Goal: Task Accomplishment & Management: Complete application form

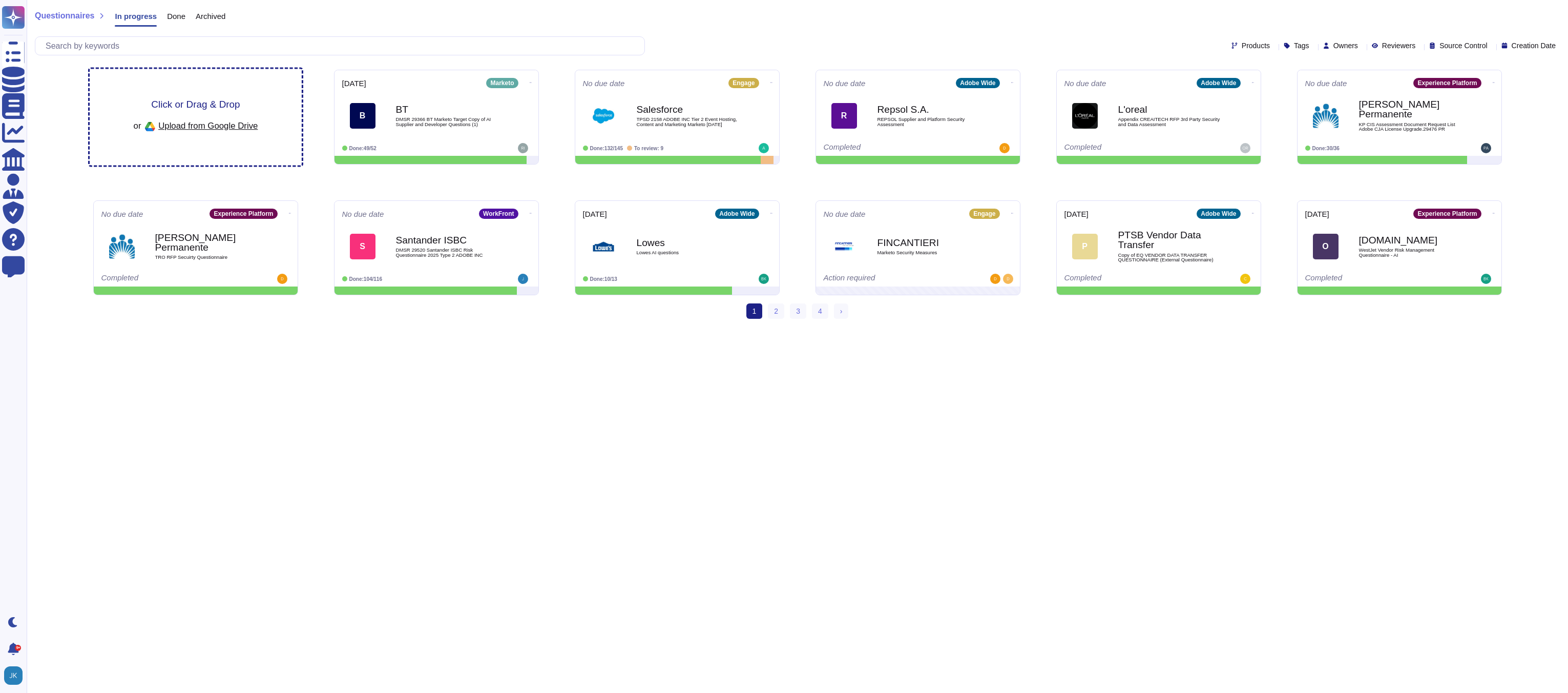
click at [179, 108] on span "Click or Drag & Drop" at bounding box center [195, 104] width 89 height 10
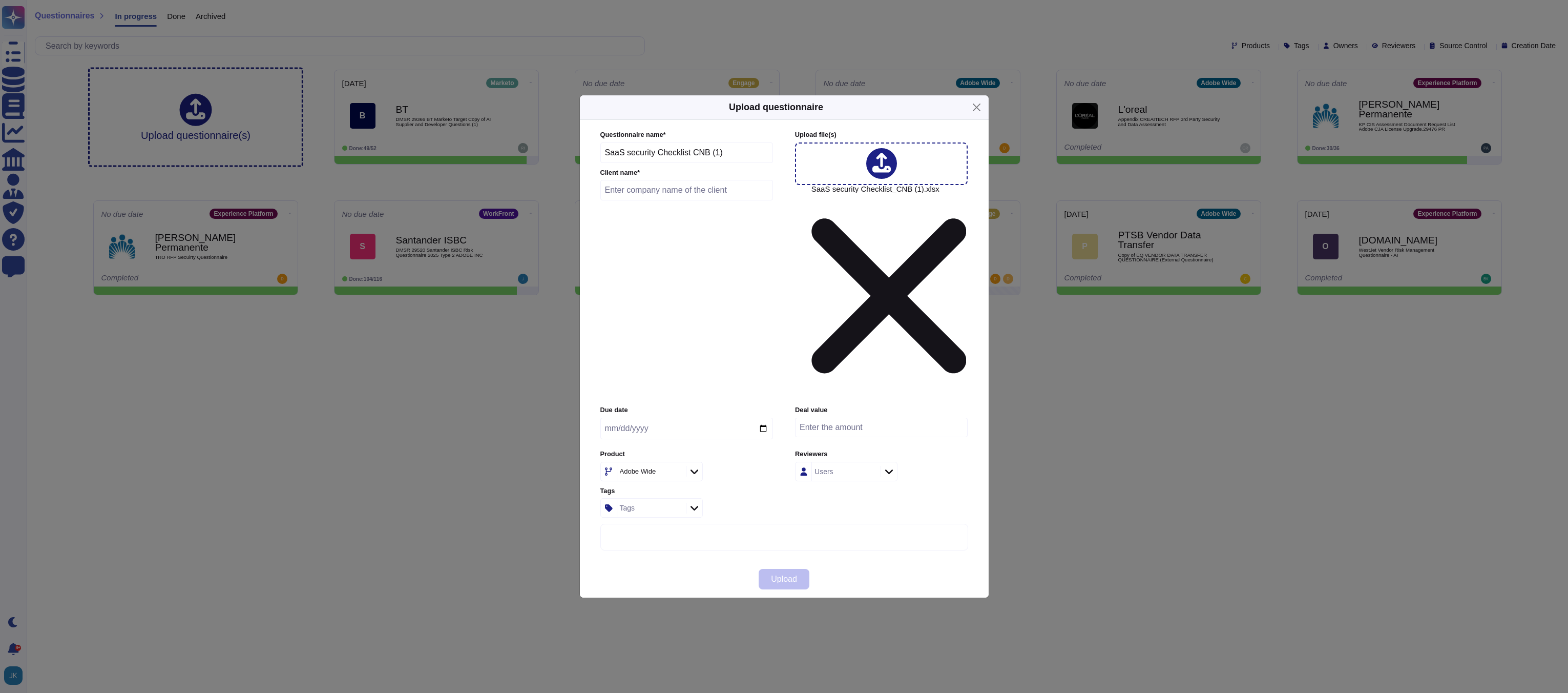
click at [621, 200] on input "text" at bounding box center [687, 190] width 173 height 20
type input "C"
type input "CITY National Bank"
click at [762, 418] on input "date" at bounding box center [687, 429] width 173 height 22
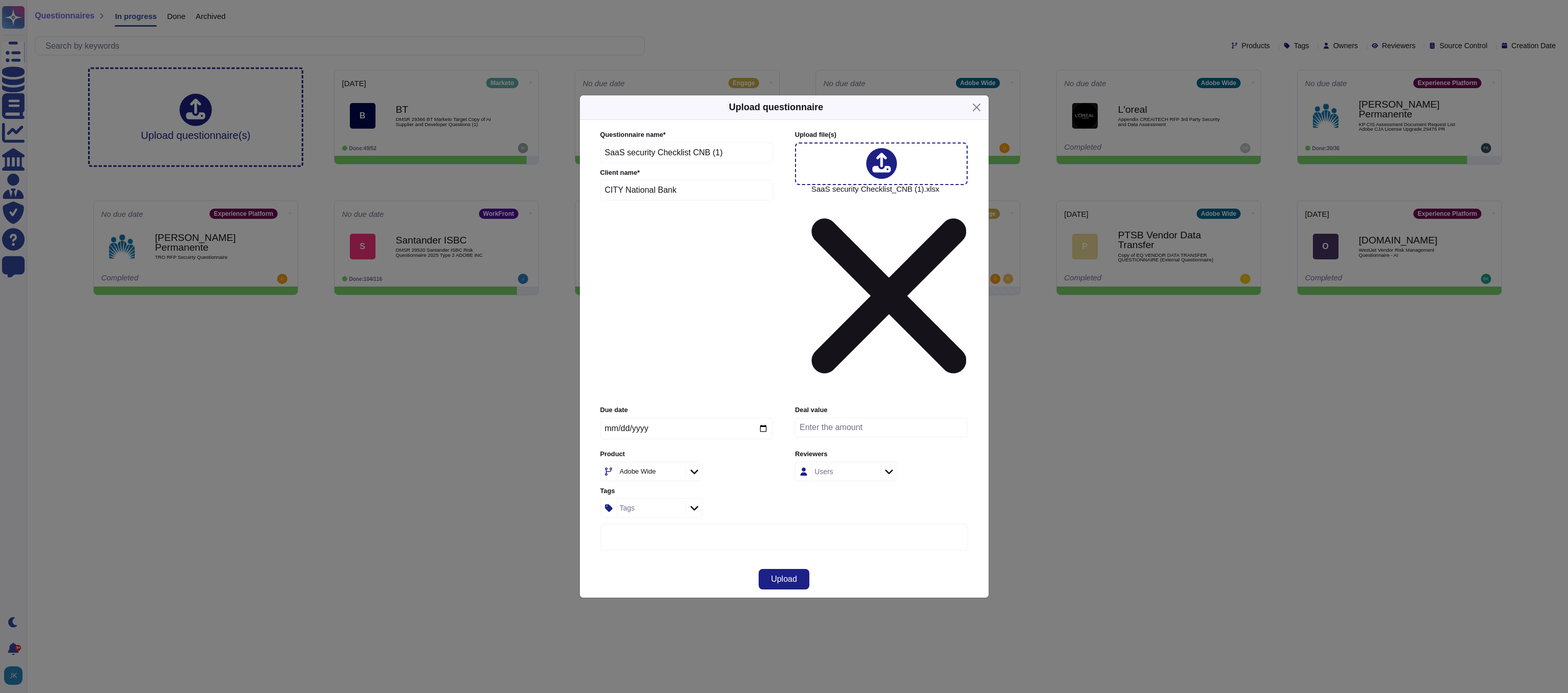
type input "[DATE]"
click at [691, 466] on icon at bounding box center [694, 472] width 8 height 10
click at [691, 466] on icon at bounding box center [694, 472] width 8 height 10
click at [658, 406] on input "text" at bounding box center [668, 404] width 113 height 18
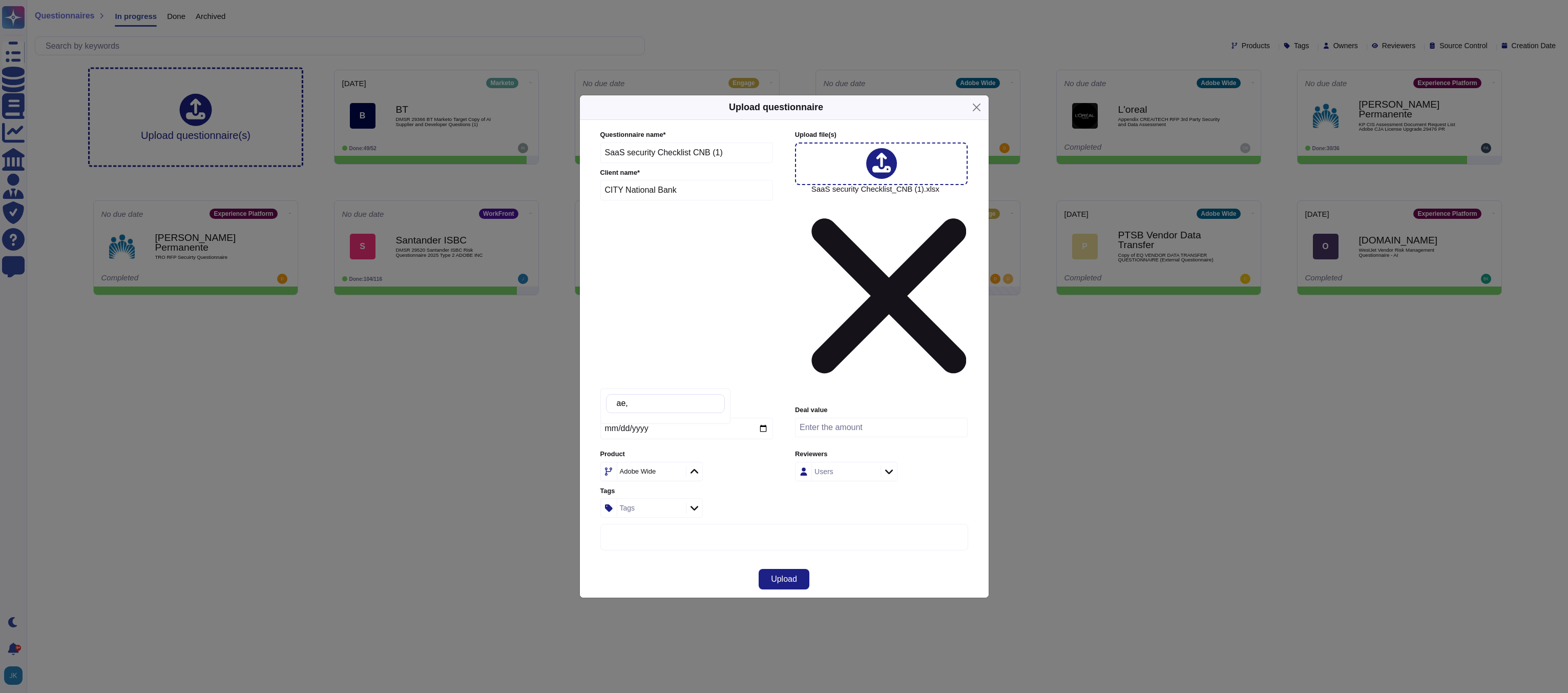
type input "ae"
click at [641, 430] on span "AEMaaCS" at bounding box center [632, 433] width 36 height 9
click at [776, 575] on span "Upload" at bounding box center [784, 579] width 26 height 8
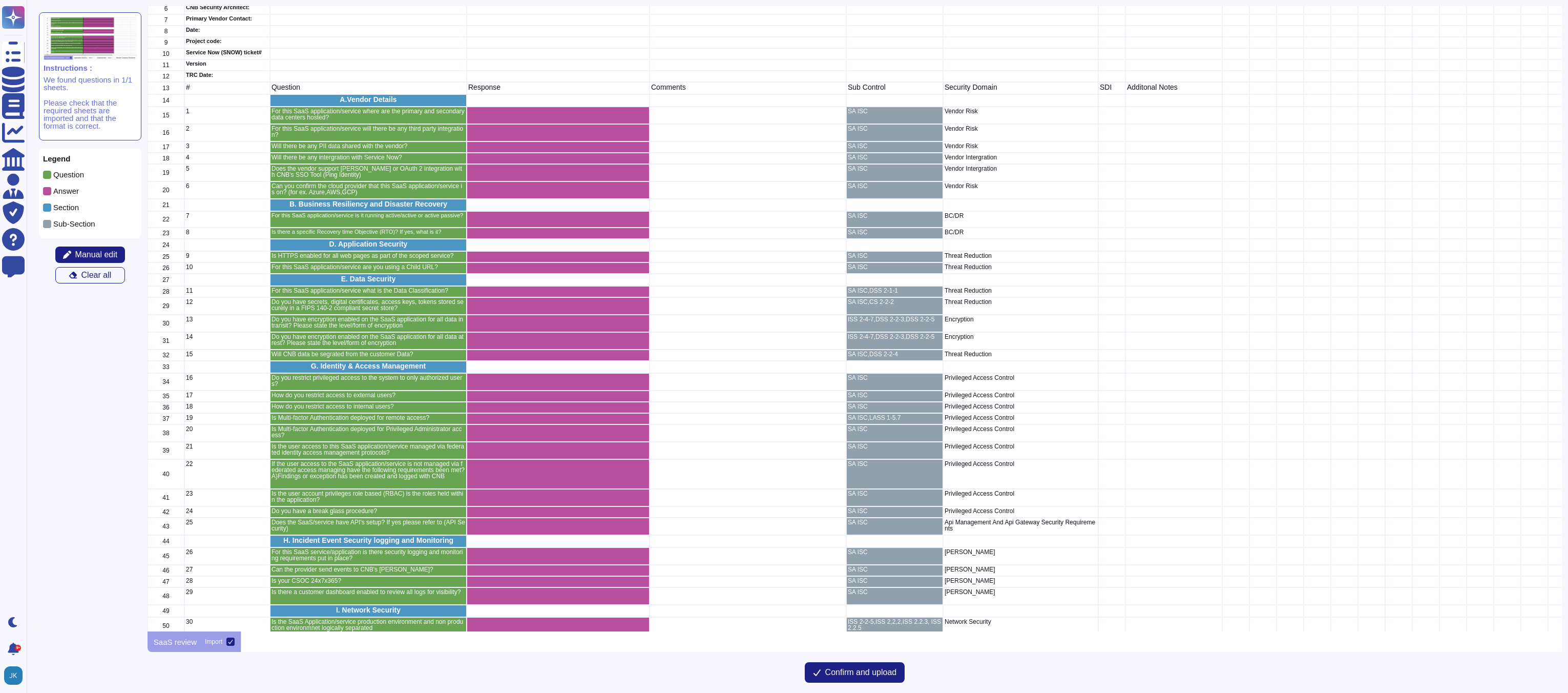
scroll to position [255, 0]
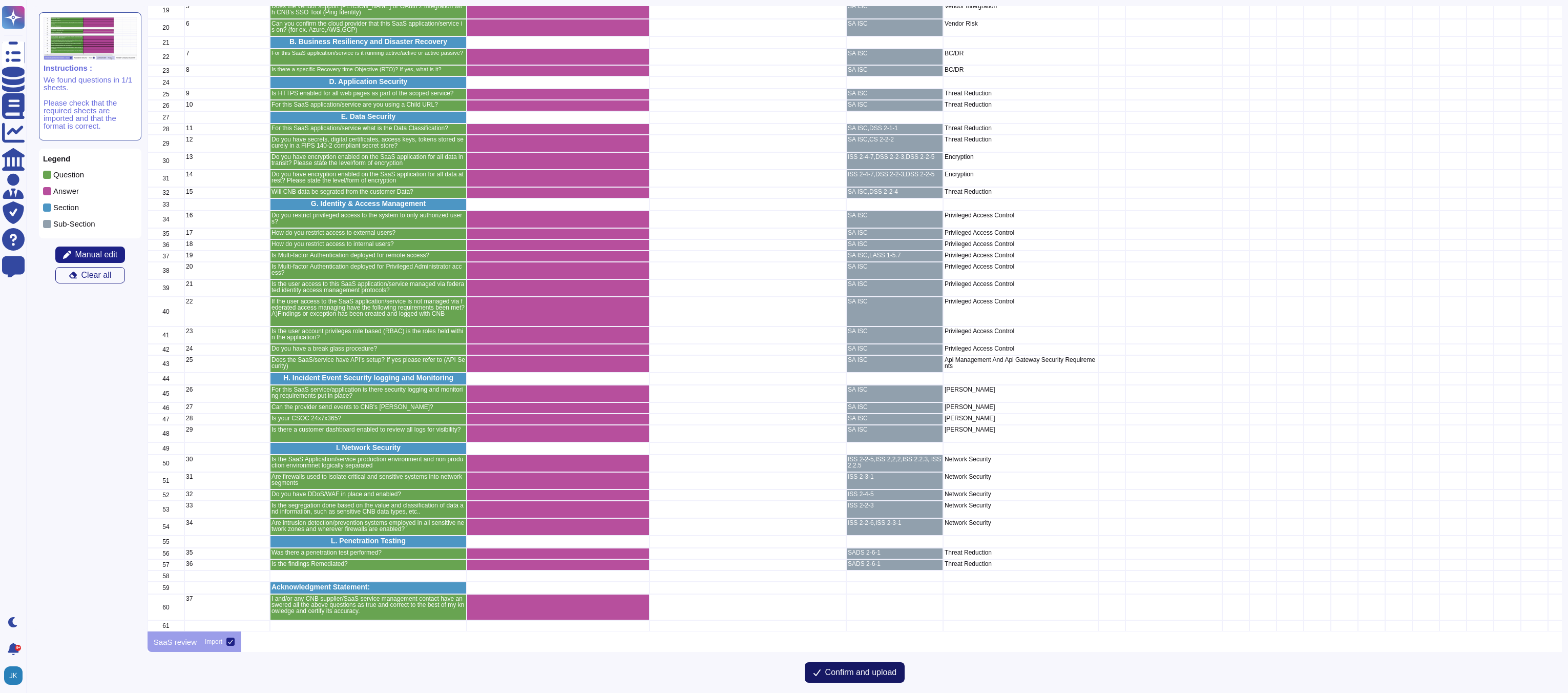
click at [833, 674] on span "Confirm and upload" at bounding box center [861, 673] width 72 height 8
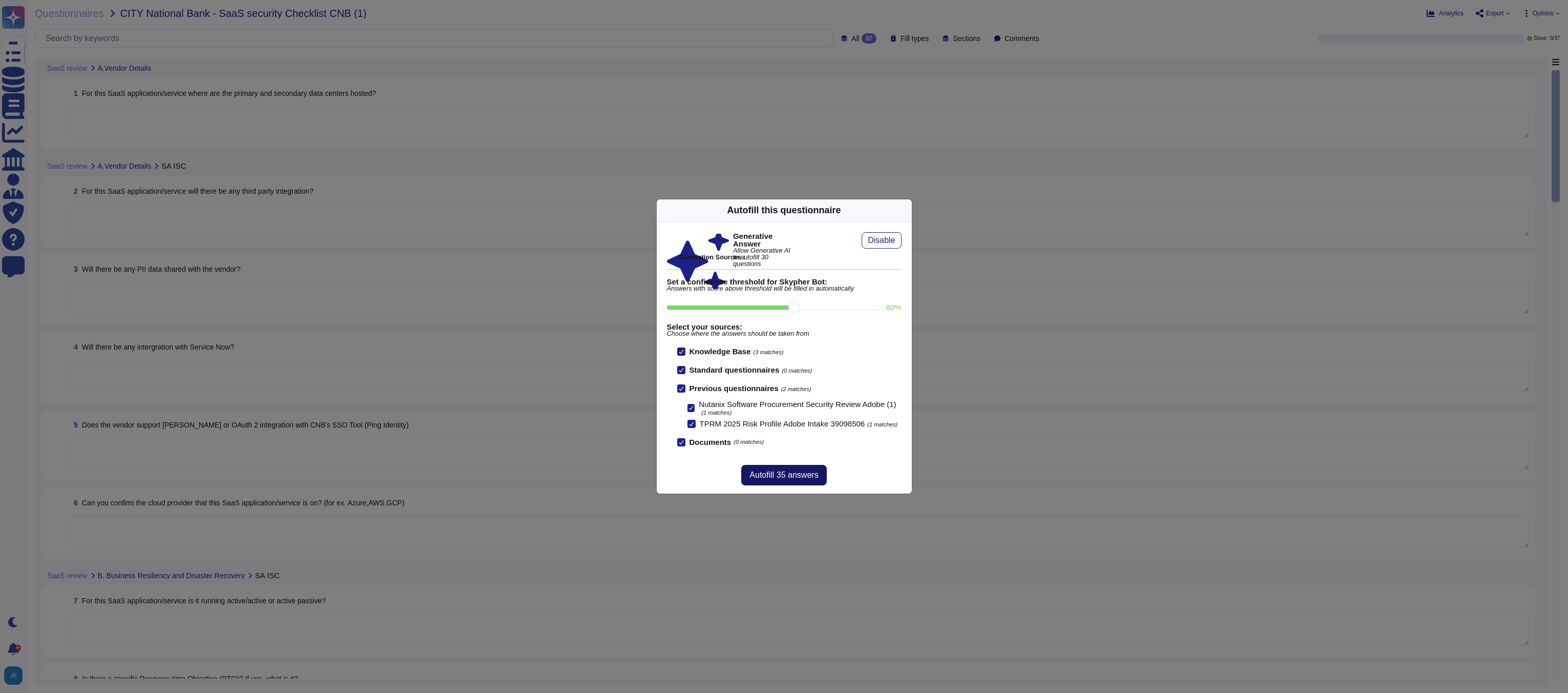
click at [779, 484] on button "Autofill 35 answers" at bounding box center [783, 475] width 85 height 20
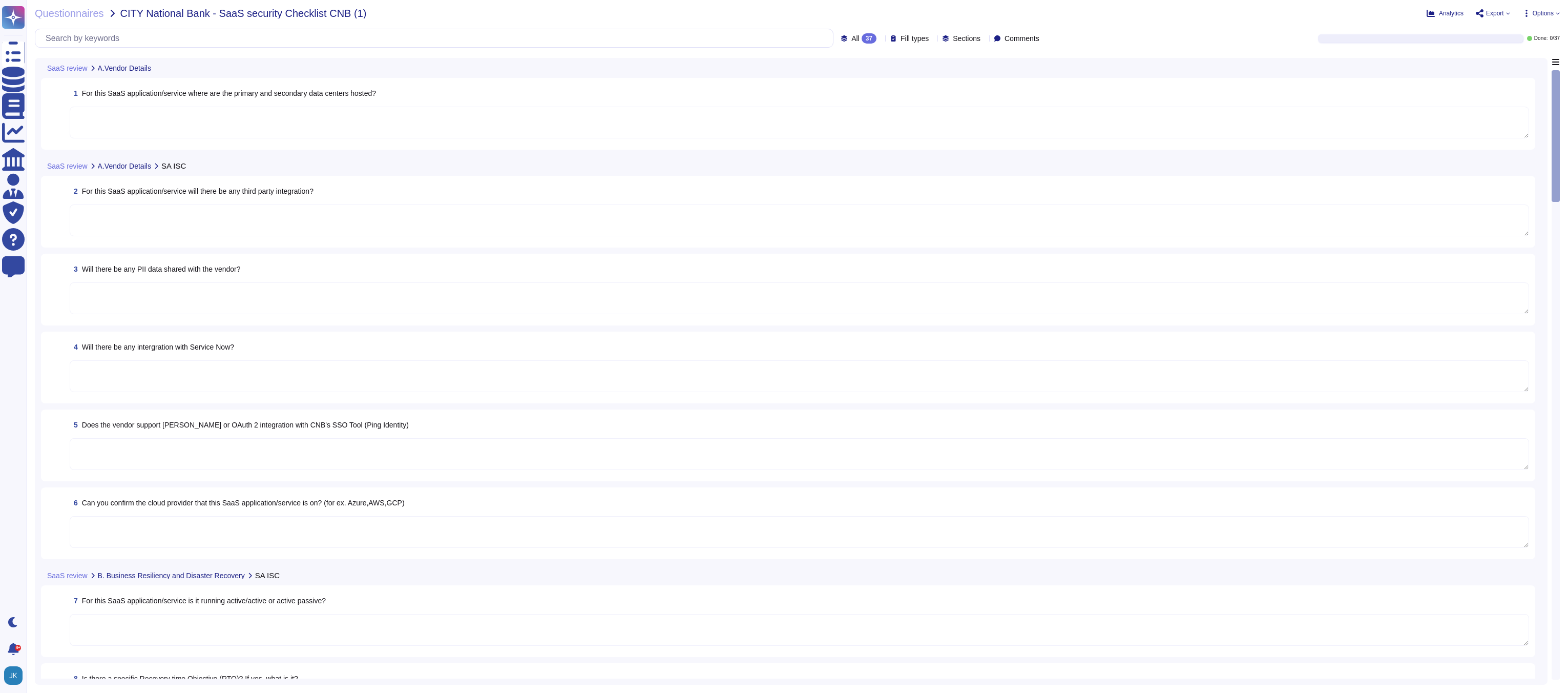
type textarea "The primary data center for the SaaS application/service is located in Adobe's …"
type textarea "Yes, Adobe may make third-party software and services available through its ser…"
type textarea "Adobe does not share security incident data with tenants/customers. Additionall…"
type textarea "Yes"
type textarea "Adobe integrates with any [PERSON_NAME] 2.0-compliant identity provider. User a…"
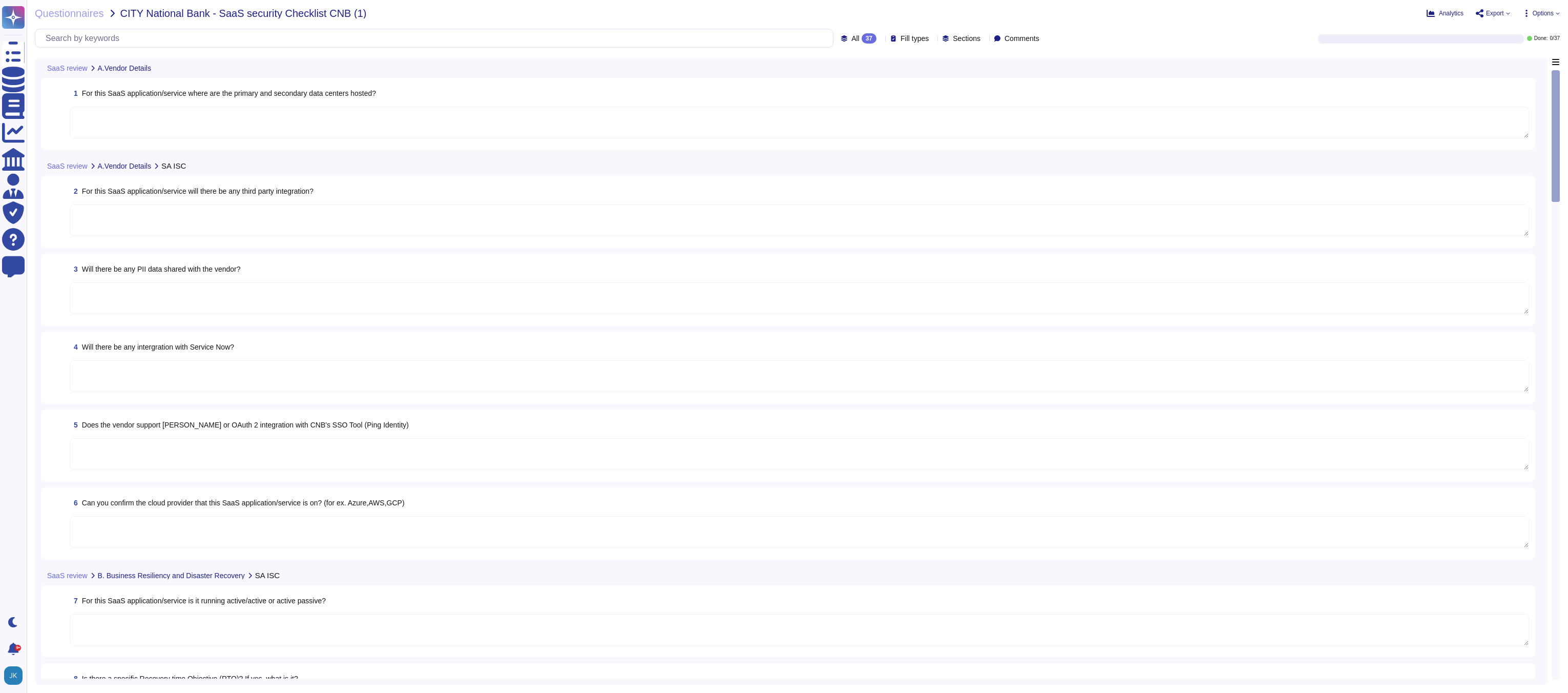
type textarea "The SaaS application/service is hosted on Microsoft Azure and AWS."
type textarea "Adobe leverages “split production” with multiple instances of services hosted i…"
type textarea "Yes, the Recovery Time Objective (RTO) is 24 hours and is currently achieved wi…"
type textarea "Yes, all communication with and between the solution's components occurs over H…"
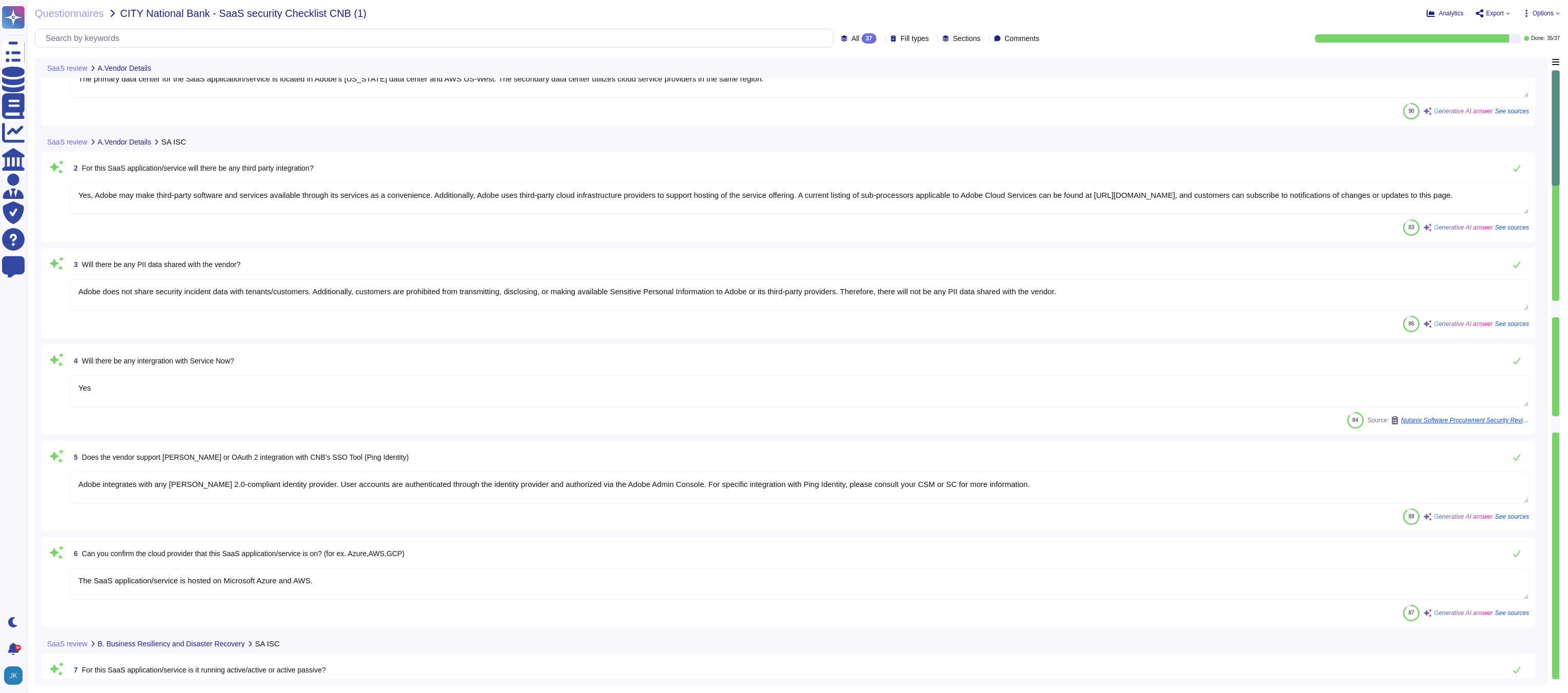
scroll to position [45, 0]
click at [93, 386] on textarea "Yes" at bounding box center [799, 388] width 1459 height 32
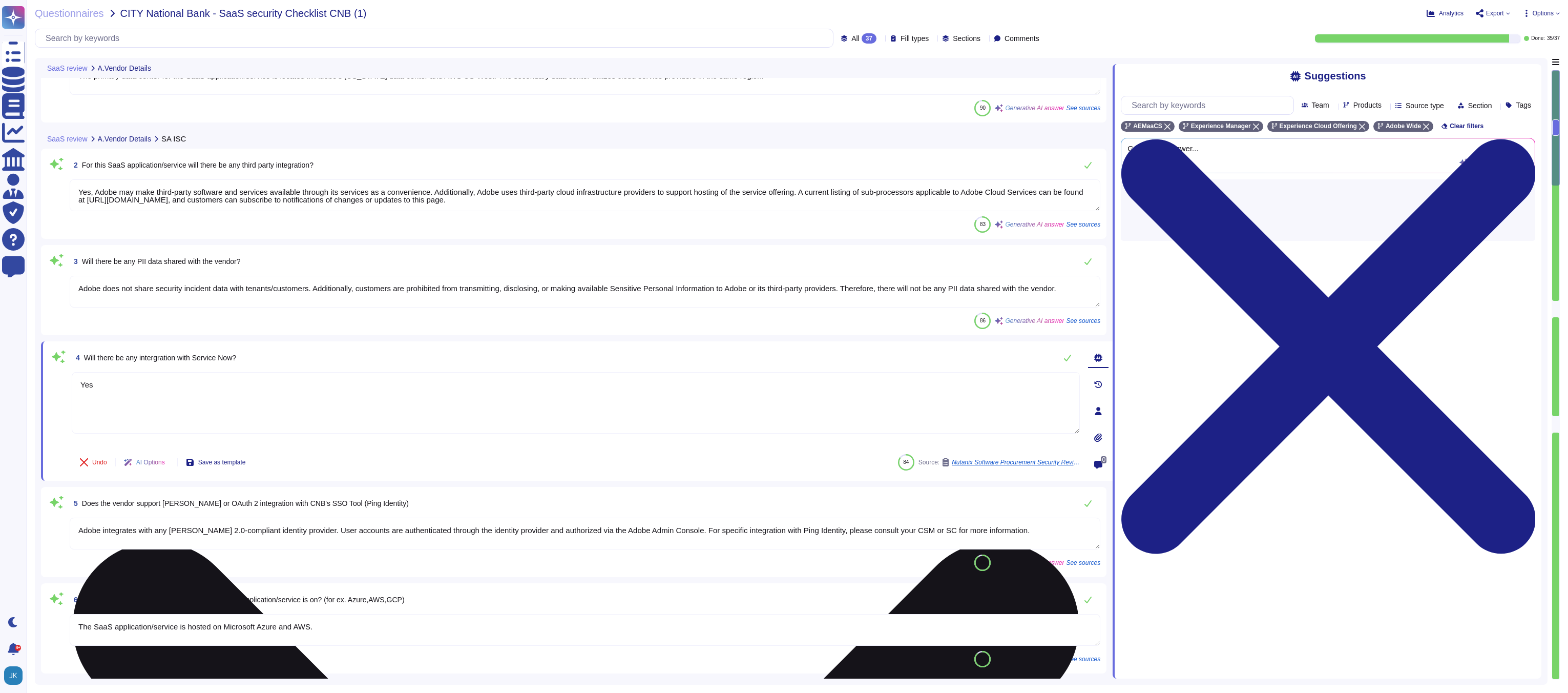
click at [93, 386] on textarea "Yes" at bounding box center [576, 403] width 1008 height 61
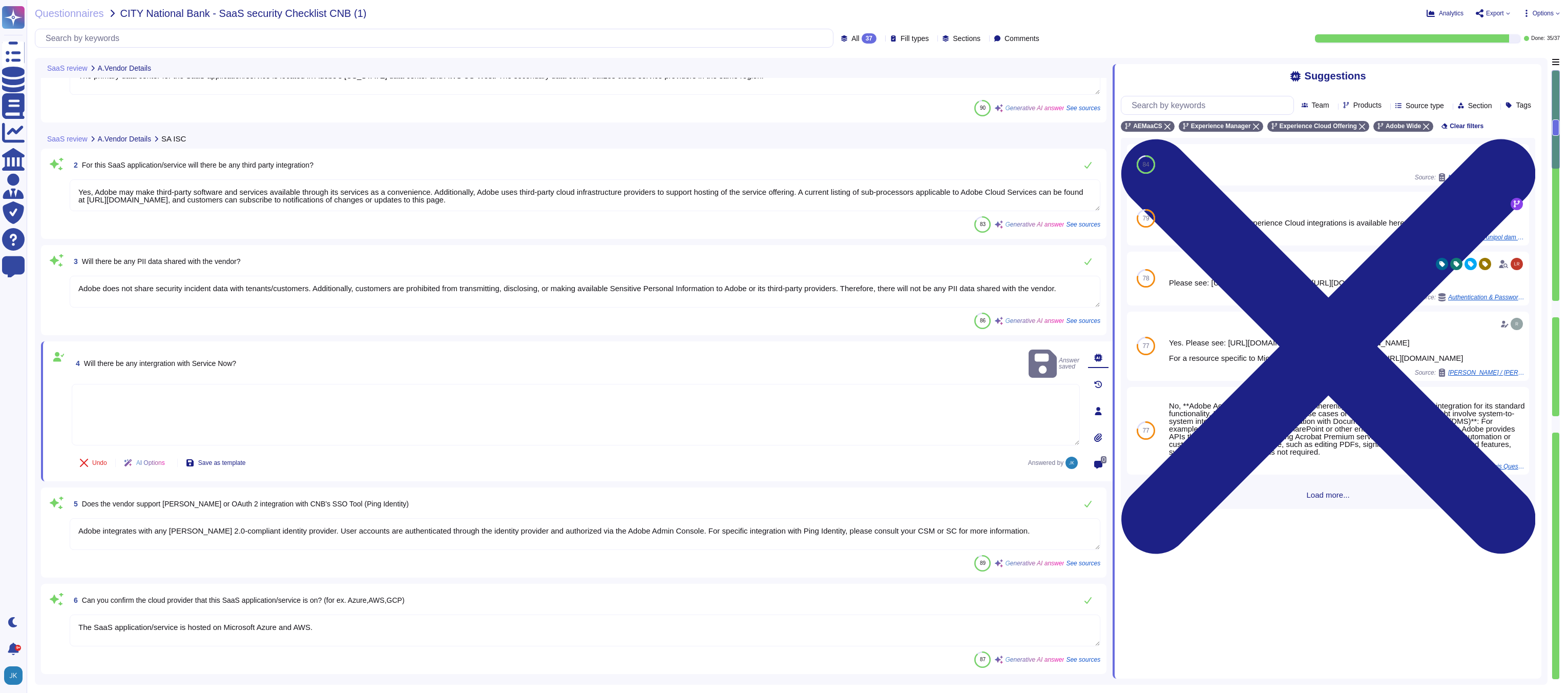
click at [329, 397] on textarea "To enrich screen reader interactions, please activate Accessibility in Grammarl…" at bounding box center [576, 415] width 1008 height 61
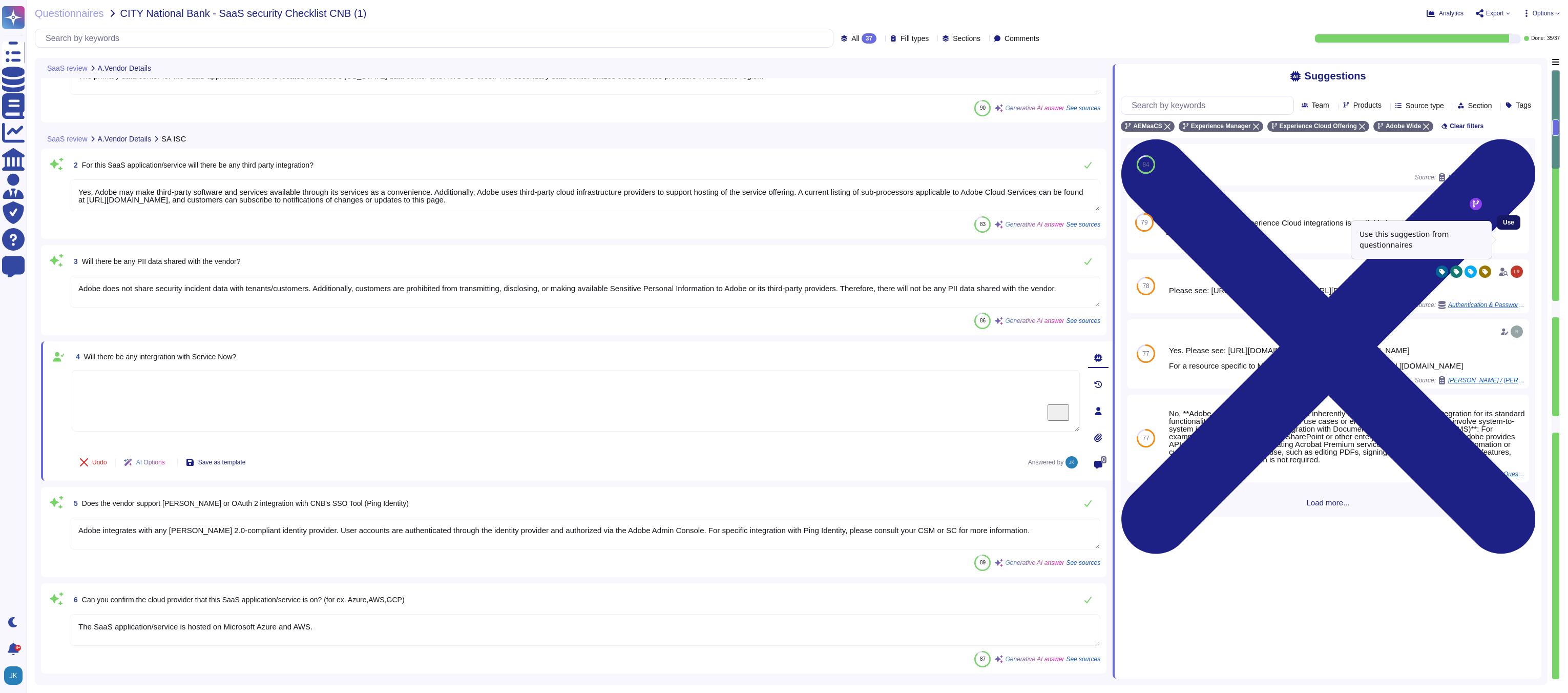
click at [1510, 230] on button "Use" at bounding box center [1509, 222] width 24 height 14
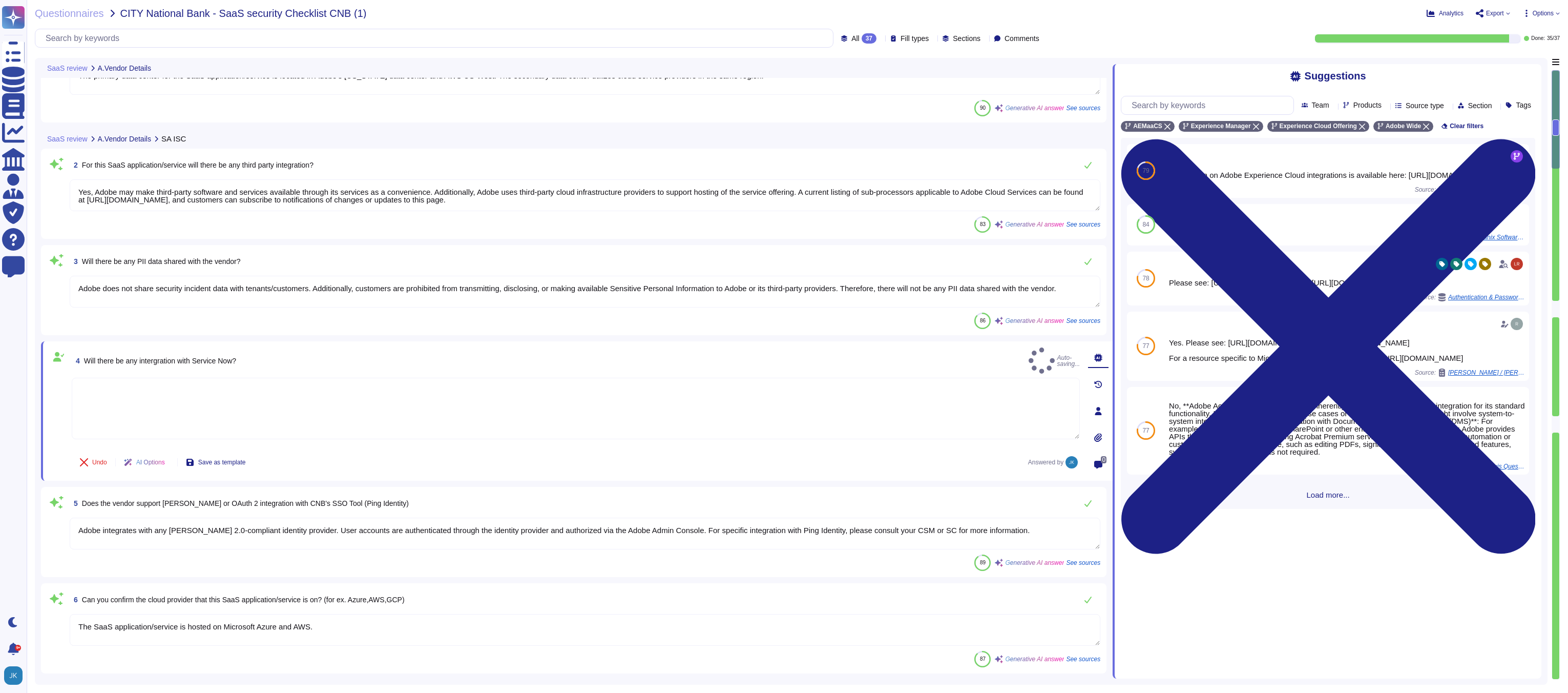
type textarea "Information on Adobe Experience Cloud integrations is available here: [URL][DOM…"
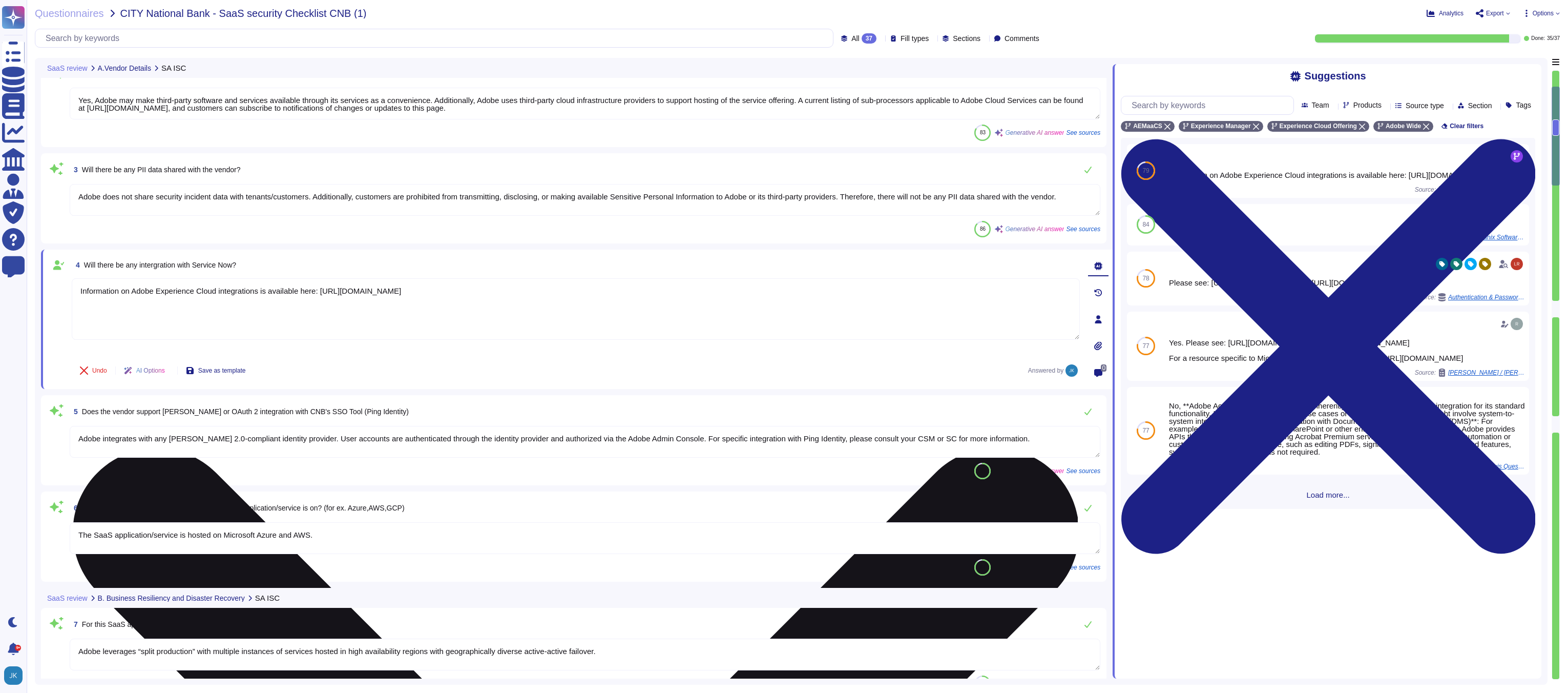
type textarea "The URL is unique per setup."
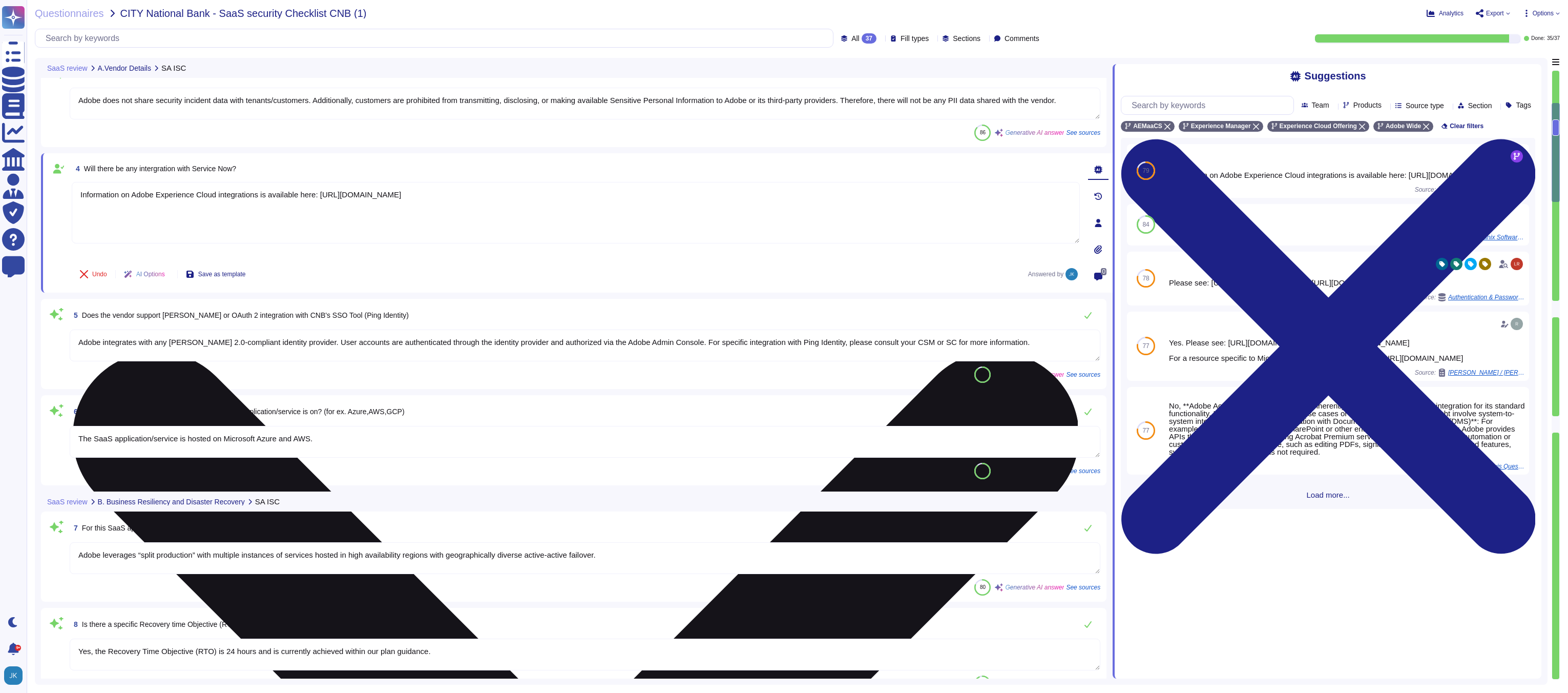
type textarea "The data classification for this SaaS application/service is Confidential. All …"
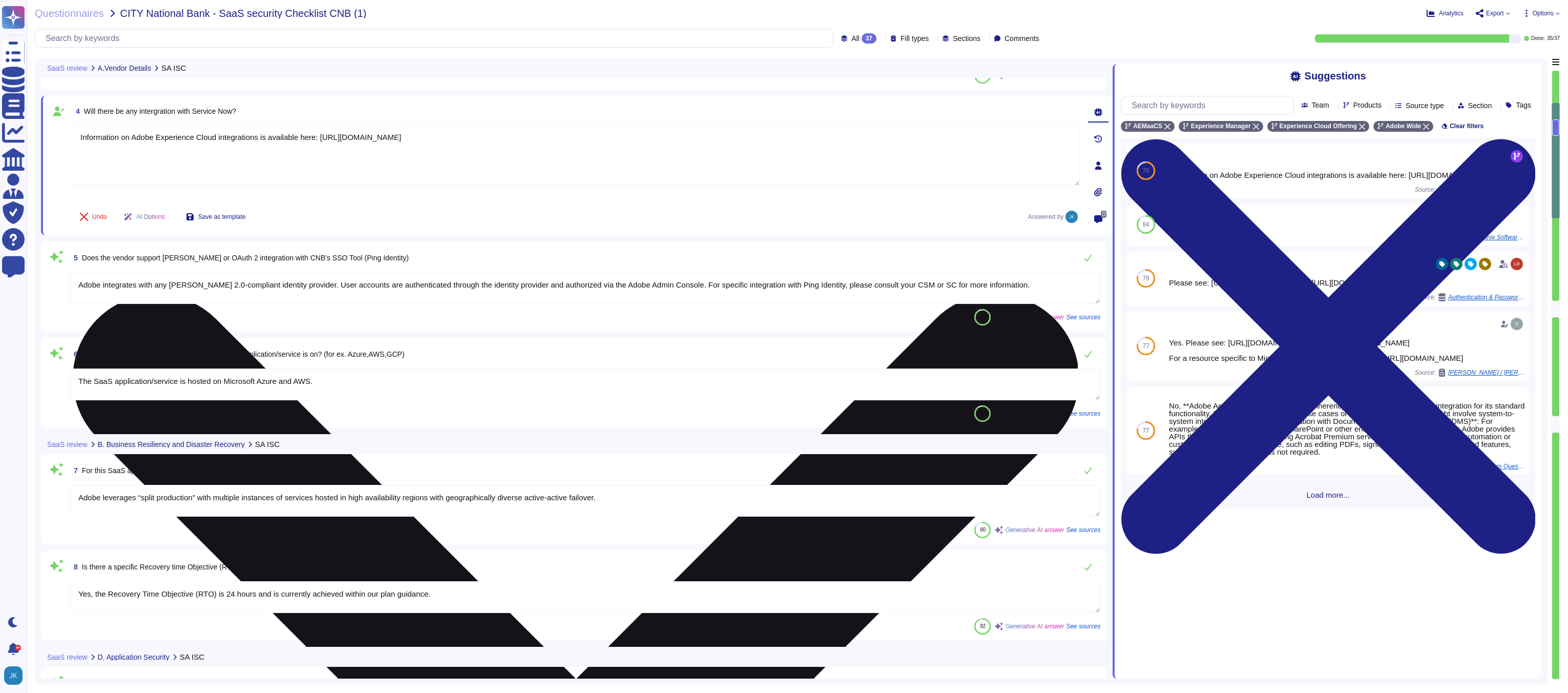
scroll to position [287, 0]
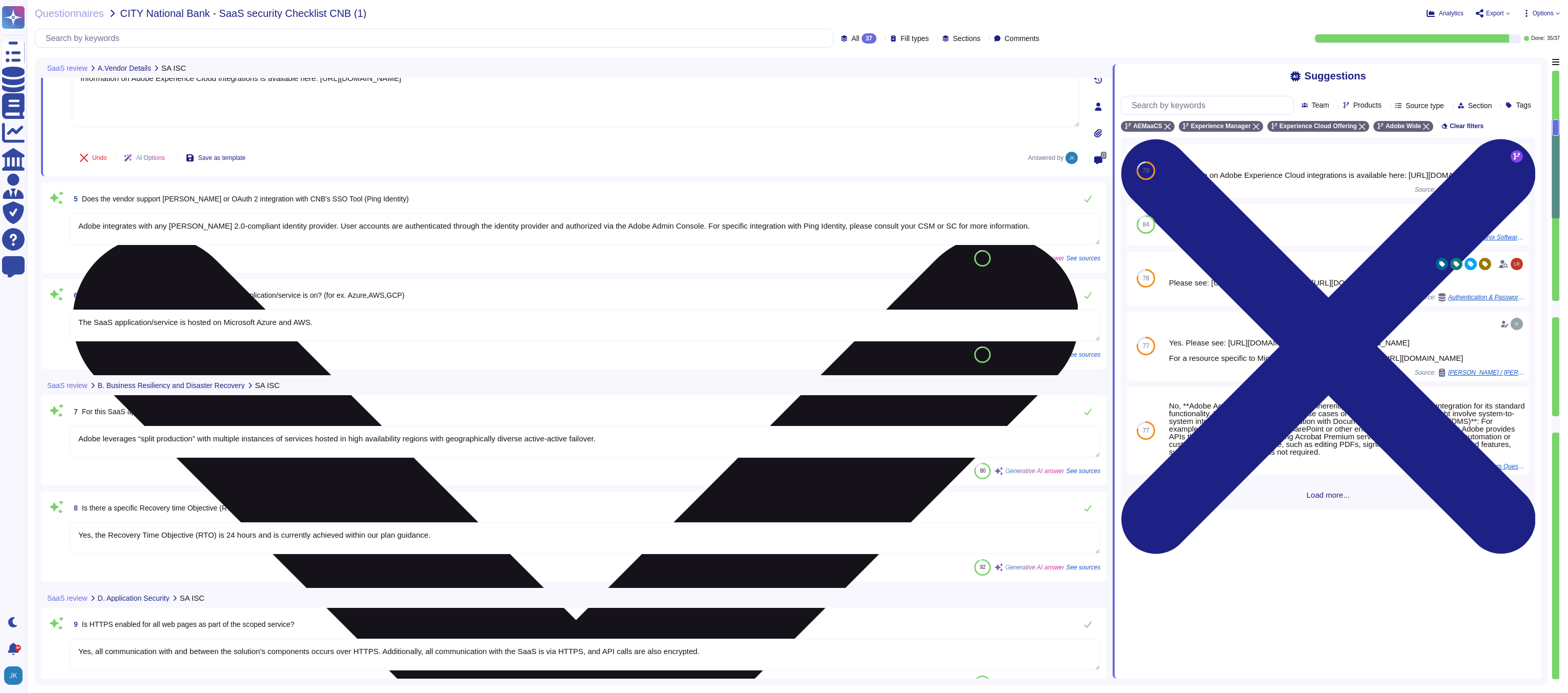
type textarea "Adobe utilizes HashiCorp Vault, which is an identity-based secret and encryptio…"
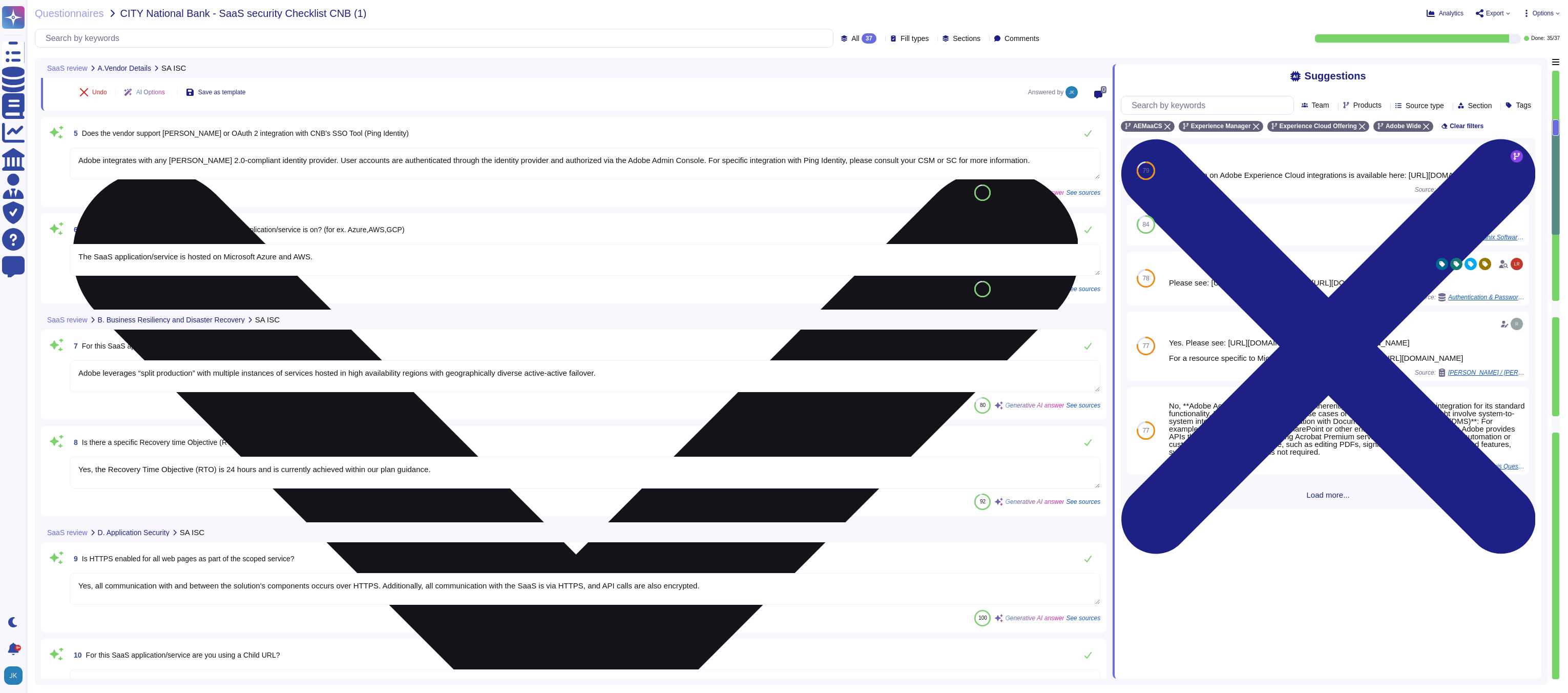
scroll to position [418, 0]
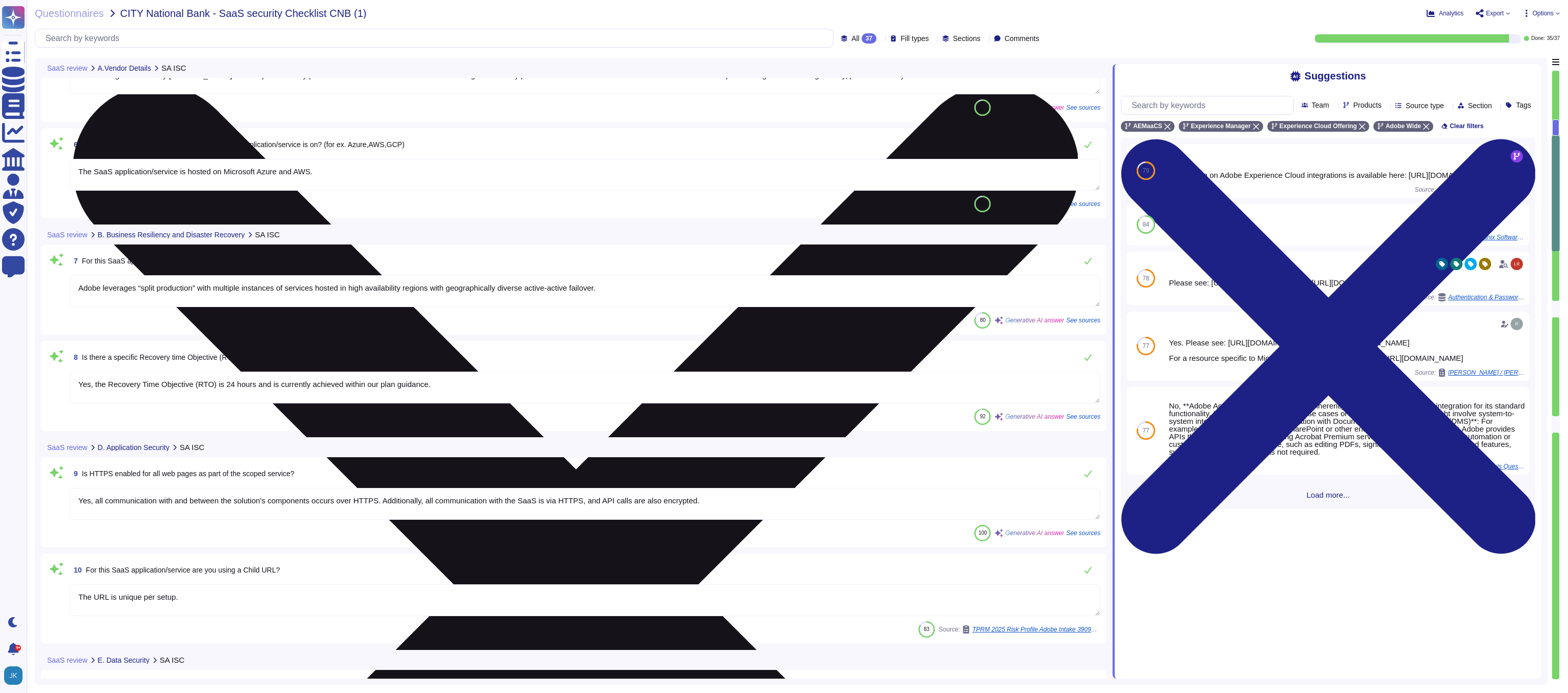
type textarea "Yes, encryption is enabled on the SaaS application for all data in transit. The…"
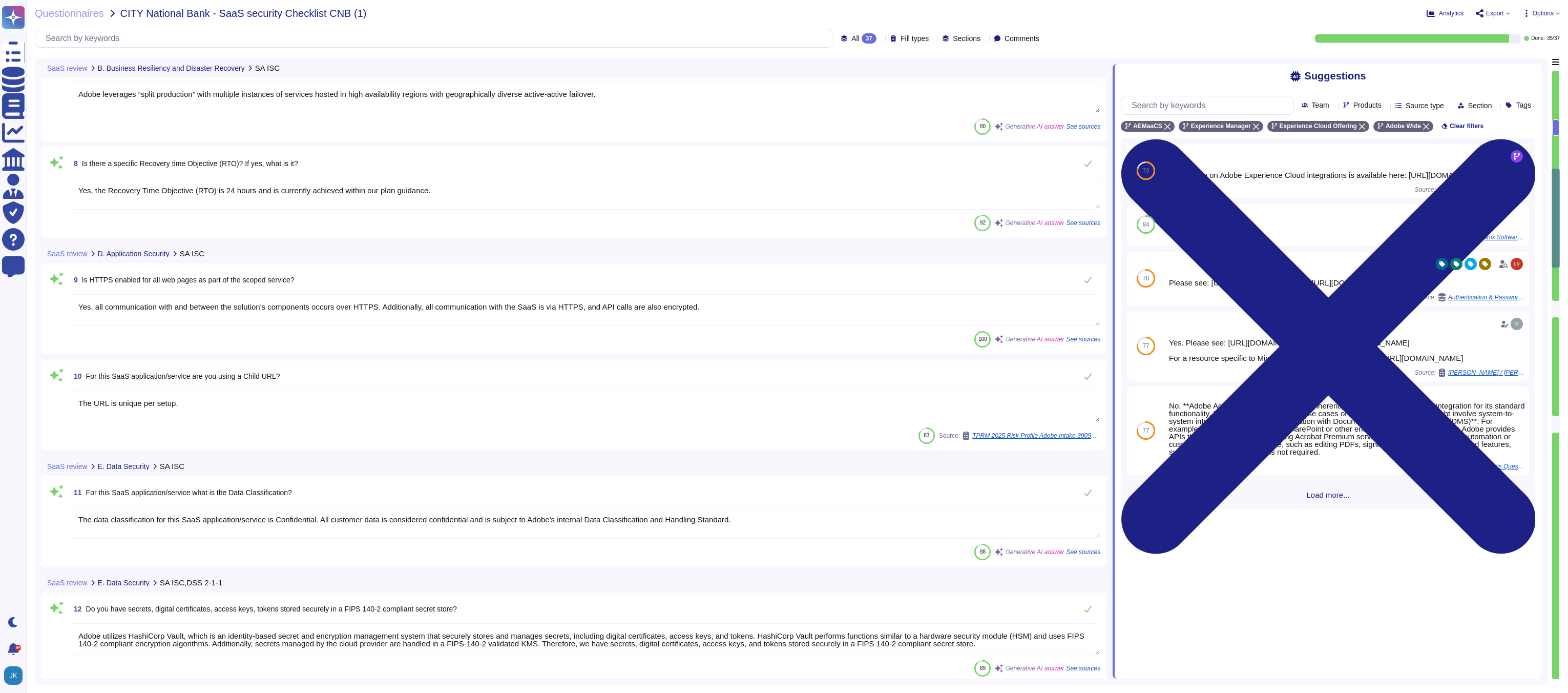
type textarea "Yes, encryption is enabled on the SaaS application for all data at rest. The le…"
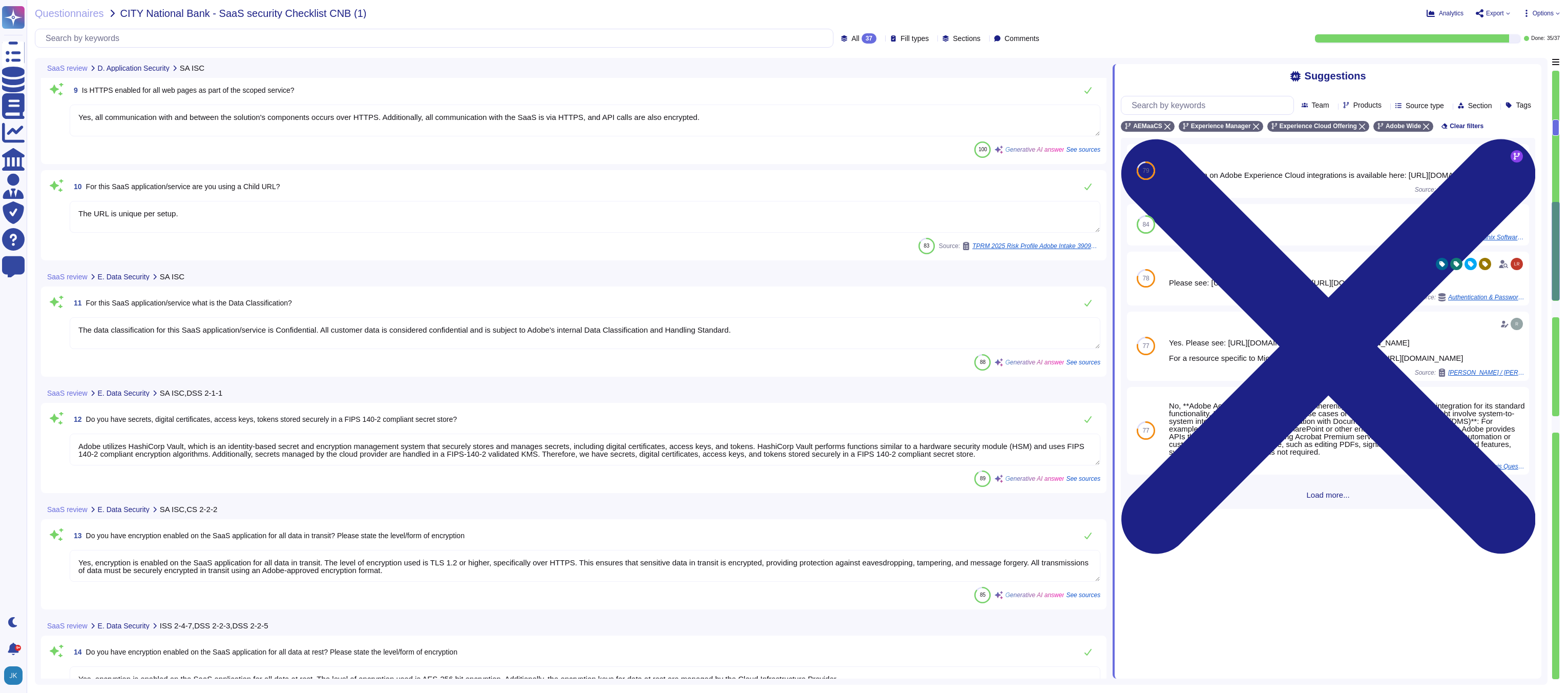
type textarea "Yes, privileged access to the system is strictly limited to authorized users on…"
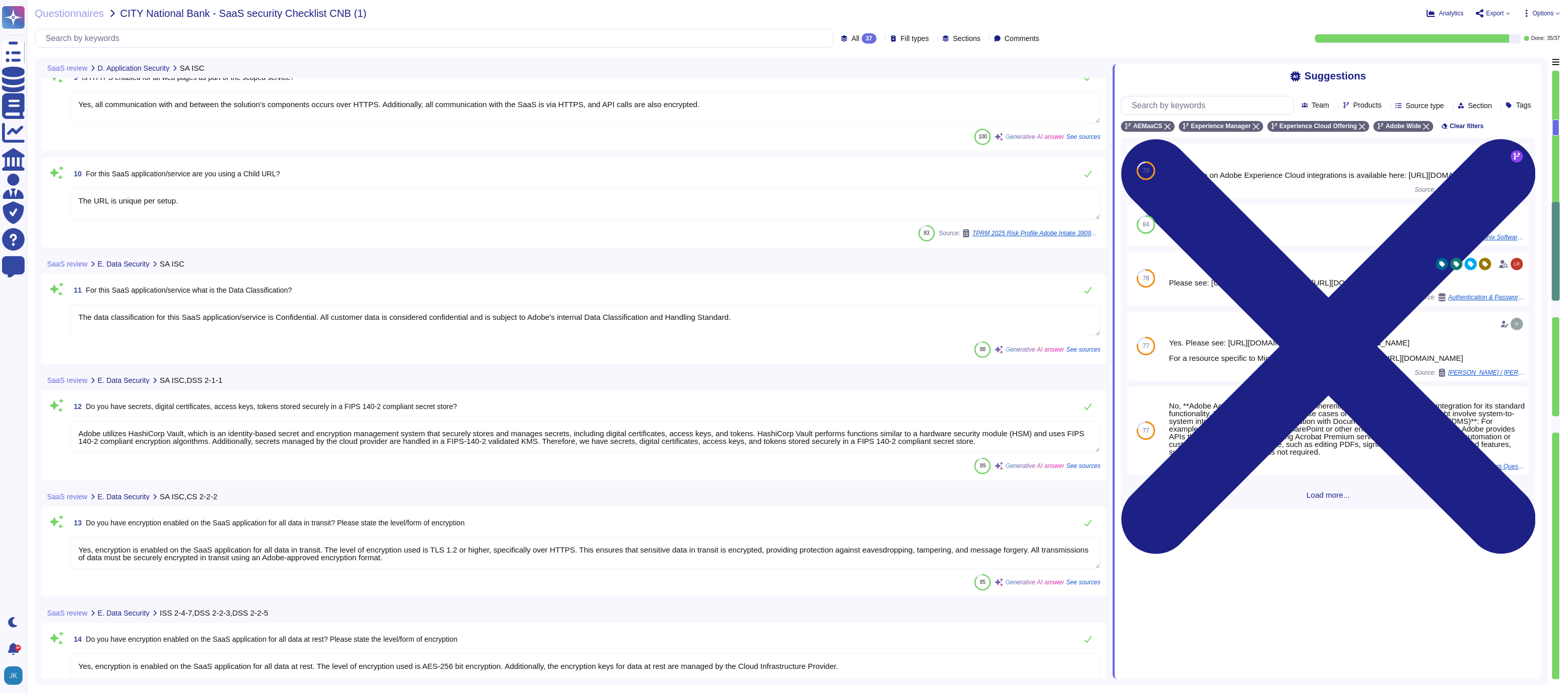
type textarea "Access for external users is restricted through several measures: 1. Formal Req…"
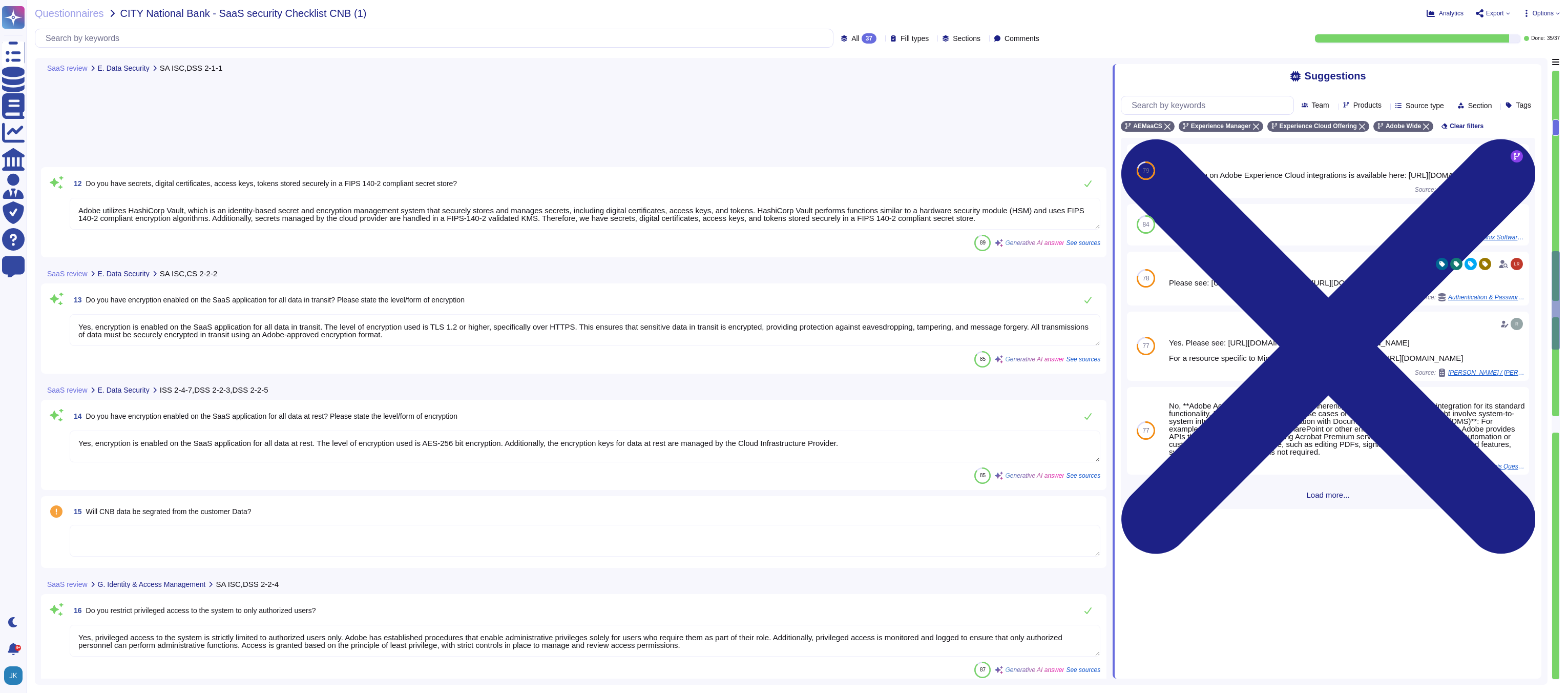
type textarea "Access to internal users is restricted through several measures: 1. Role-Based …"
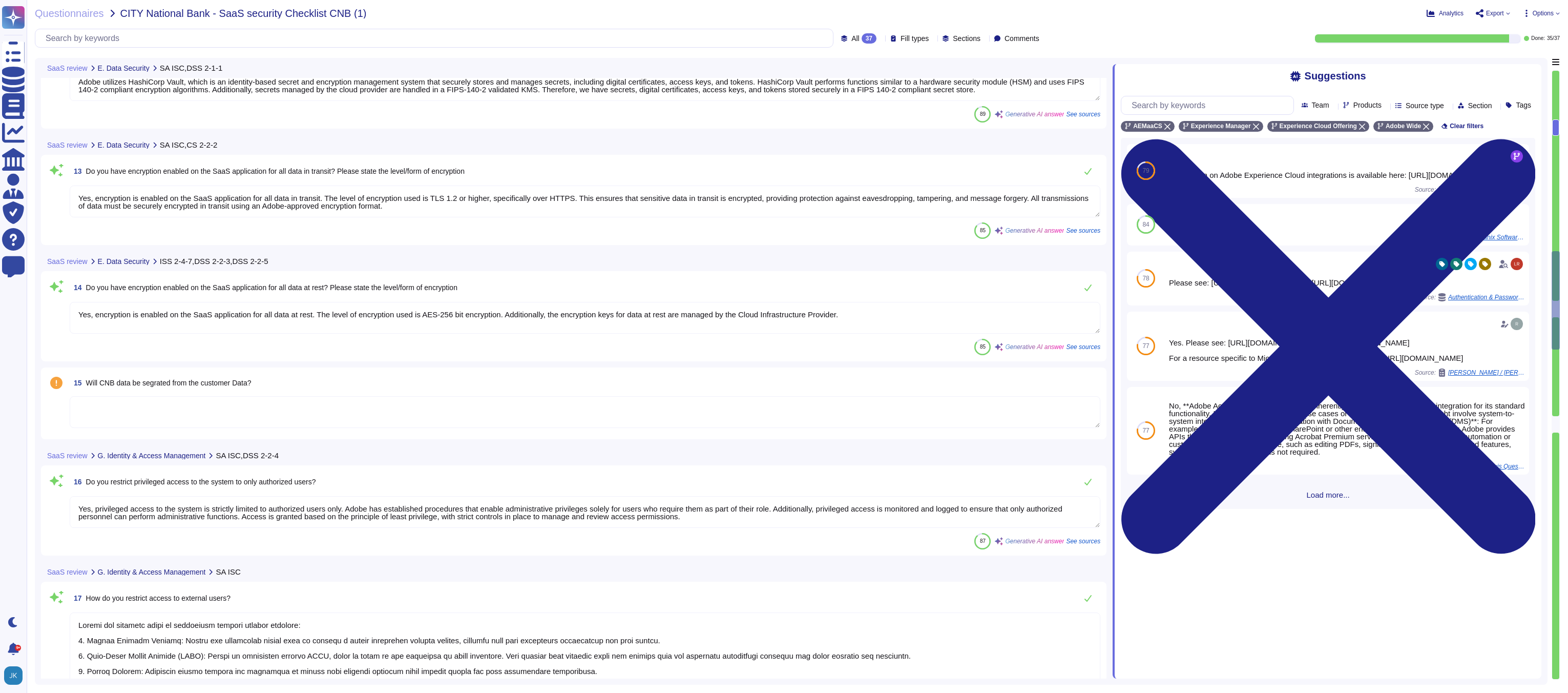
scroll to position [1184, 0]
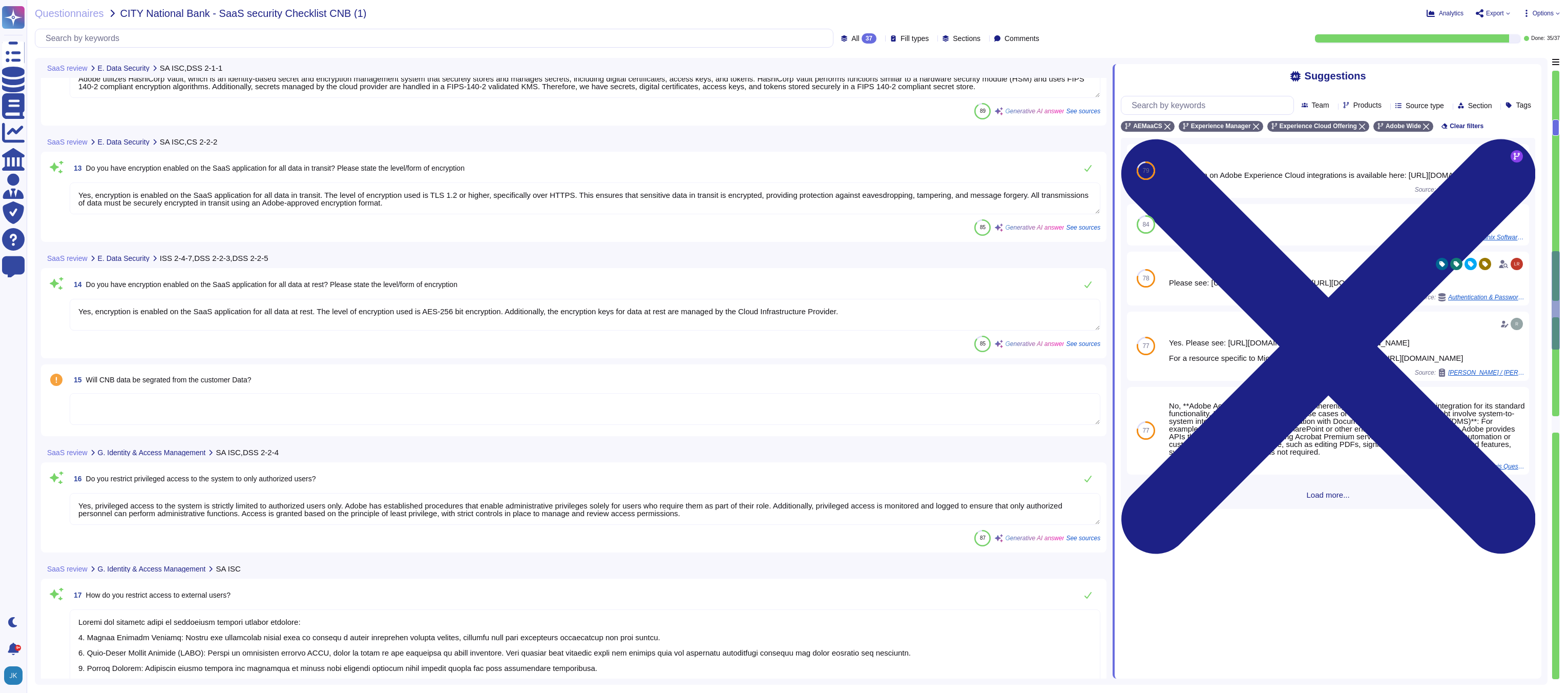
click at [238, 380] on span "Will CNB data be segrated from the customer Data?" at bounding box center [169, 379] width 166 height 8
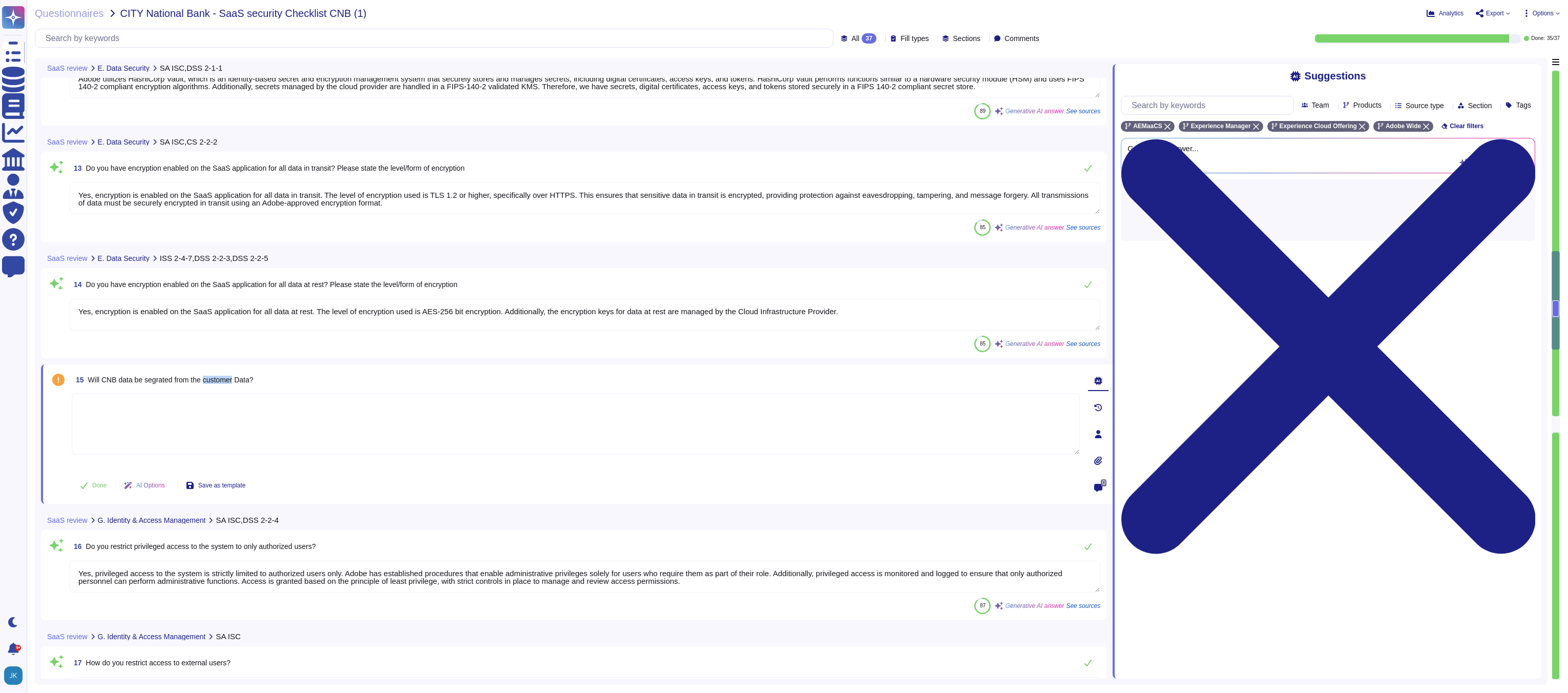
click at [238, 380] on span "Will CNB data be segrated from the customer Data?" at bounding box center [171, 379] width 166 height 8
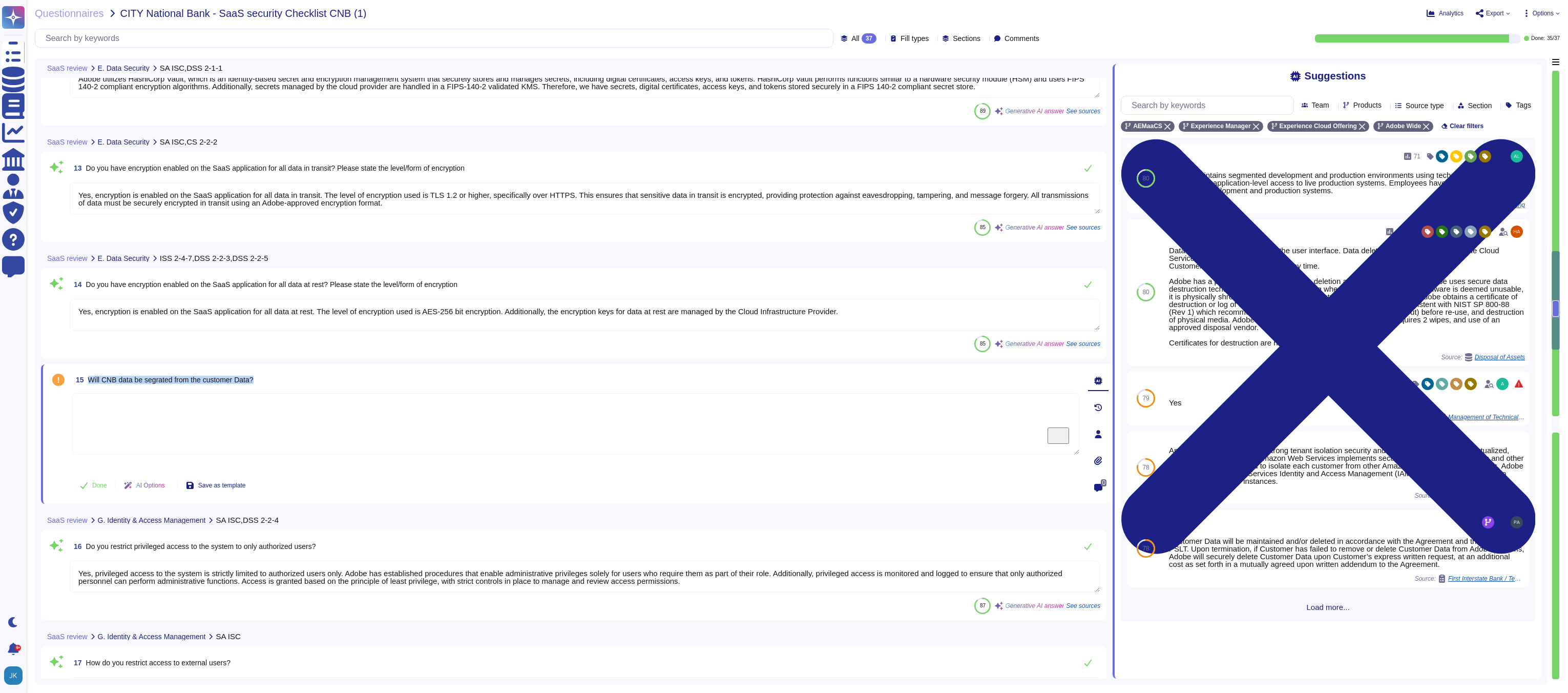
click at [238, 380] on span "Will CNB data be segrated from the customer Data?" at bounding box center [171, 379] width 166 height 8
click at [1328, 611] on span "Load more..." at bounding box center [1328, 607] width 414 height 8
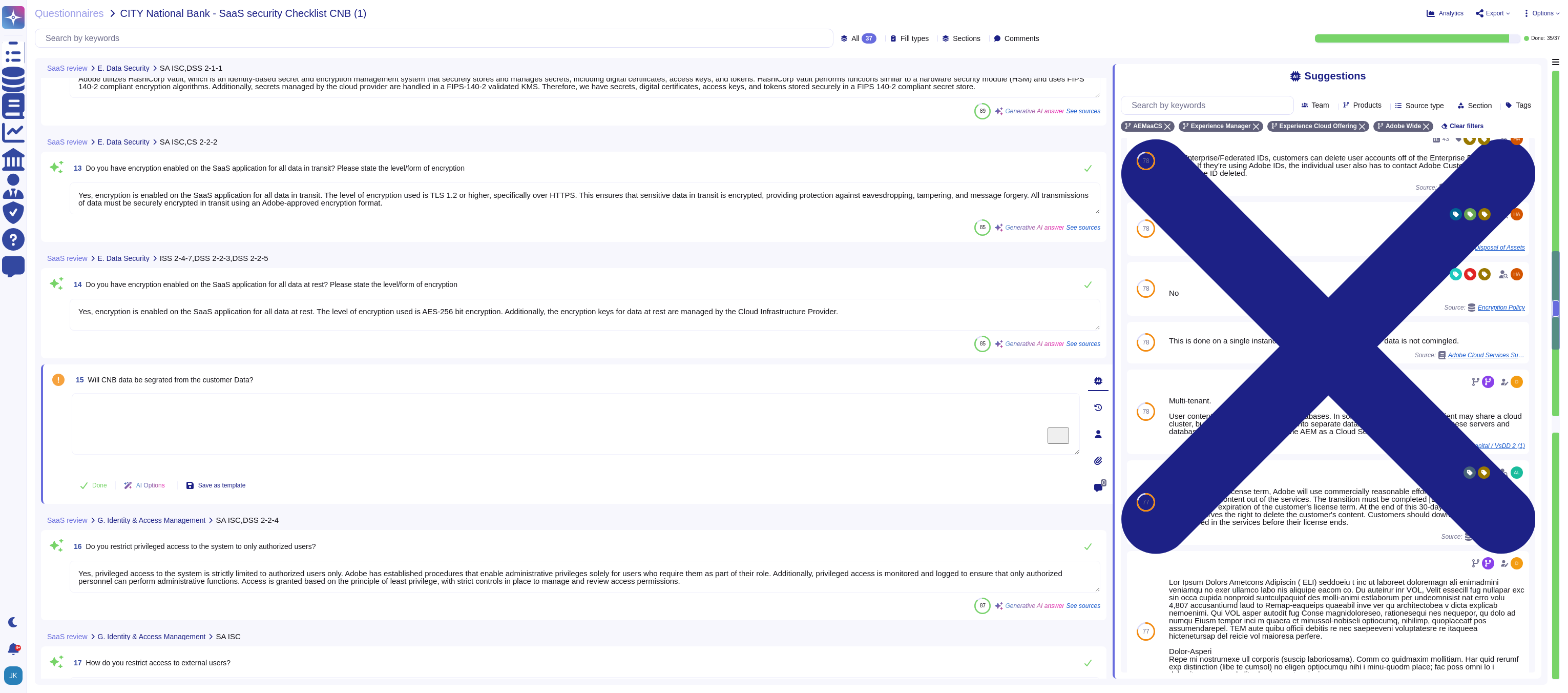
scroll to position [478, 0]
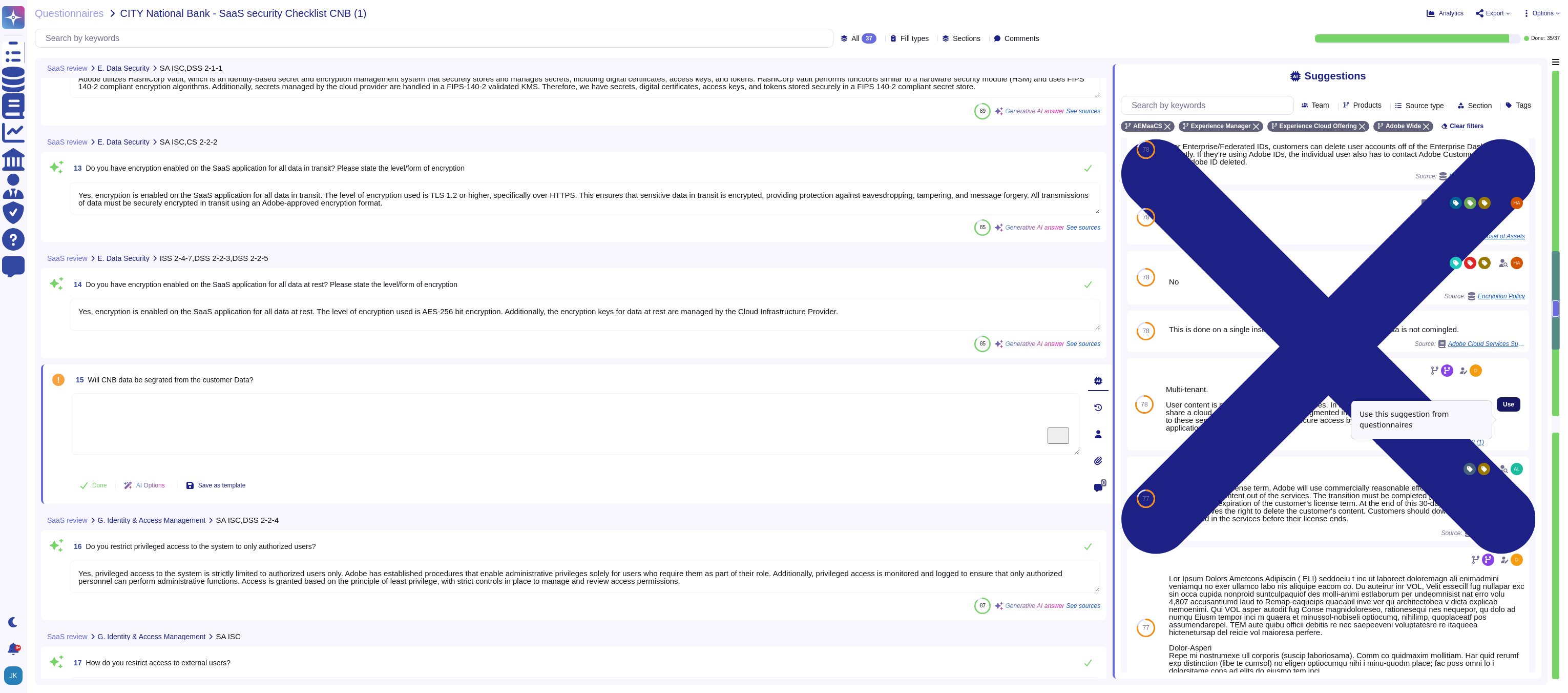
click at [1503, 408] on span "Use" at bounding box center [1509, 404] width 12 height 6
type textarea "Multi-tenant. User content is placed into separate databases. In some cases, mo…"
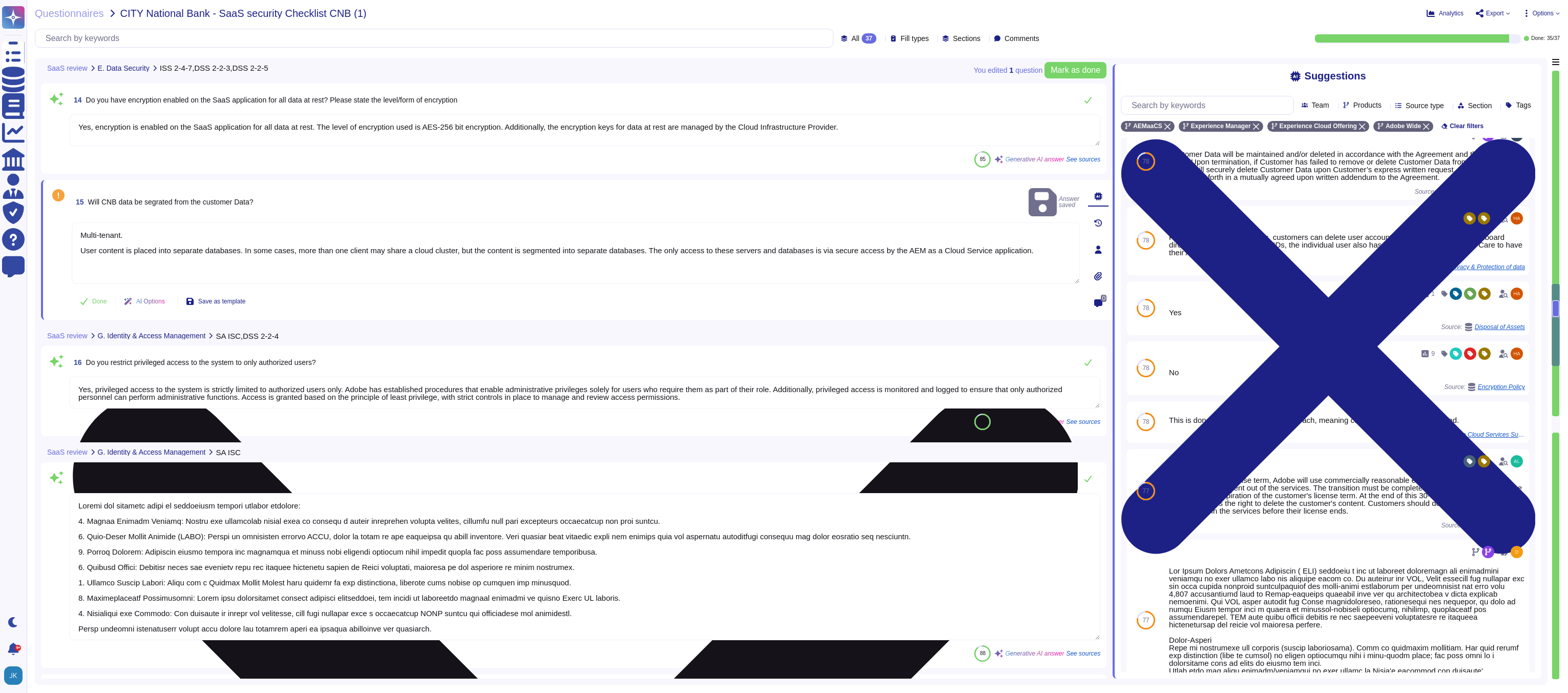
type textarea "Multi-factor authentication (MFA) is required for remote access by Adobe Employ…"
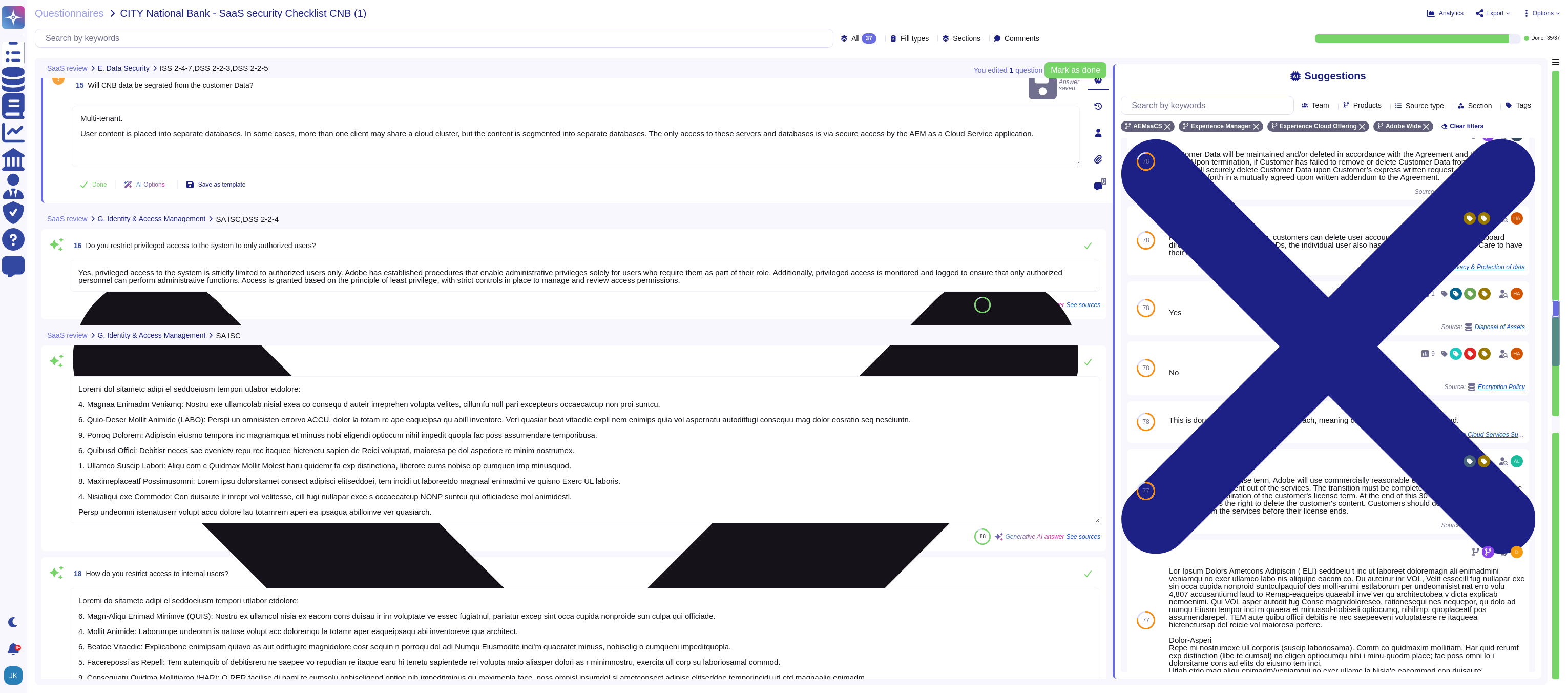
type textarea "Multi-factor authentication (MFA) is required for remote access by Adobe Employ…"
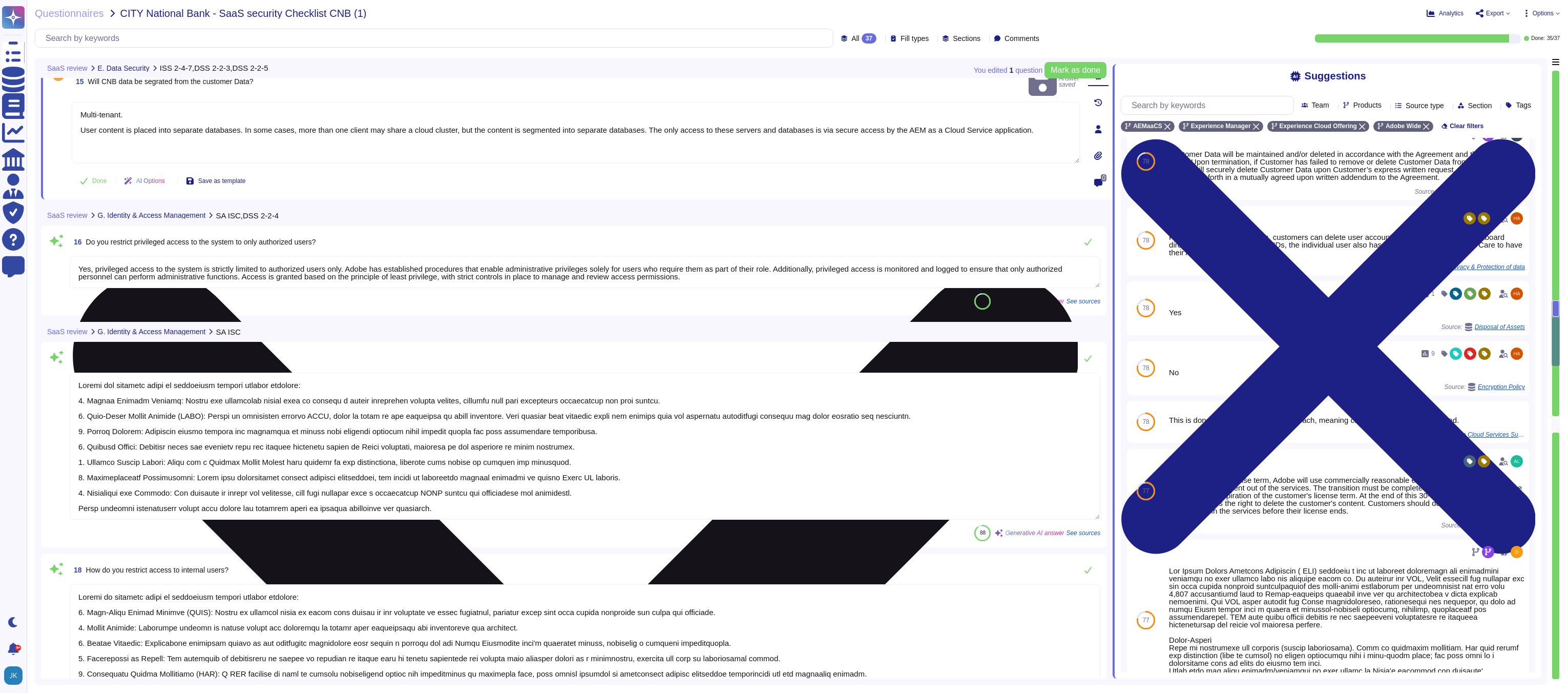
scroll to position [1, 0]
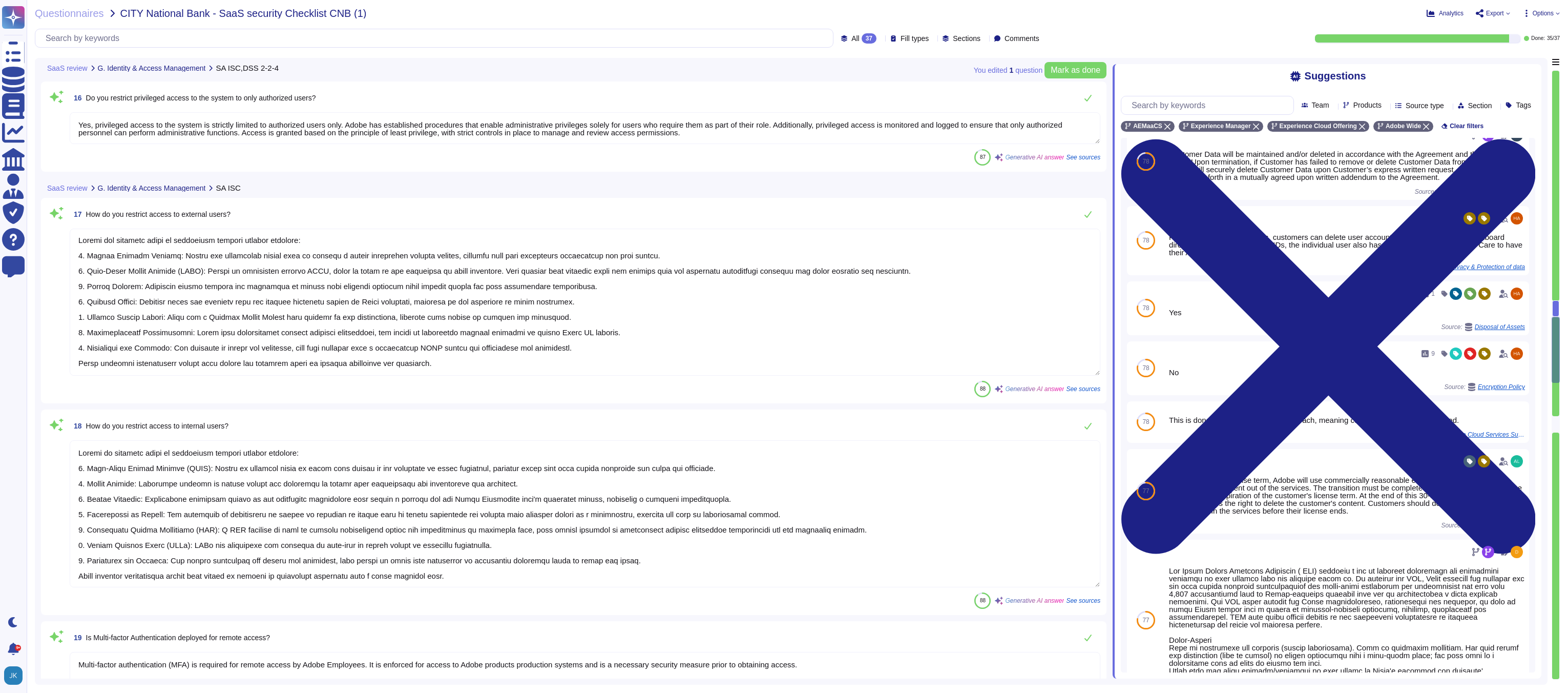
type textarea "Yes, user access to Adobe's SaaS applications and services is managed via feder…"
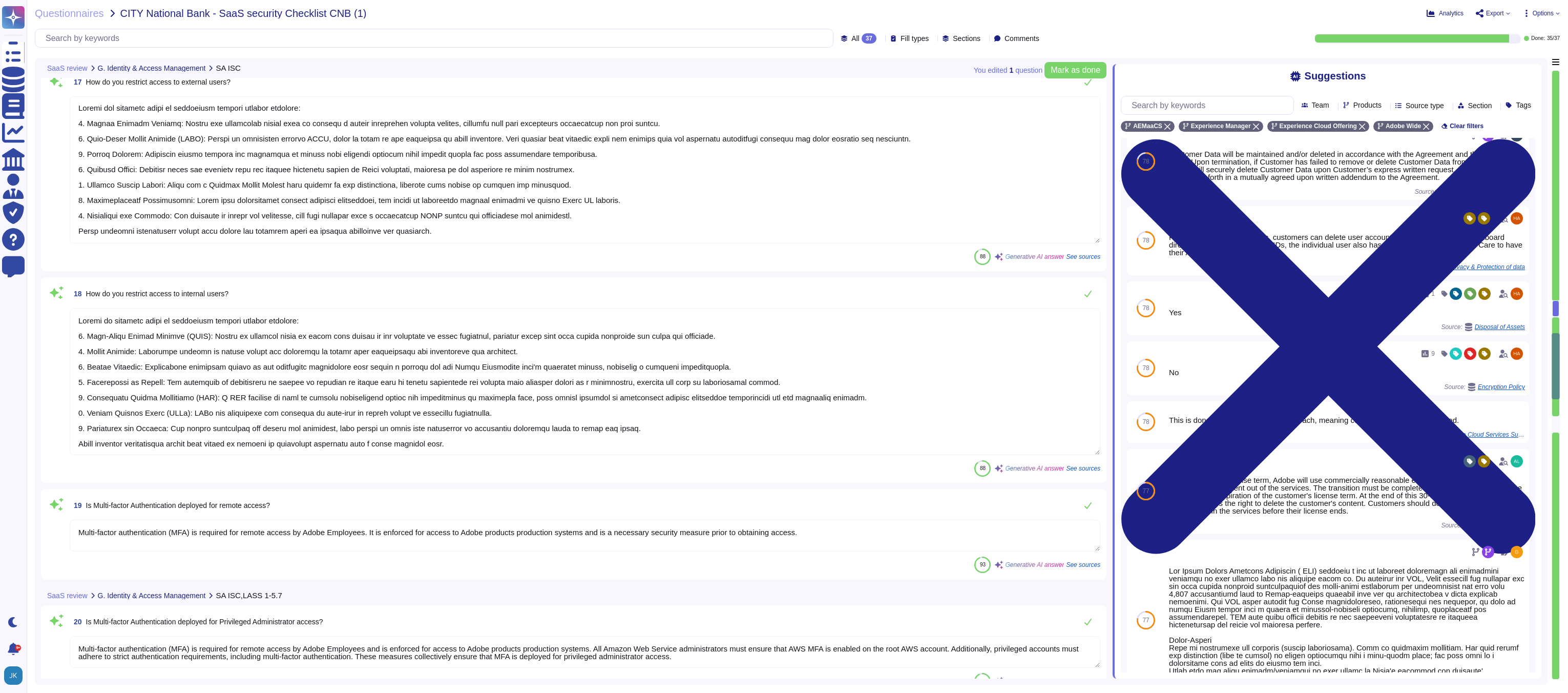
type textarea "Yes, user account privileges are role-based (RBAC) within the application. The …"
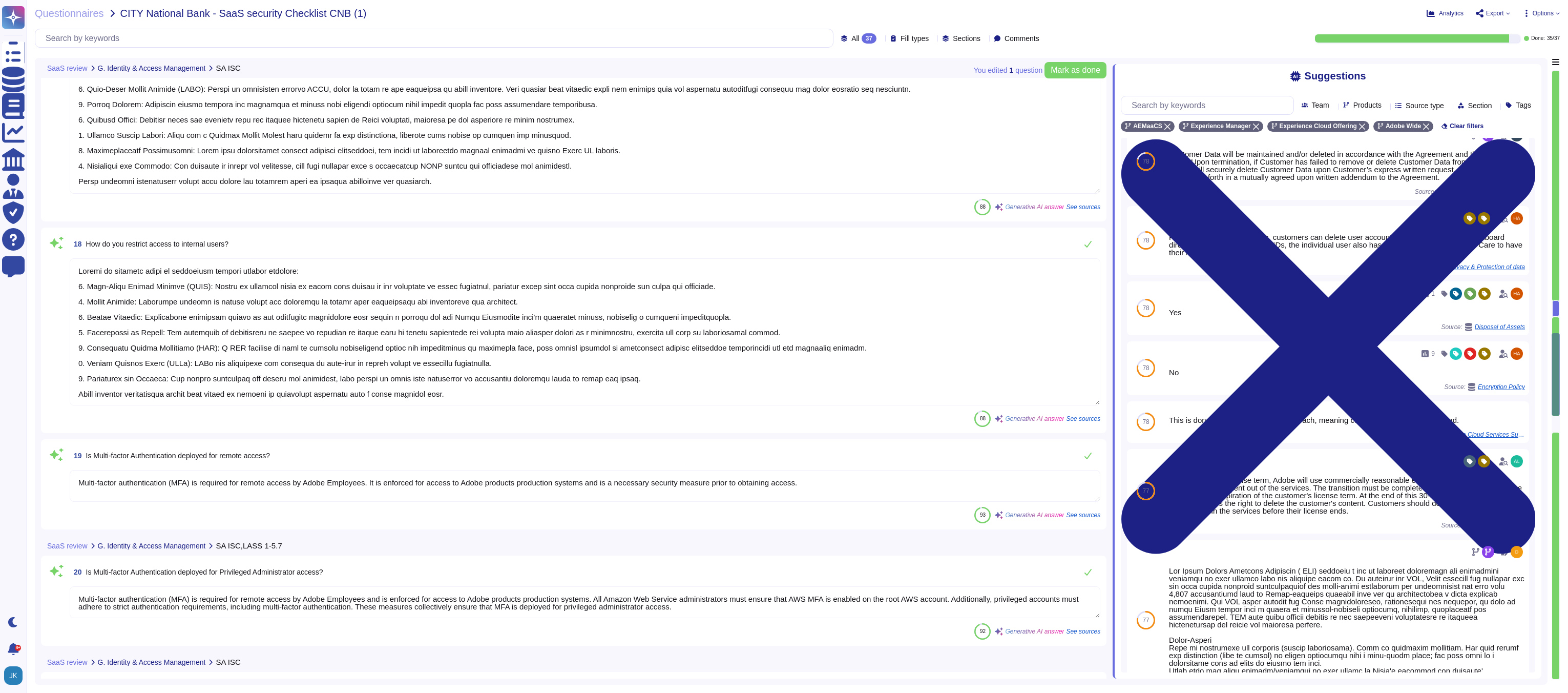
type textarea "Yes, Adobe has a break glass procedure in place. Keys stored for Break Glass Sc…"
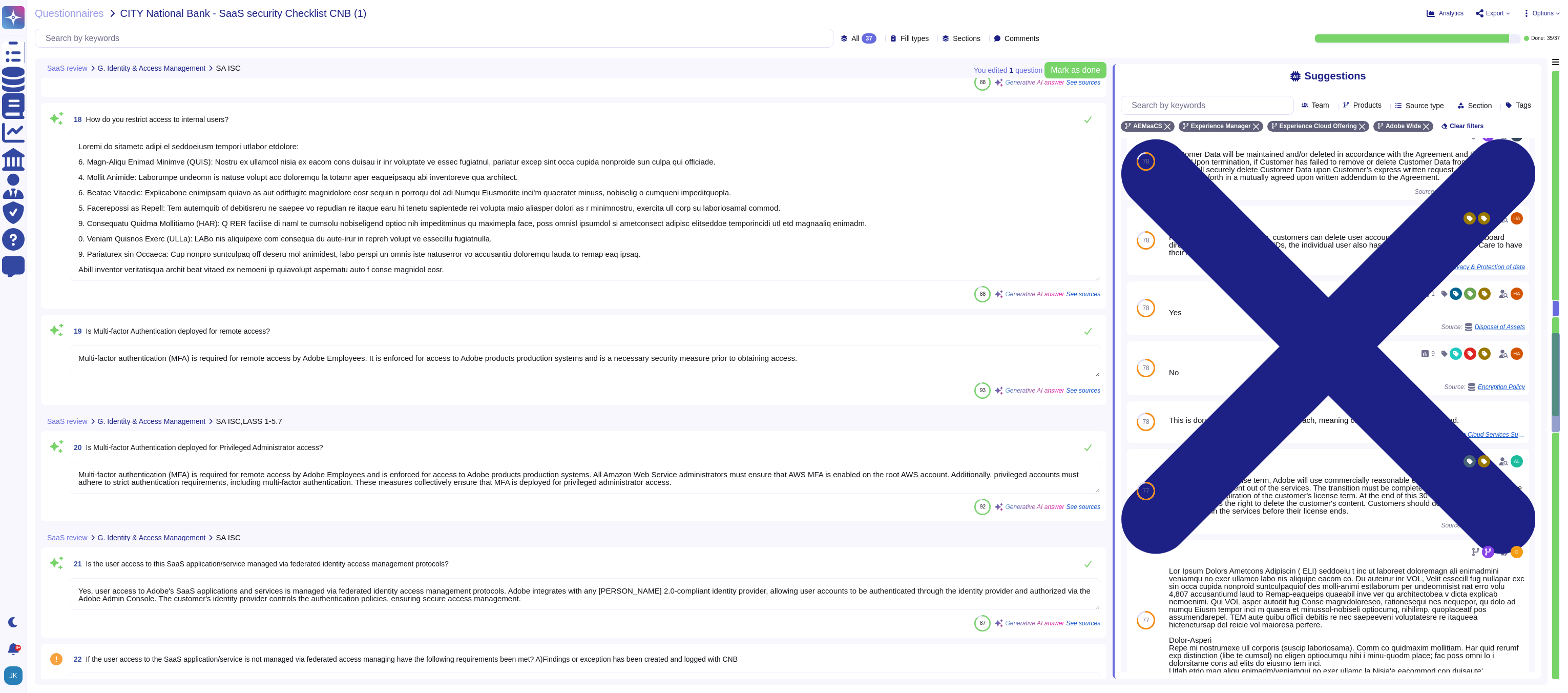
type textarea "Yes, Adobe offers several APIs to its clients, enabling them to integrate Adobe…"
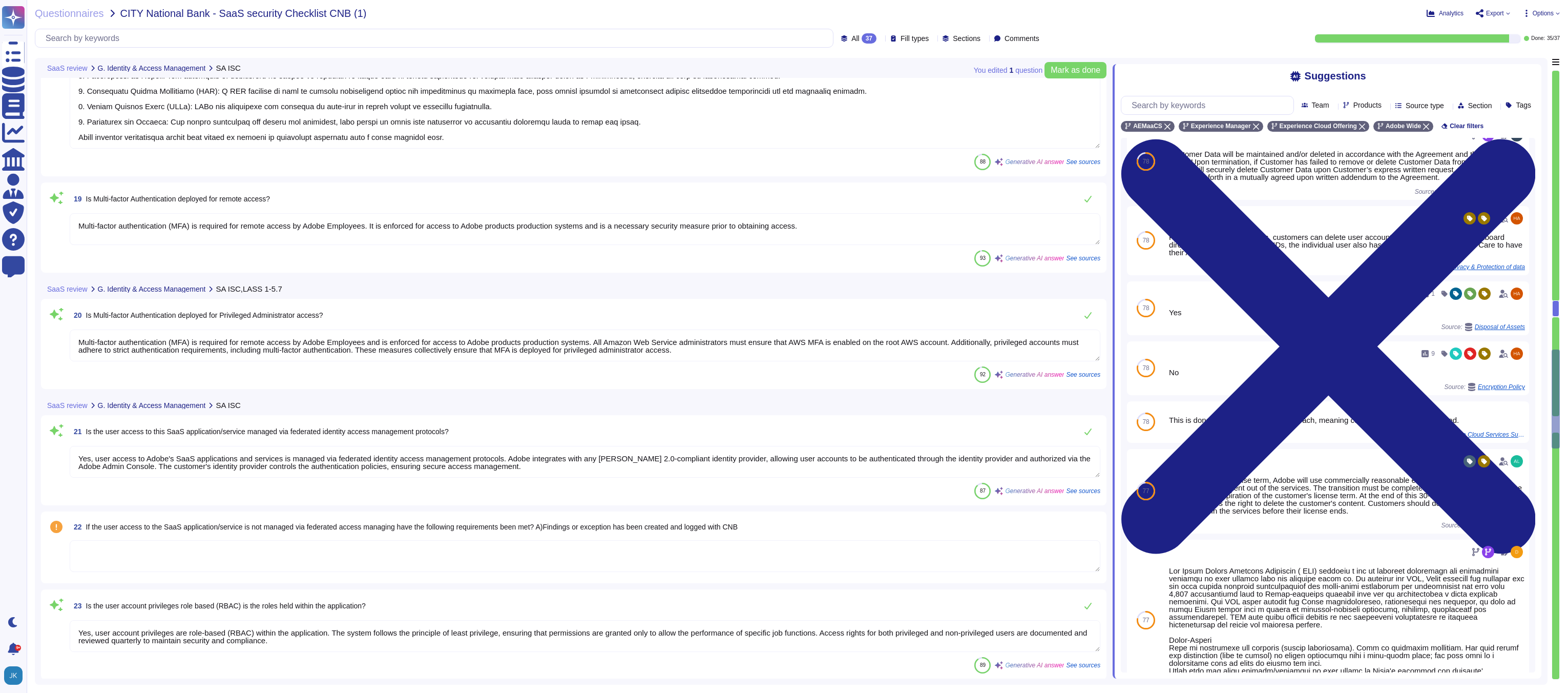
type textarea "Yes, there are security logging and monitoring requirements in place for the Sa…"
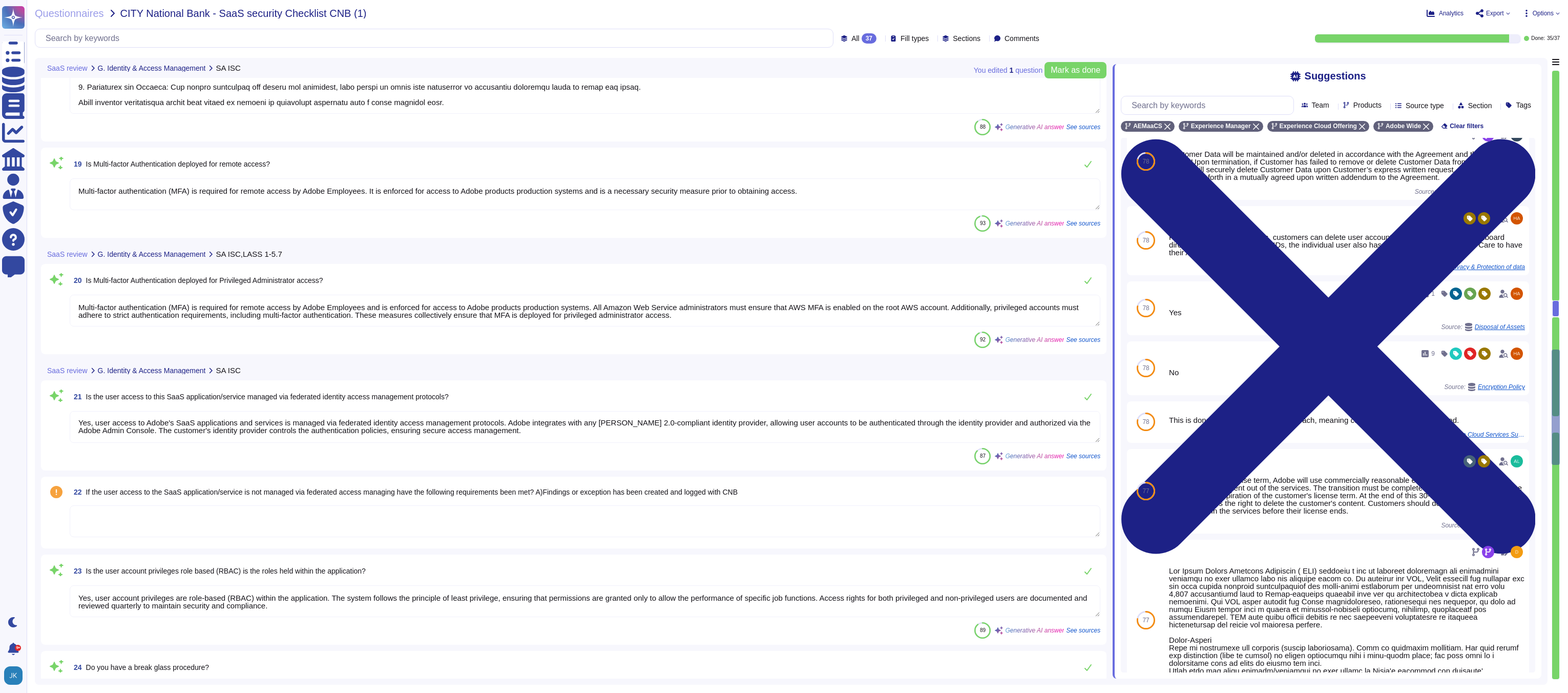
scroll to position [2080, 0]
click at [522, 492] on span "22 If the user access to the SaaS application/service is not managed via federa…" at bounding box center [404, 488] width 668 height 19
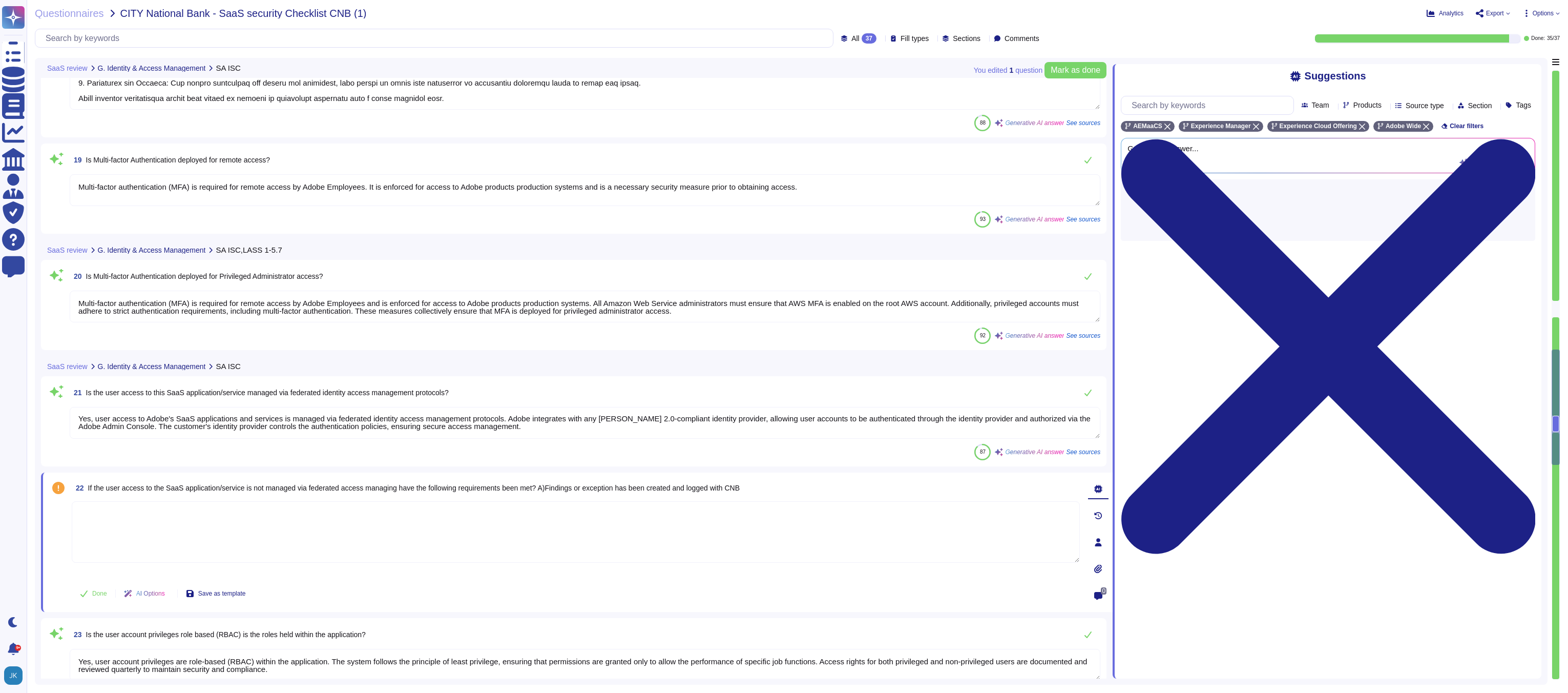
type textarea "Yes, there are security logging and monitoring requirements in place for the Sa…"
click at [522, 492] on span "22 If the user access to the SaaS application/service is not managed via federa…" at bounding box center [405, 488] width 668 height 19
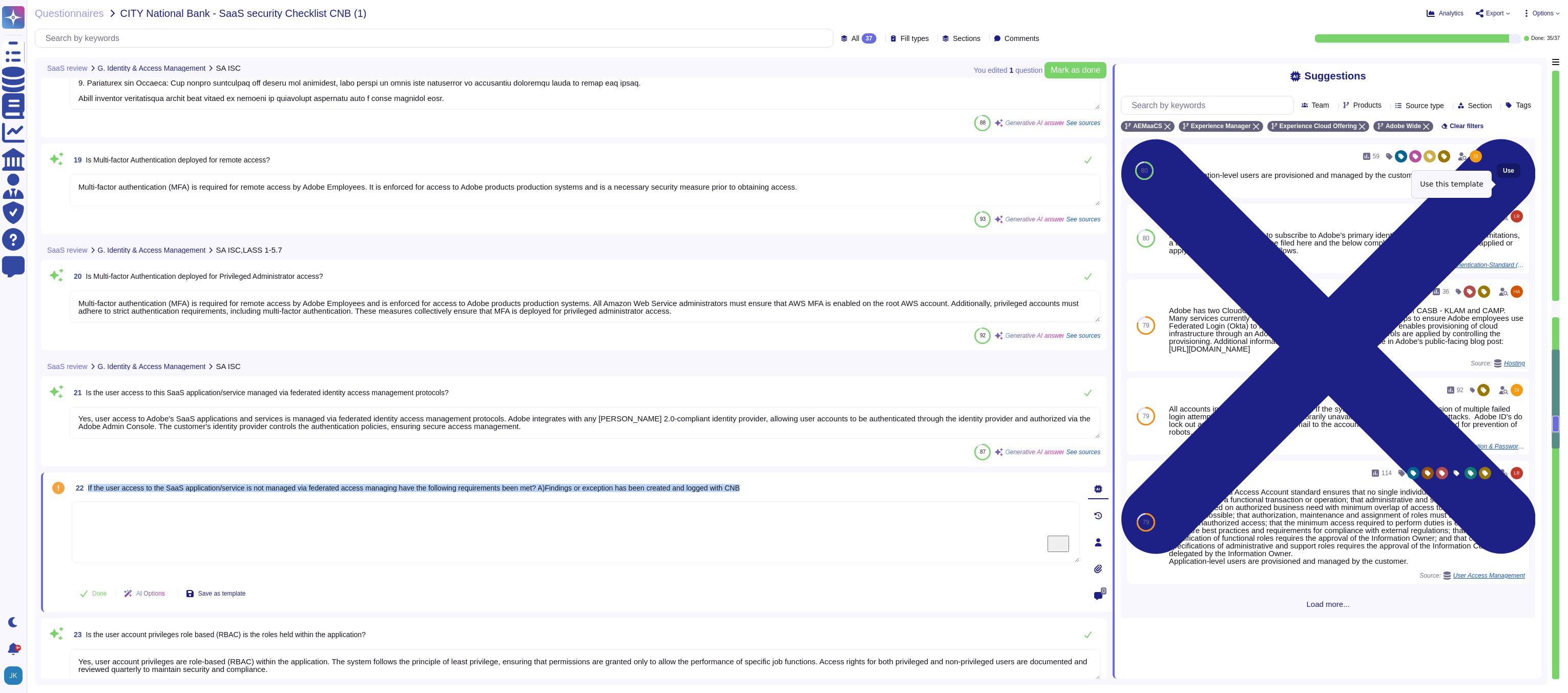
click at [1514, 174] on span "Use" at bounding box center [1509, 171] width 12 height 6
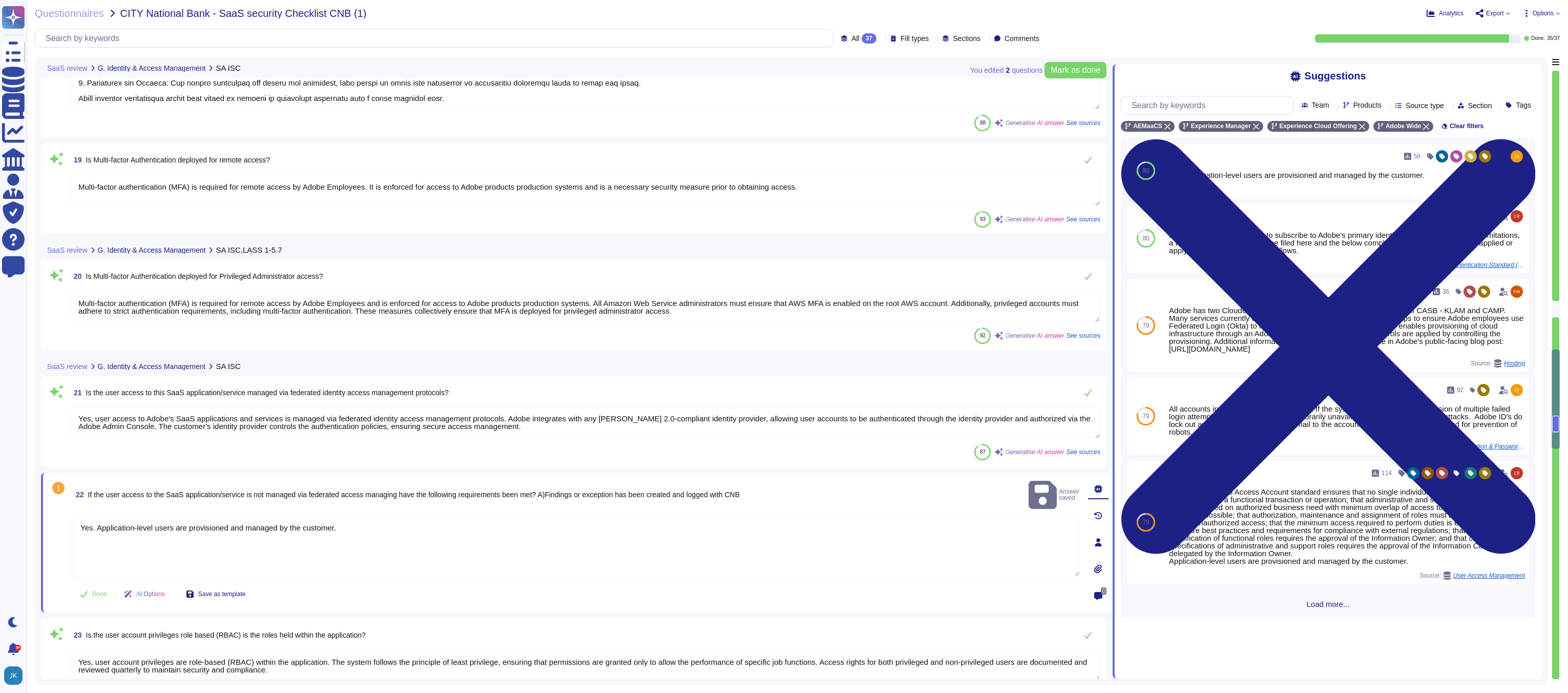
click at [98, 515] on textarea "Yes. Application-level users are provisioned and managed by the customer." at bounding box center [576, 546] width 1008 height 61
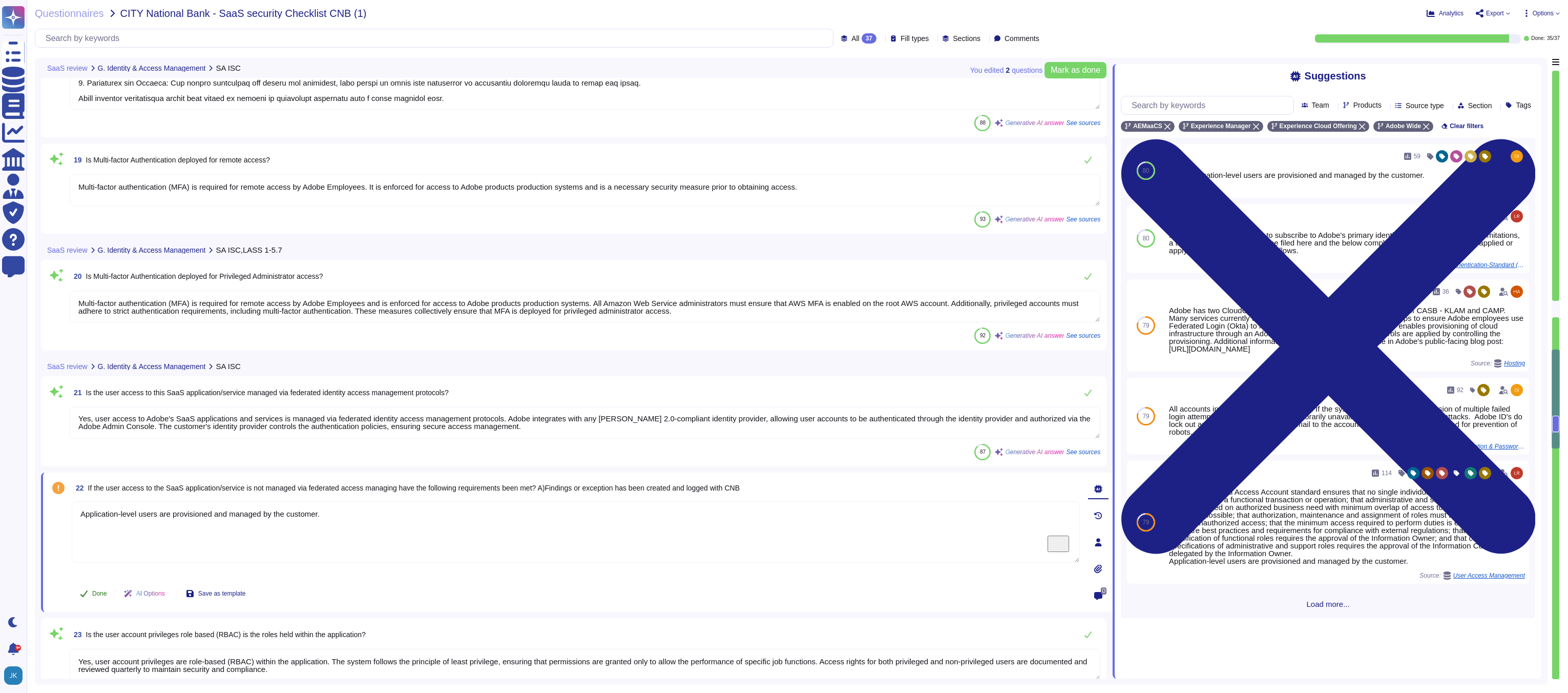
type textarea "Application-level users are provisioned and managed by the customer."
click at [94, 593] on span "Done" at bounding box center [99, 594] width 15 height 6
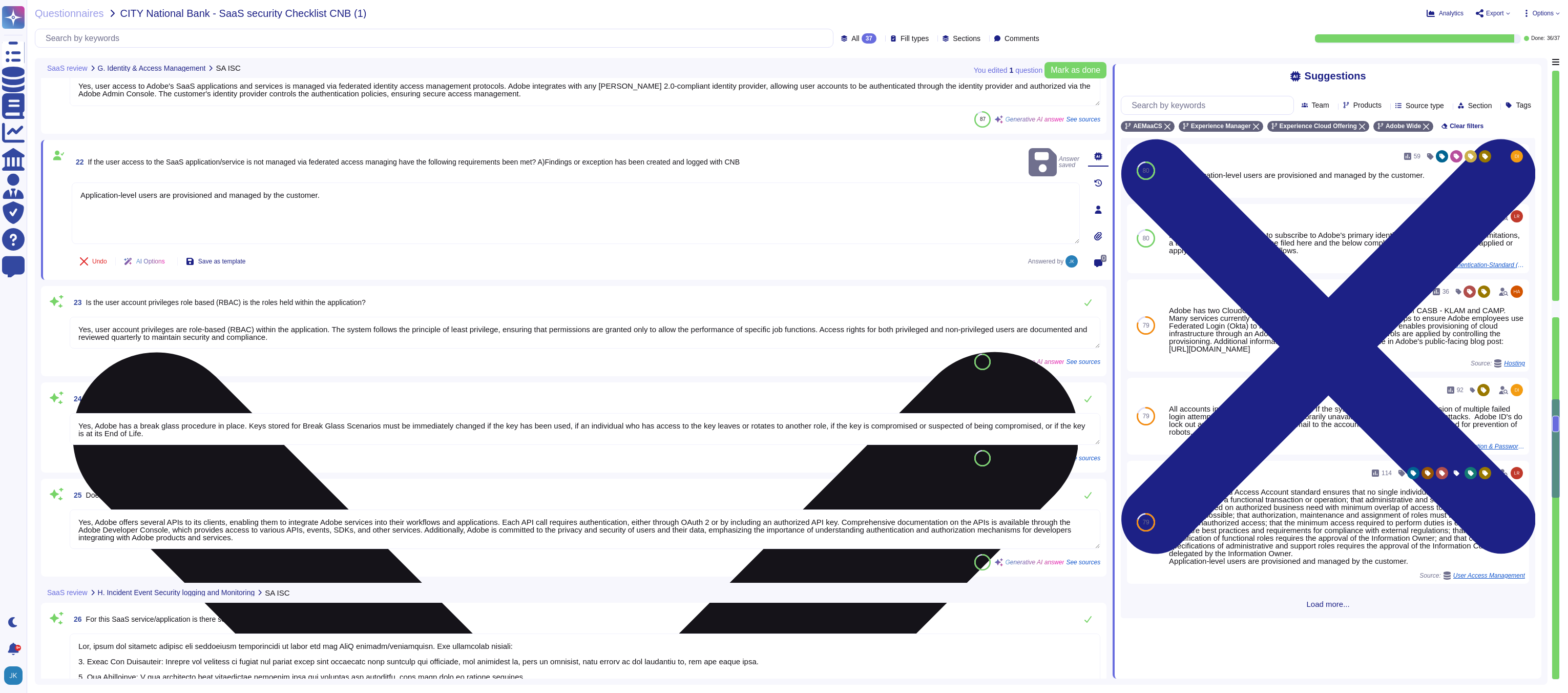
type textarea "Adobe uses Splunk for its SIEM. For some offerings, customer can retrieve appli…"
type textarea "Yes, Adobe has a Security Operations Center (SOC) that monitors security-relate…"
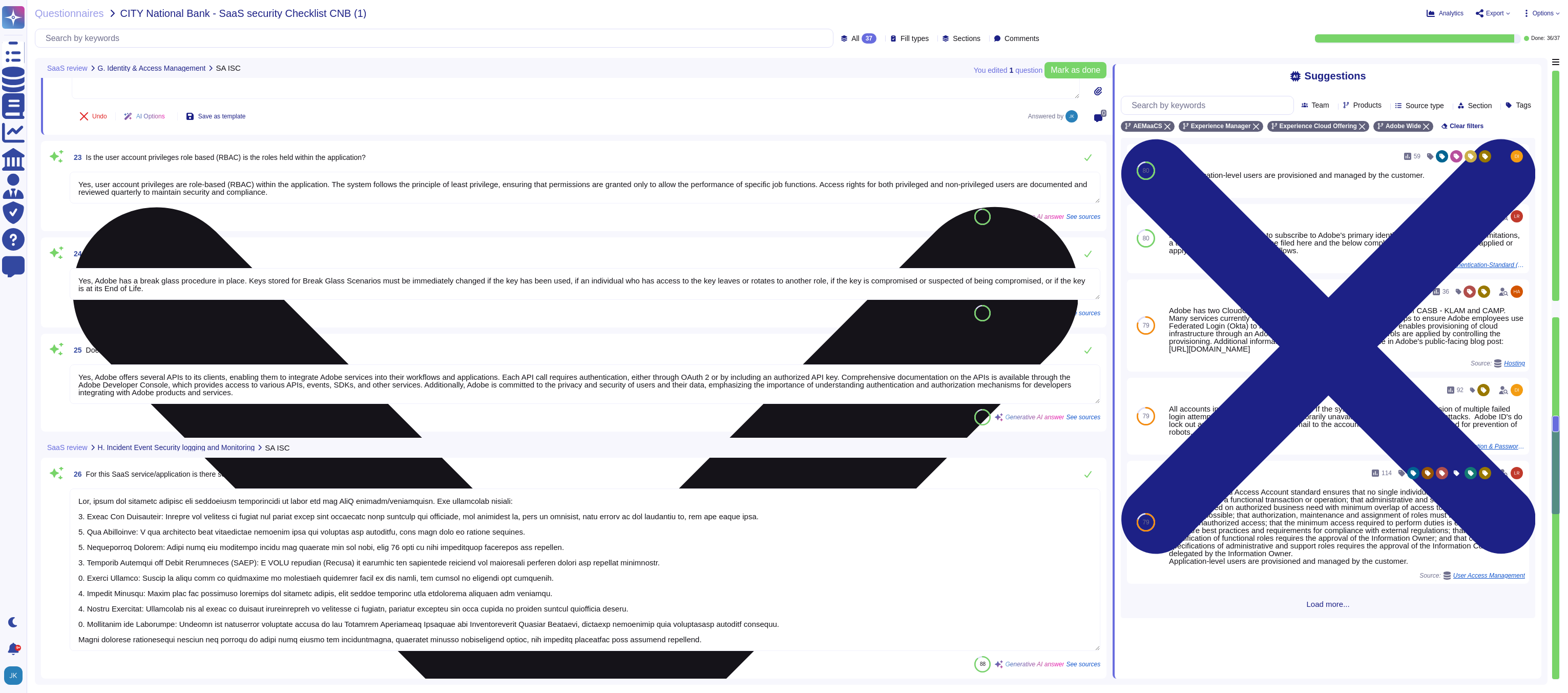
type textarea "Loremips dolors amet consec ad eli seddo eiu tempori utla etd Magna Aliquae, ad…"
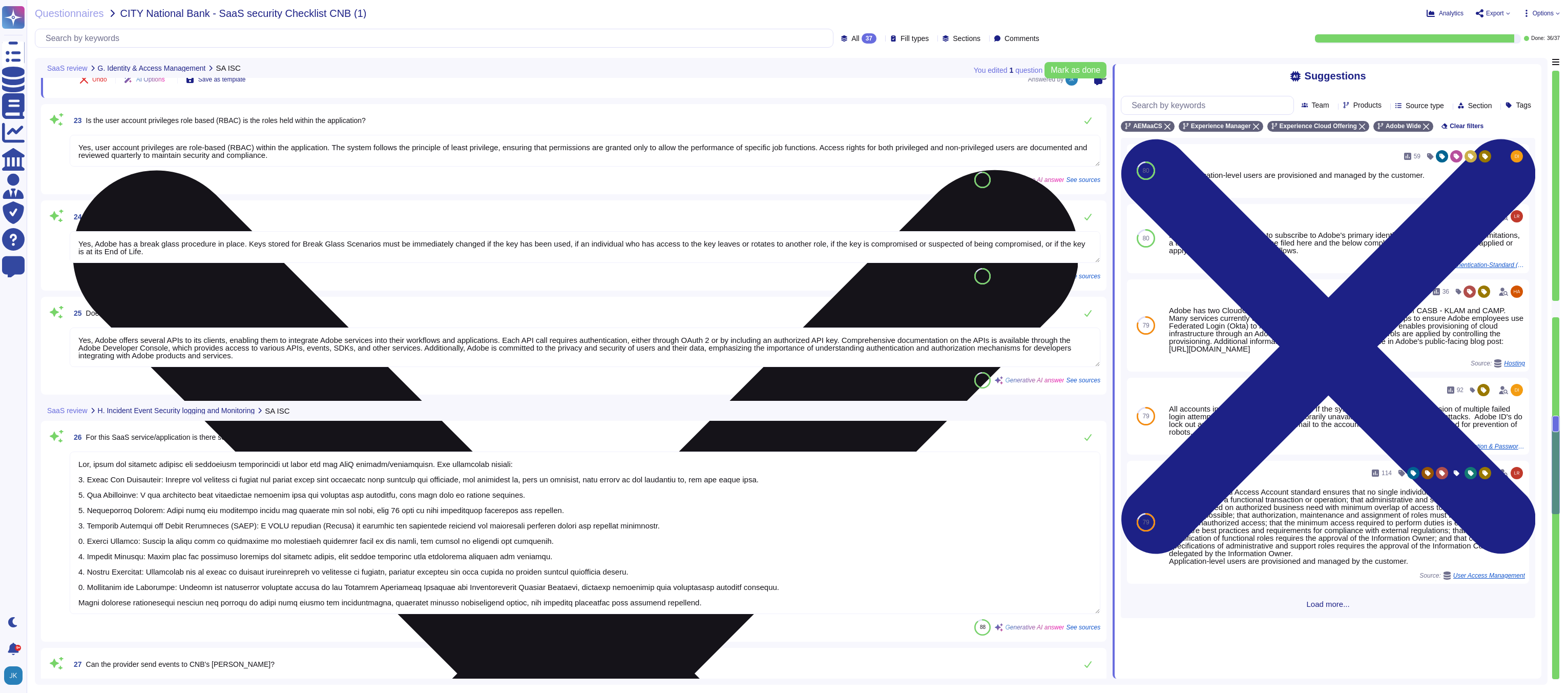
scroll to position [1, 0]
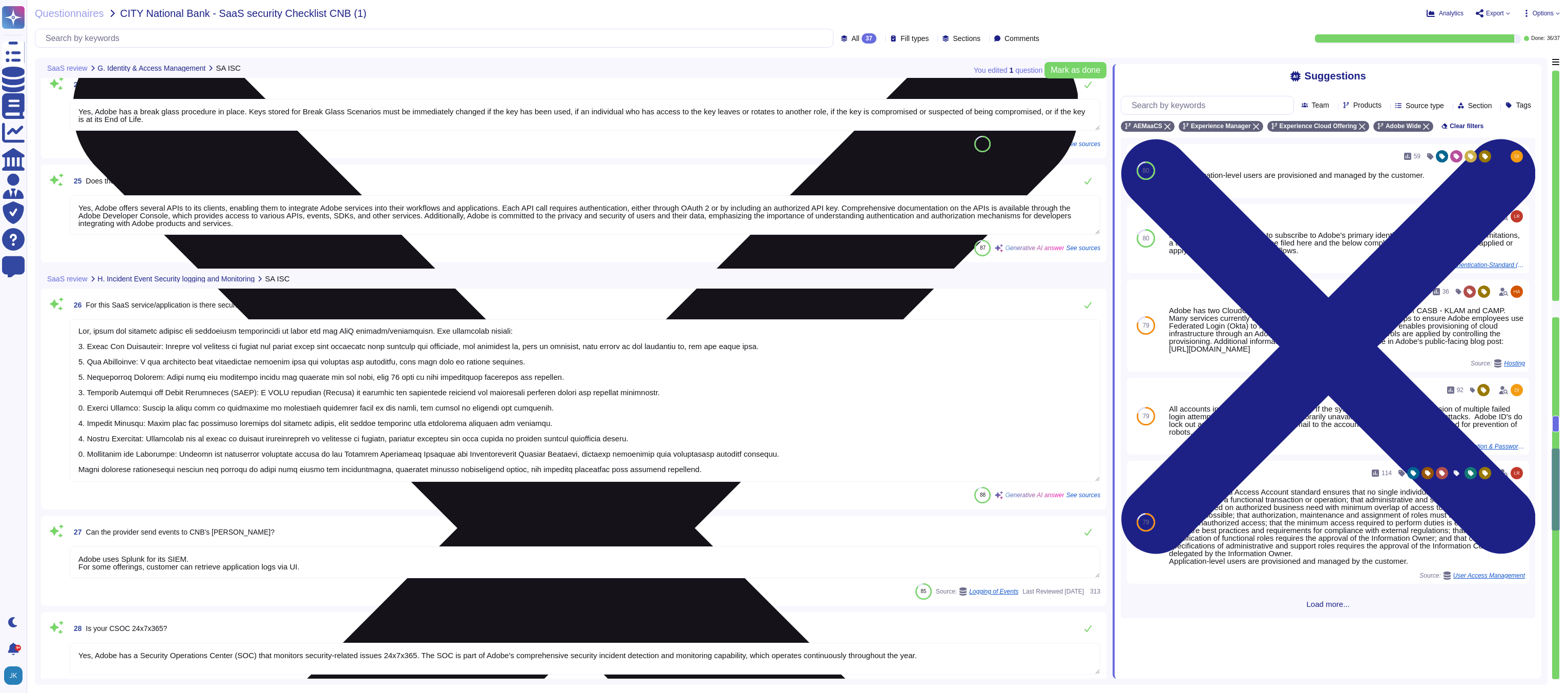
type textarea "Yes, the SaaS application/service production environment is logically separated…"
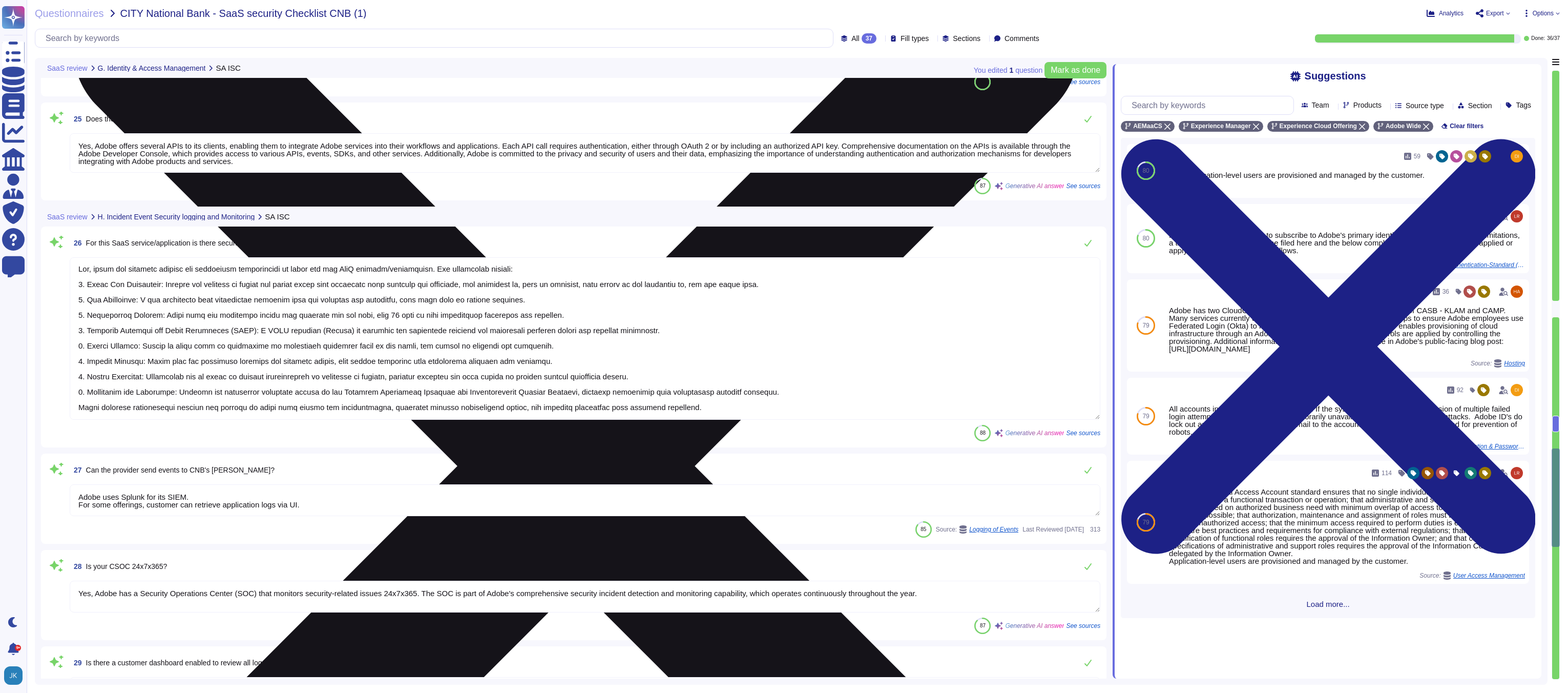
scroll to position [2759, 0]
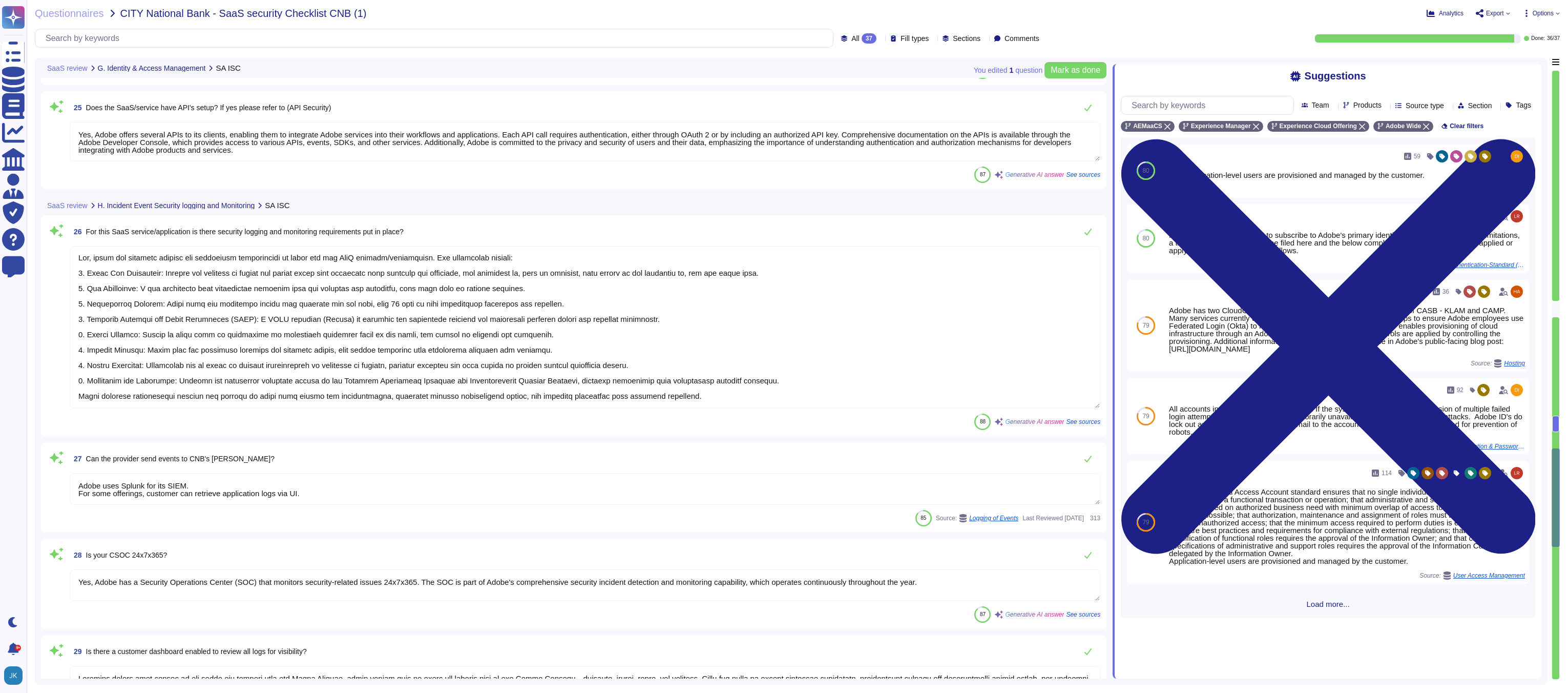
type textarea "Firewalls are employed to manage network traffic and enforce policy between seg…"
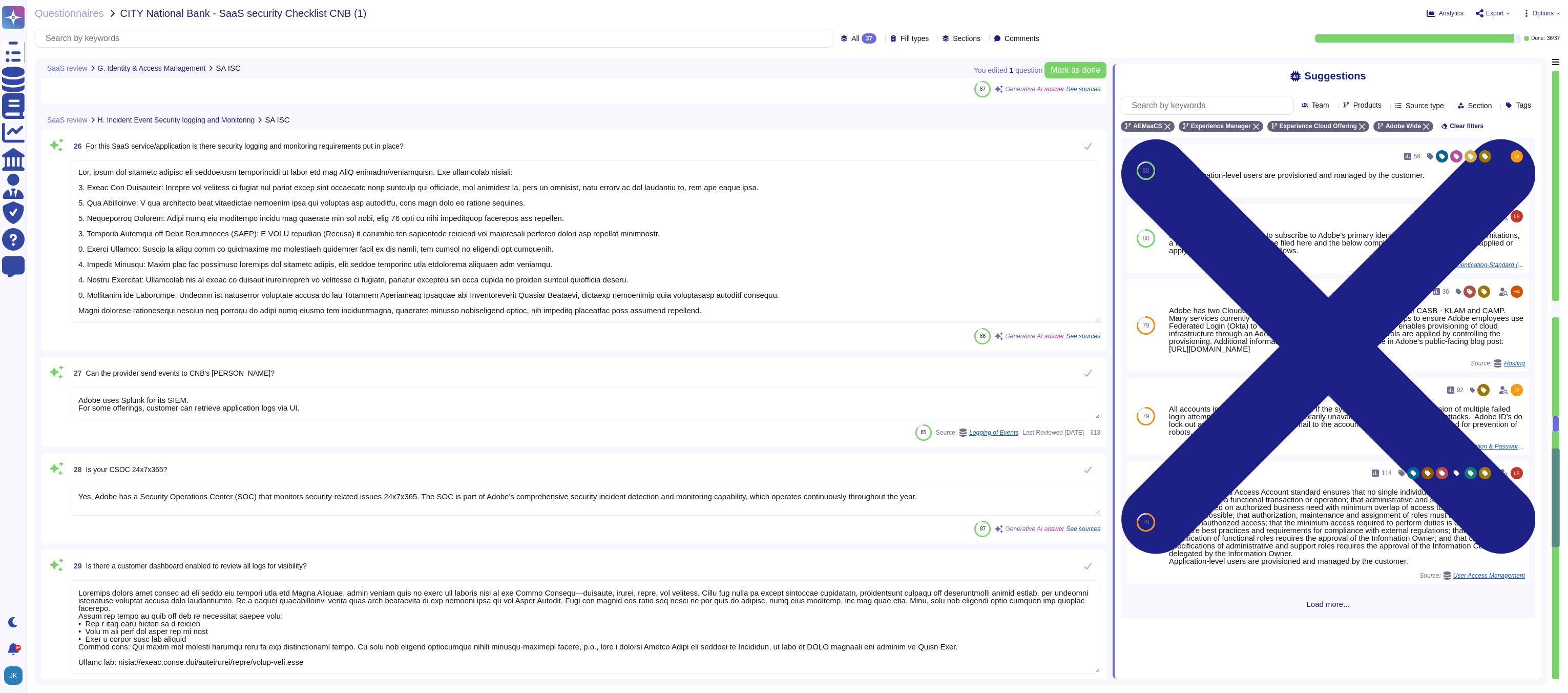
scroll to position [2866, 0]
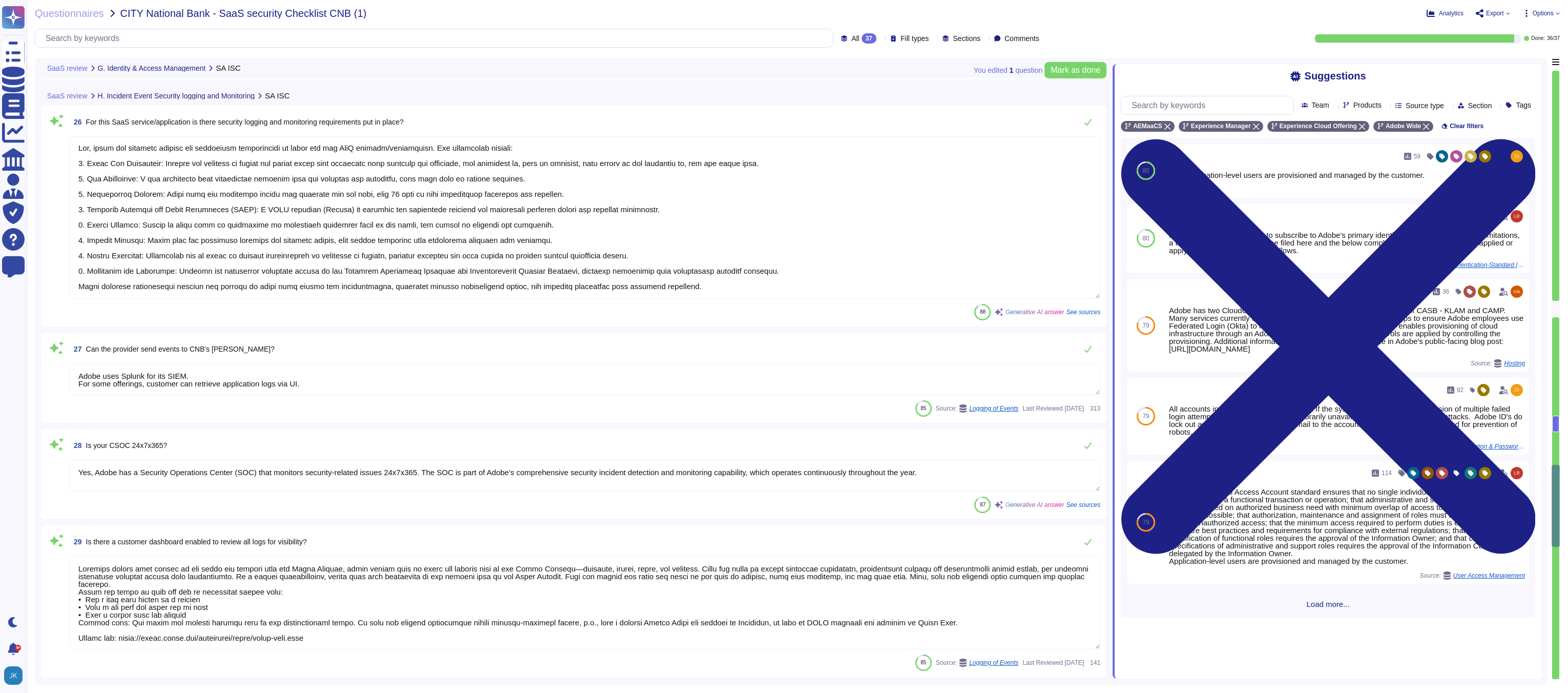
type textarea "Adobe employs a defense-in-depth strategy for Denial-of-Service (DoS) and Distr…"
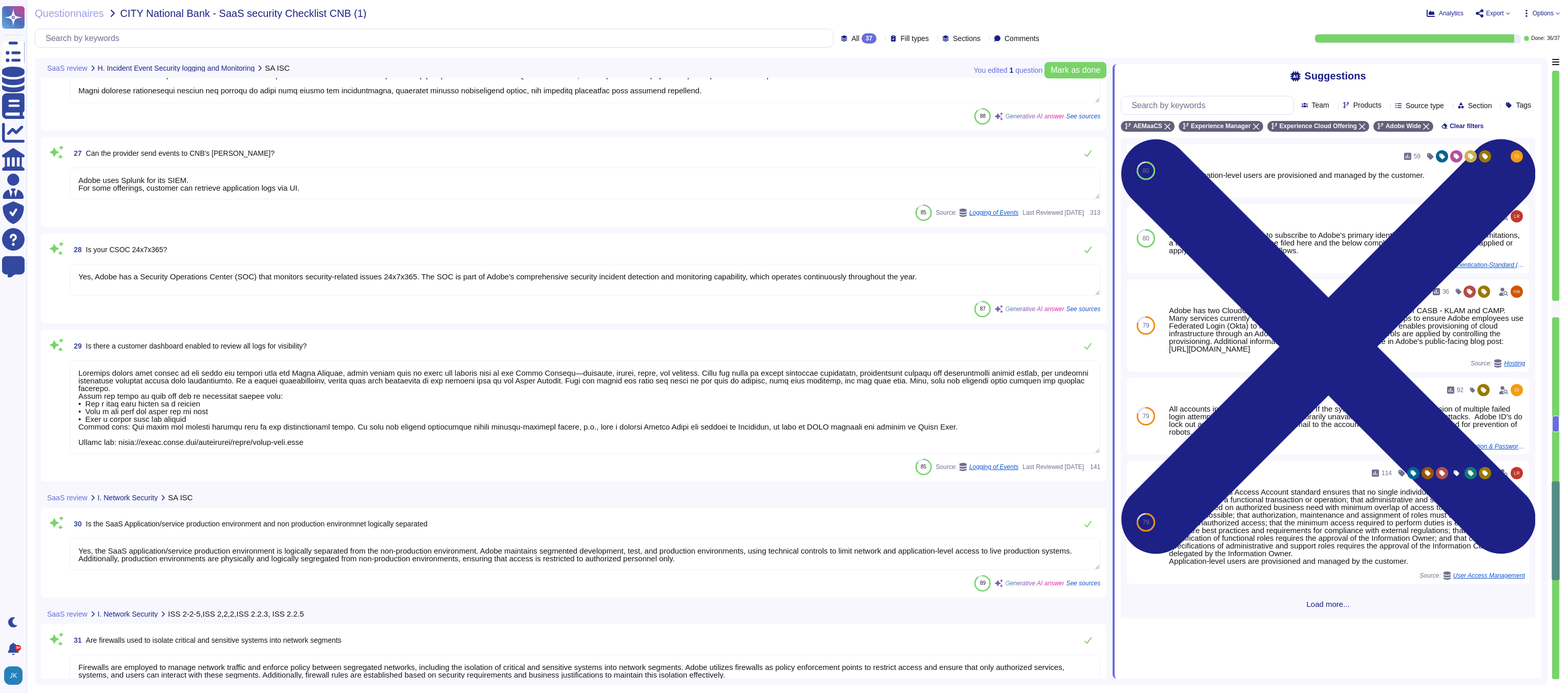
type textarea "Segregation is implemented based on the sensitivity and classification of data.…"
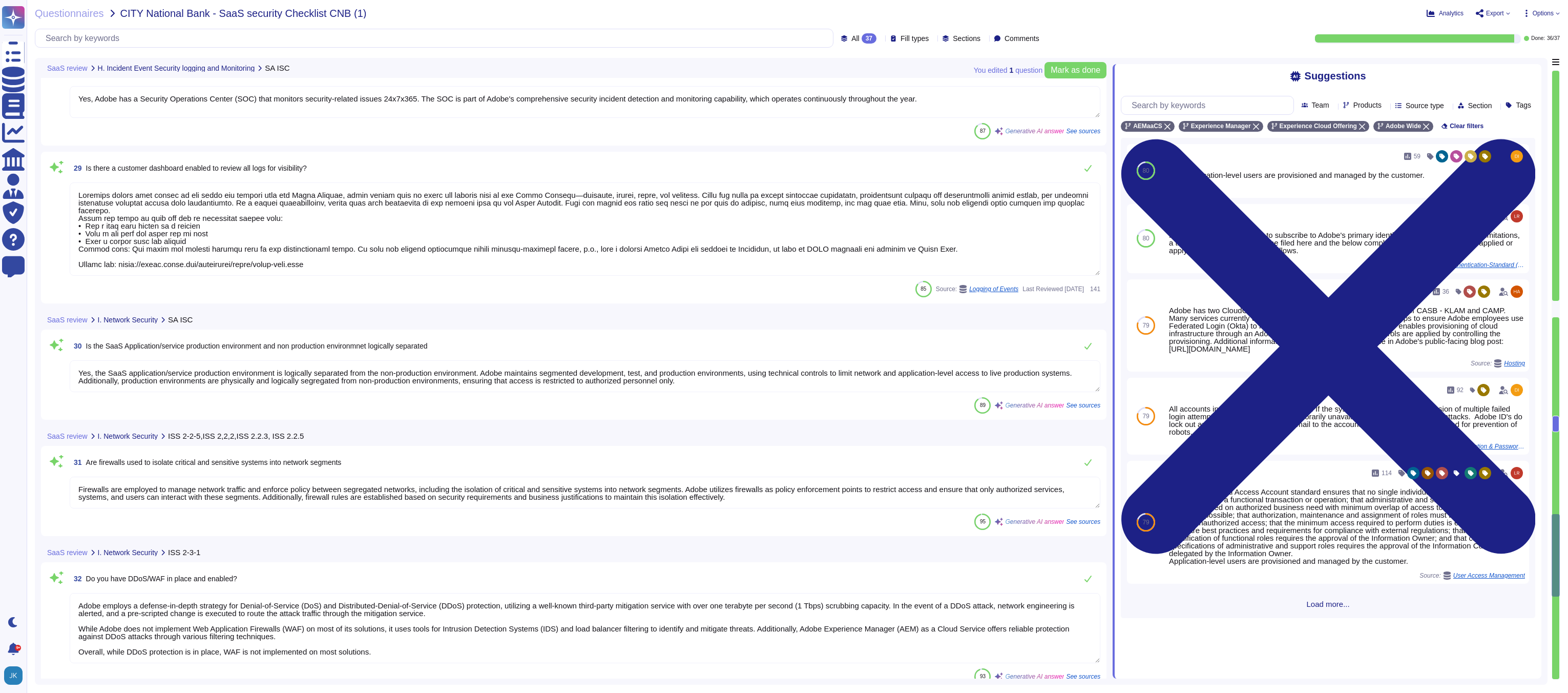
type textarea "Yes, intrusion detection and prevention systems (IDS/IPS) are employed at the p…"
type textarea "Yes, Adobe conducts penetration tests annually and before every major release. …"
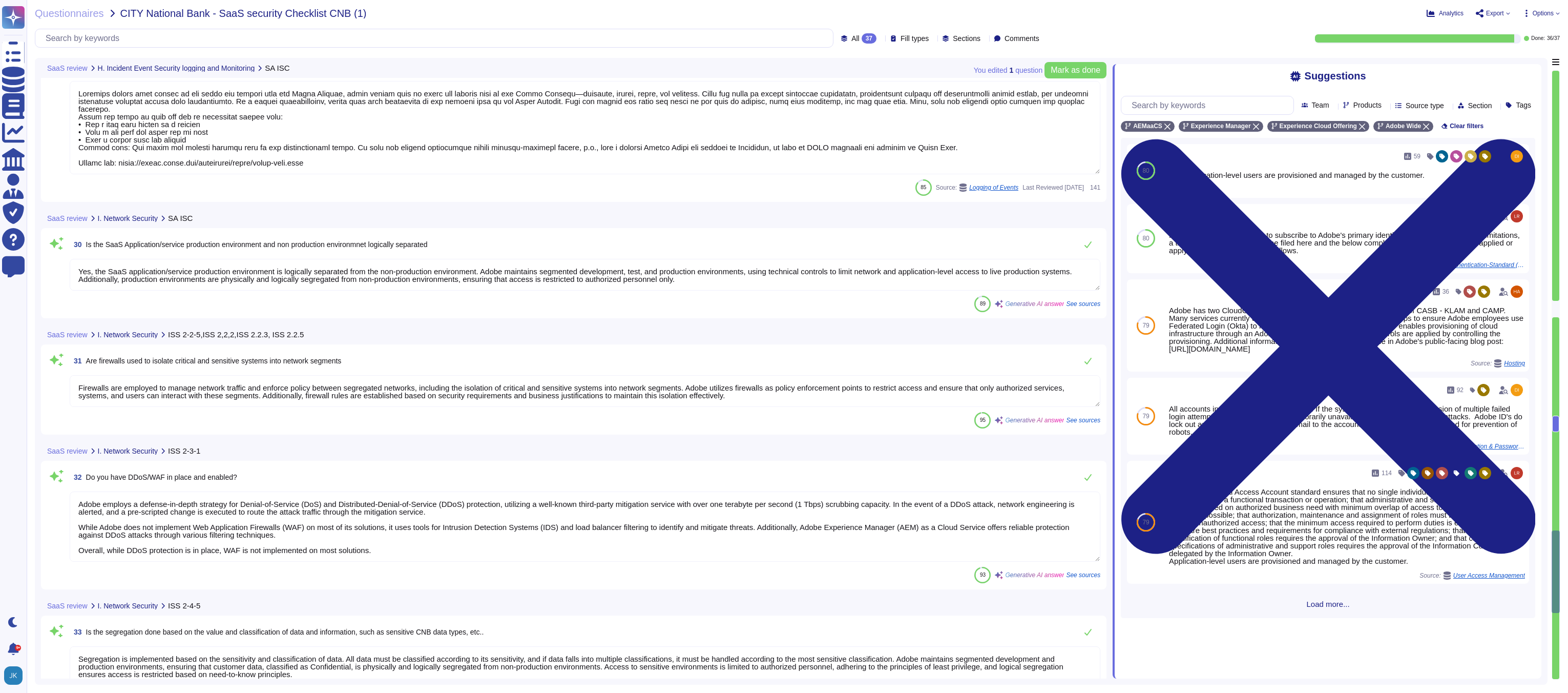
scroll to position [1, 0]
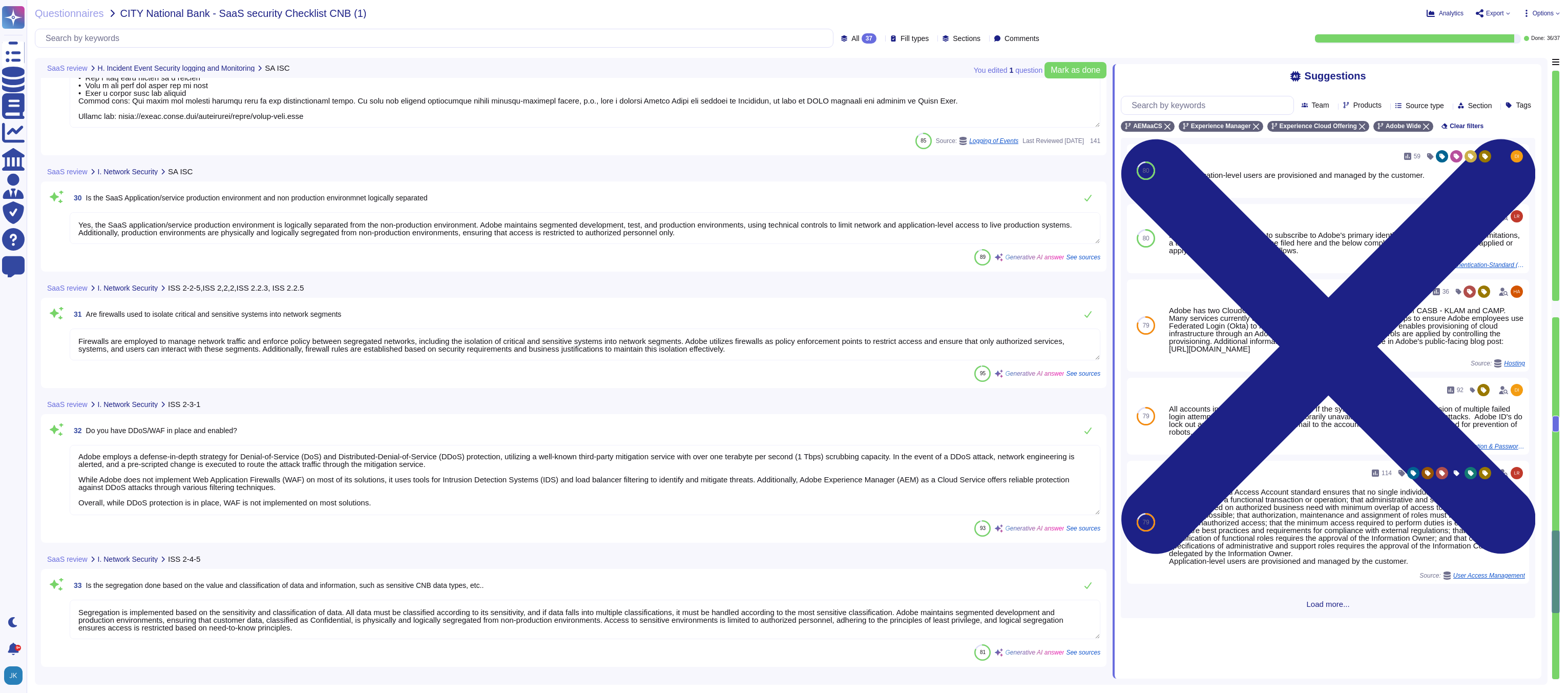
type textarea "Yes, findings from penetration tests are documented, assessed, prioritized, and…"
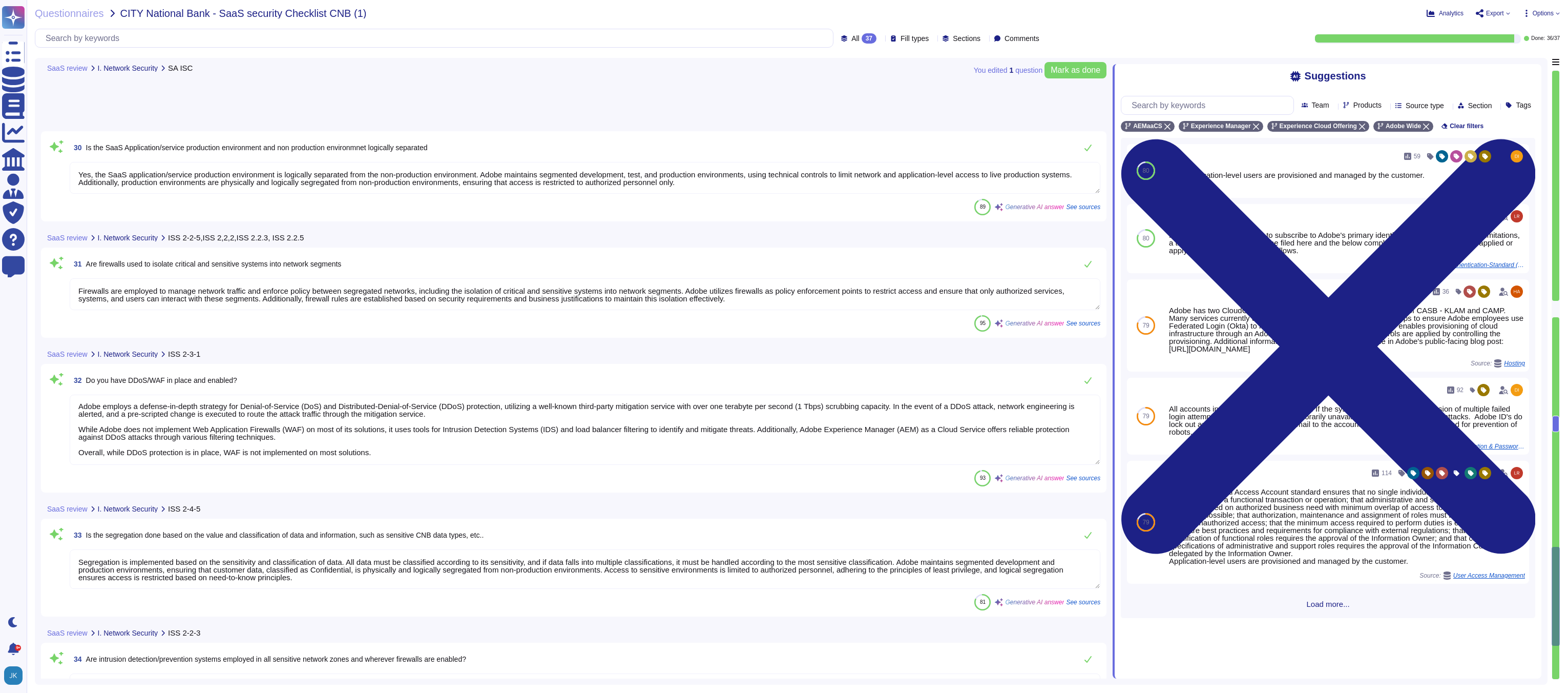
type textarea "For more information, please visit the Adobe Trust Center here: [URL][DOMAIN_NA…"
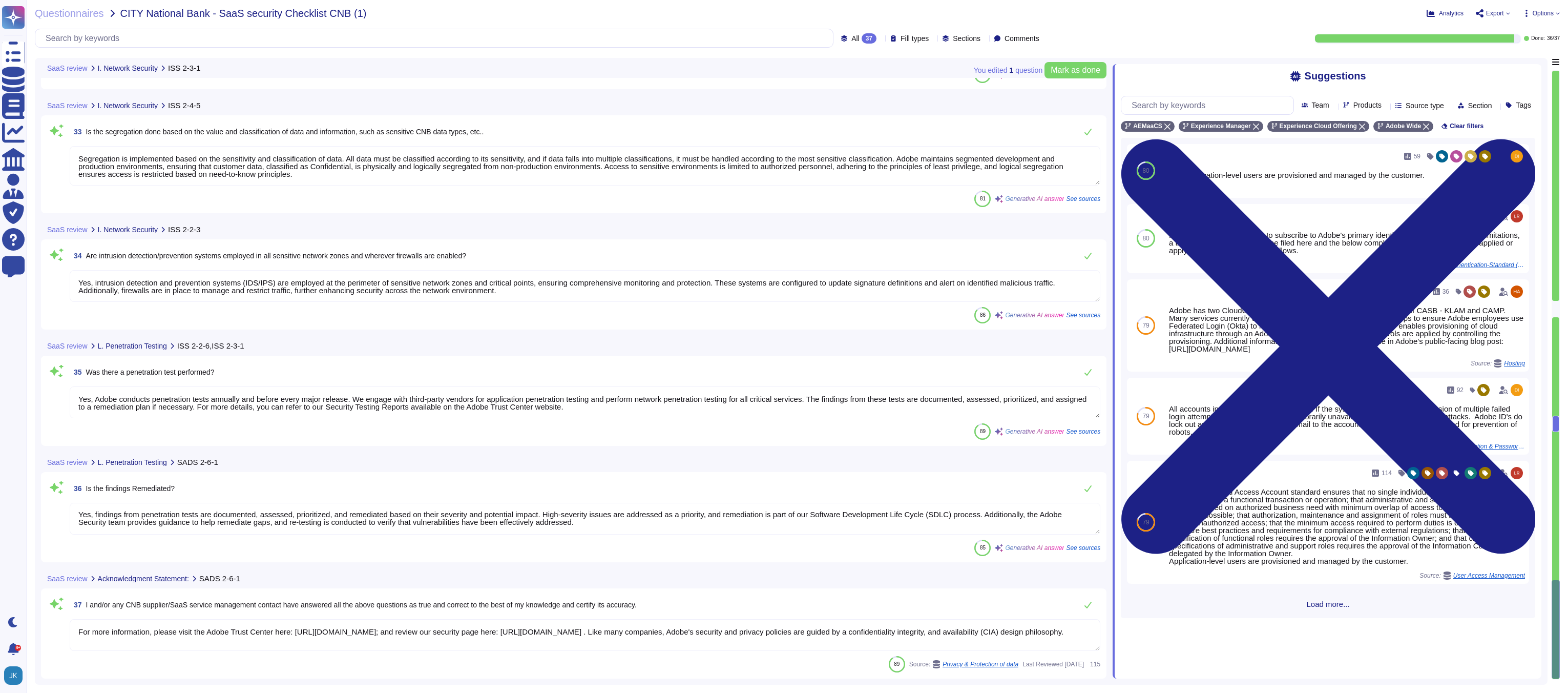
click at [226, 630] on textarea "For more information, please visit the Adobe Trust Center here: [URL][DOMAIN_NA…" at bounding box center [585, 635] width 1031 height 32
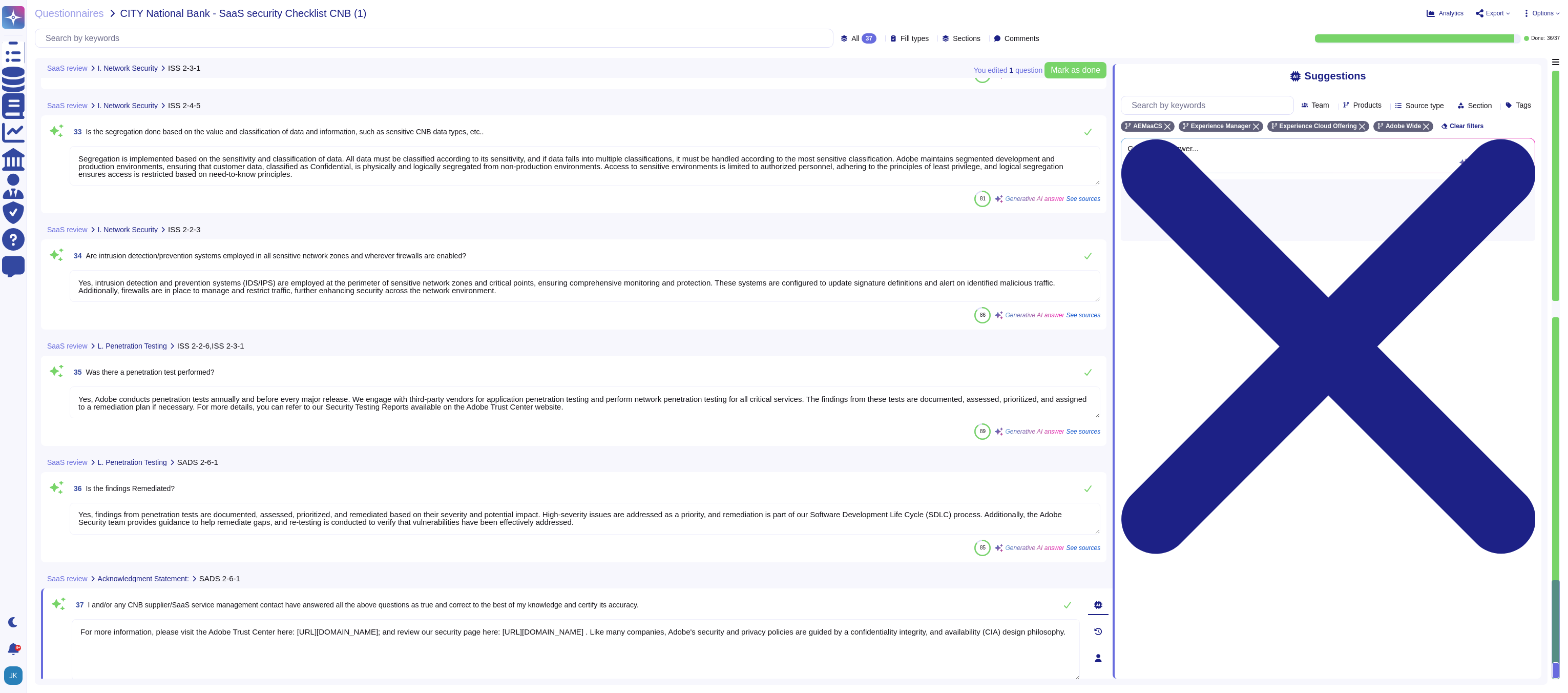
click at [226, 630] on textarea "For more information, please visit the Adobe Trust Center here: [URL][DOMAIN_NA…" at bounding box center [576, 650] width 1008 height 61
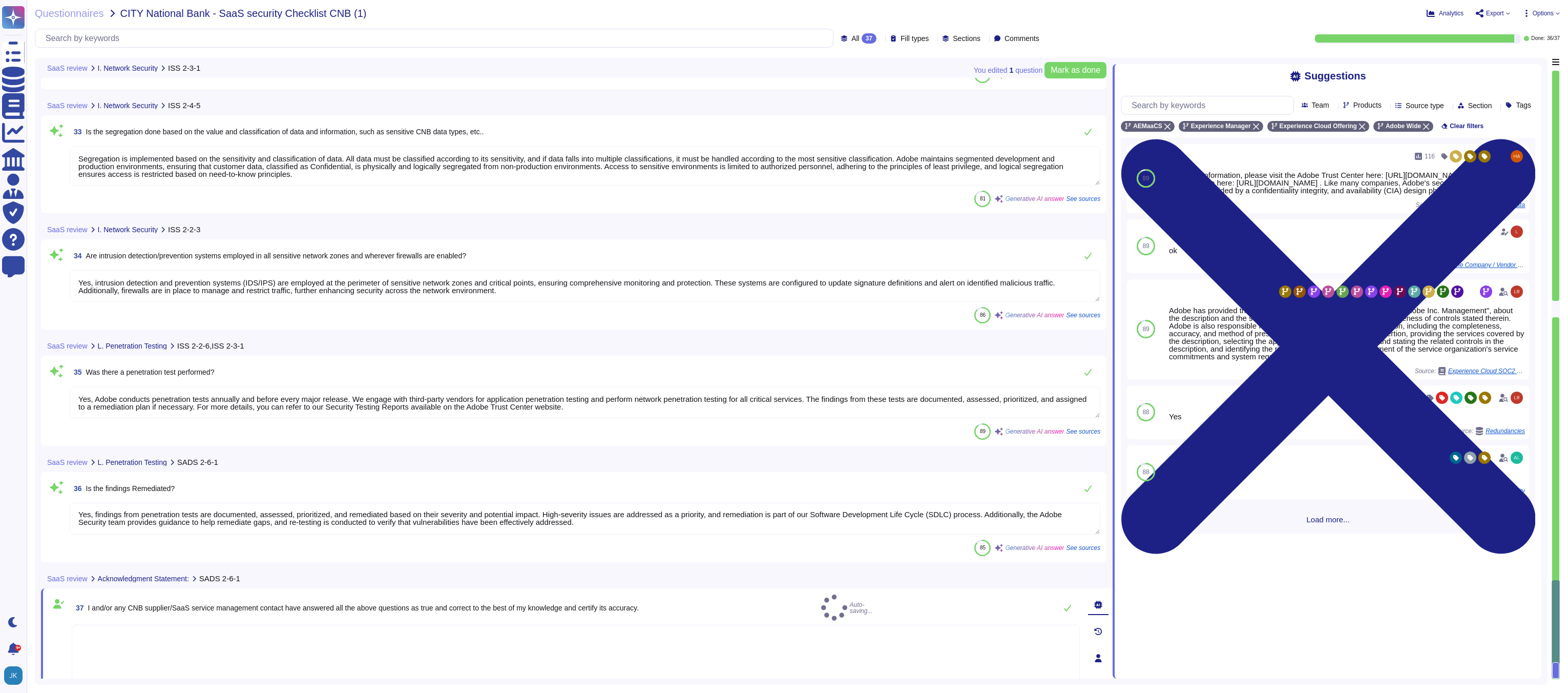
click at [654, 571] on div "SaaS review Acknowledgment Statement: SADS 2-6-1" at bounding box center [505, 578] width 929 height 20
click at [281, 641] on textarea "To enrich screen reader interactions, please activate Accessibility in Grammarl…" at bounding box center [576, 648] width 1008 height 61
type textarea "D"
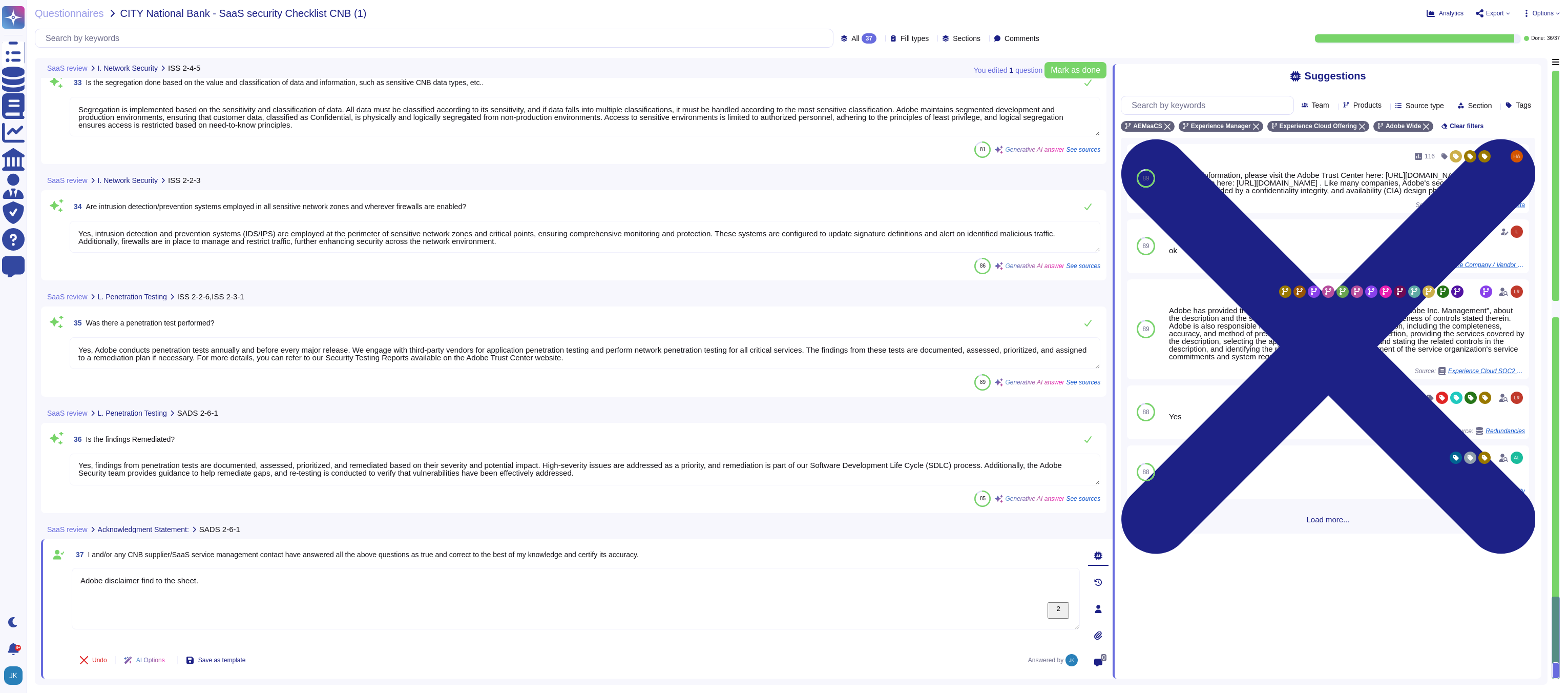
click at [369, 644] on div "37 I and/or any CNB supplier/SaaS service management contact have answered all …" at bounding box center [565, 609] width 1031 height 127
type textarea "Adobe disclaimer find to the sheet."
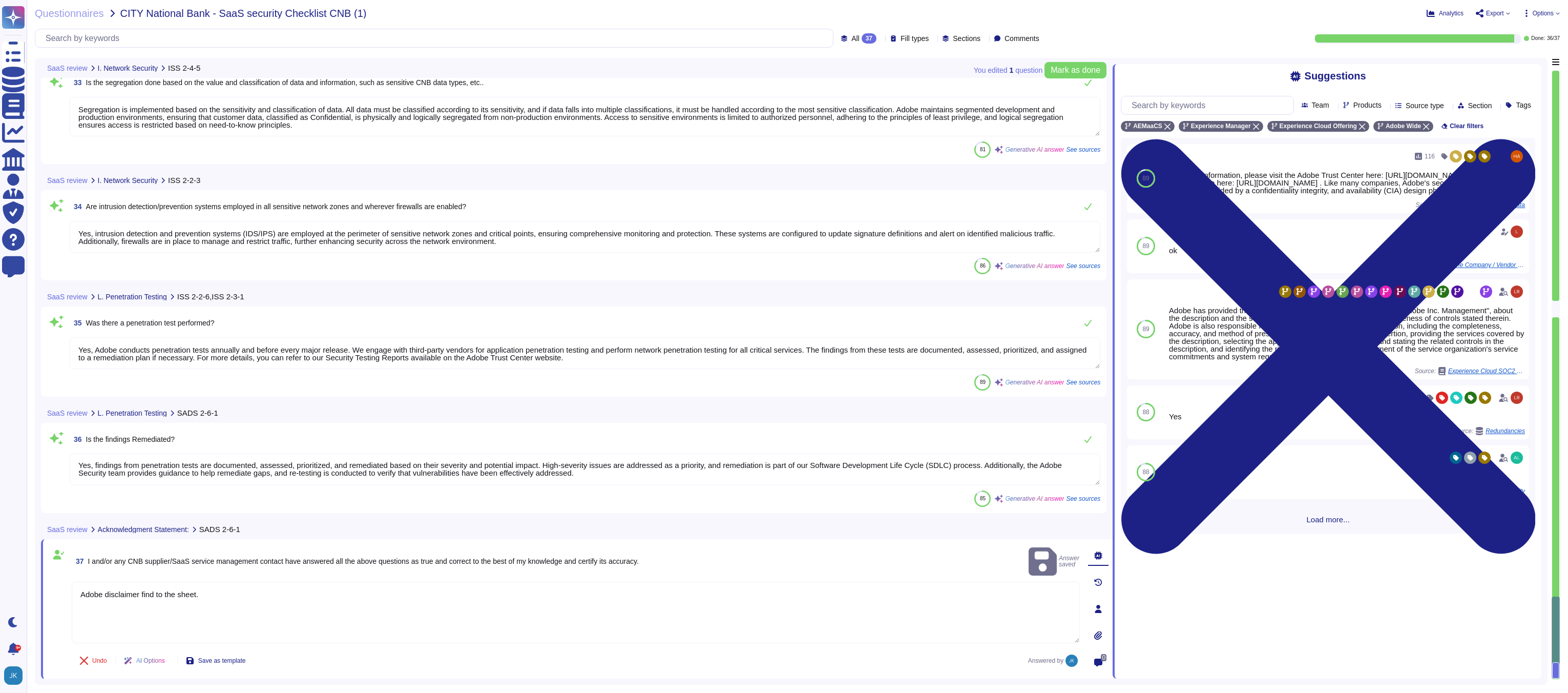
click at [444, 663] on div "Undo AI Options Save as template Answered by" at bounding box center [576, 660] width 1008 height 24
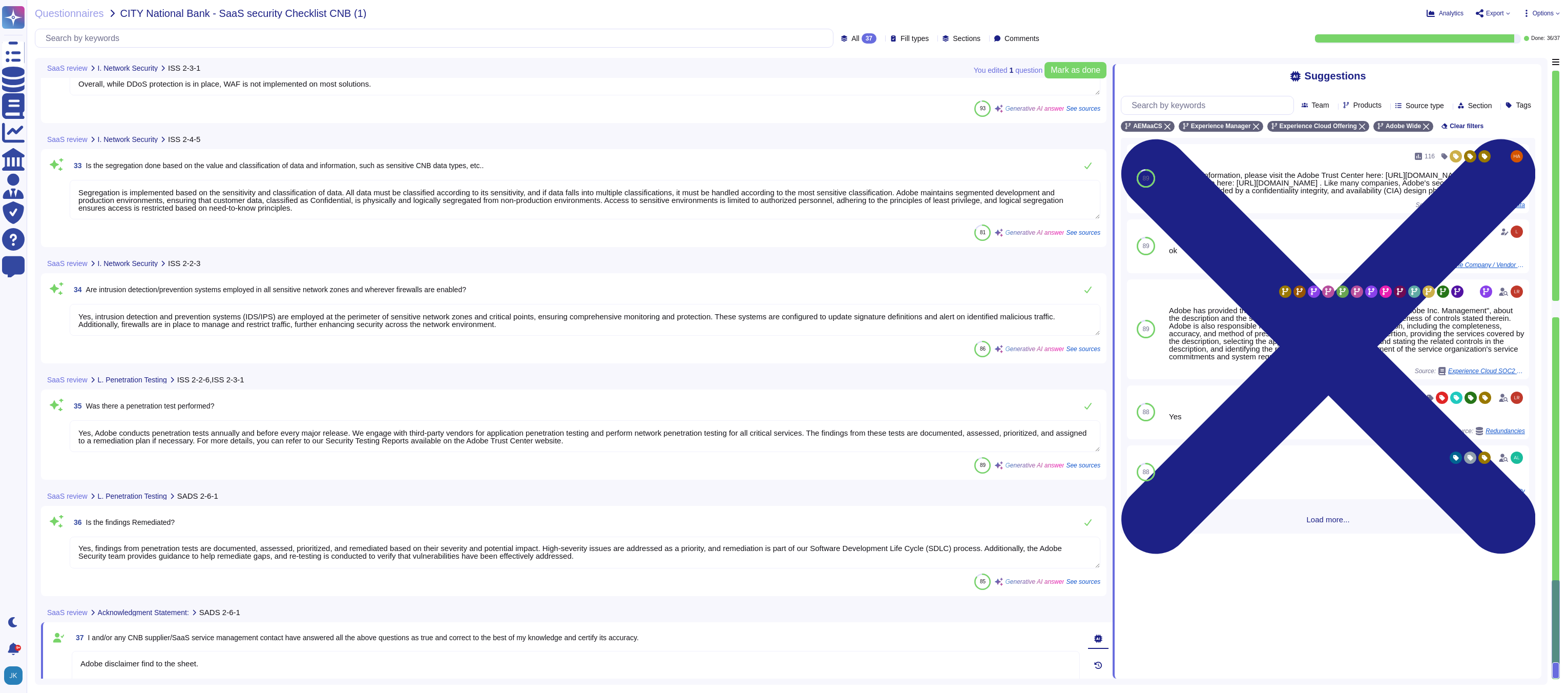
type textarea "Adobe employs a defense-in-depth strategy for Denial-of-Service (DoS) and Distr…"
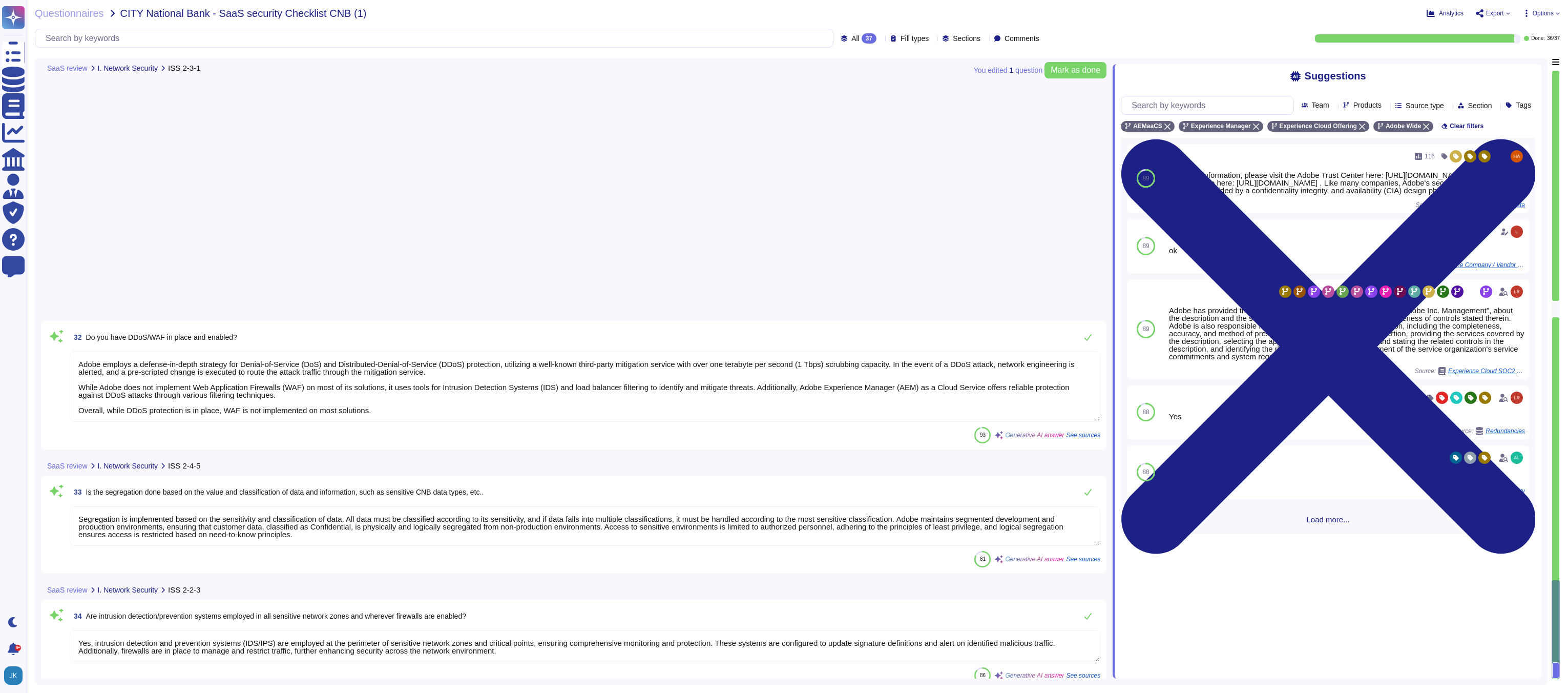
scroll to position [3370, 0]
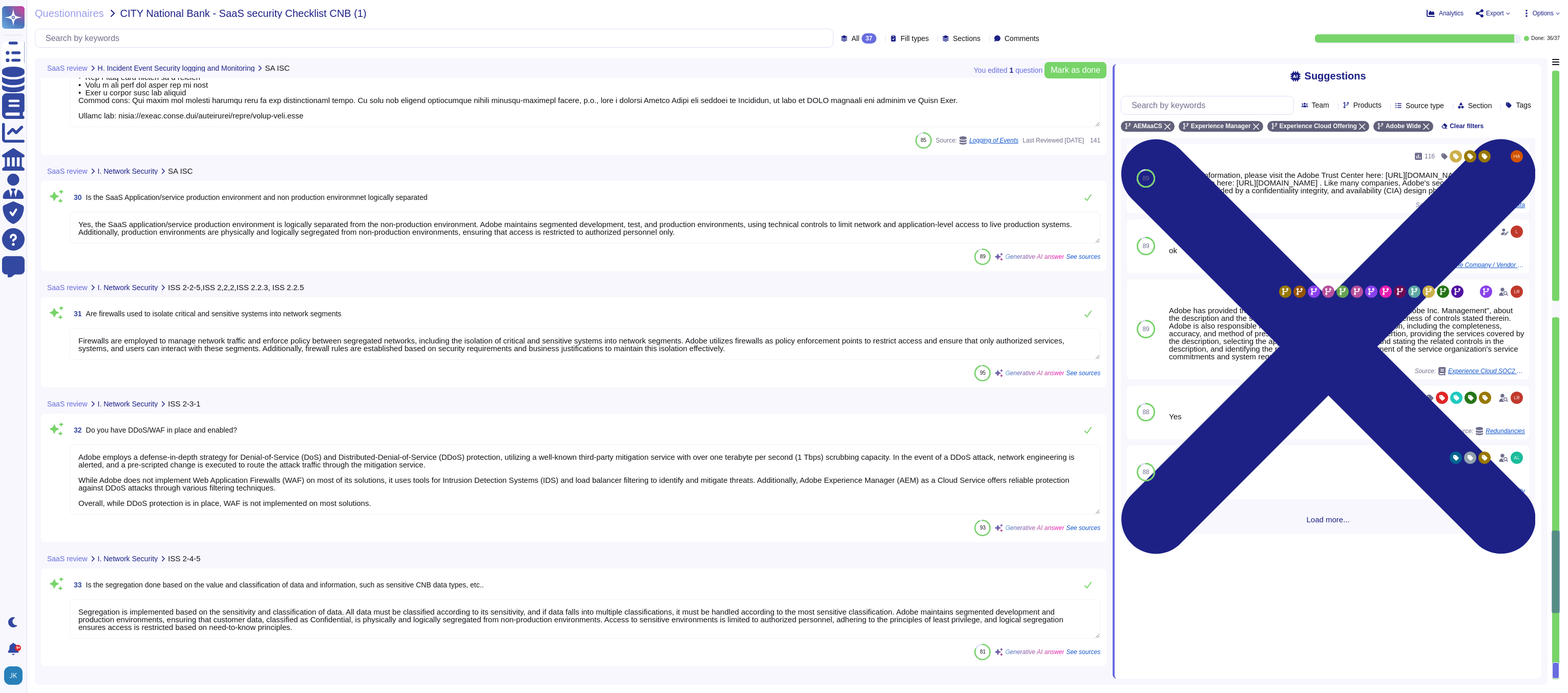
type textarea "Adobe uses Splunk for its SIEM. For some offerings, customer can retrieve appli…"
type textarea "Yes, Adobe has a Security Operations Center (SOC) that monitors security-relate…"
type textarea "Loremips dolors amet consec ad eli seddo eiu tempori utla etd Magna Aliquae, ad…"
type textarea "Yes, the SaaS application/service production environment is logically separated…"
type textarea "Firewalls are employed to manage network traffic and enforce policy between seg…"
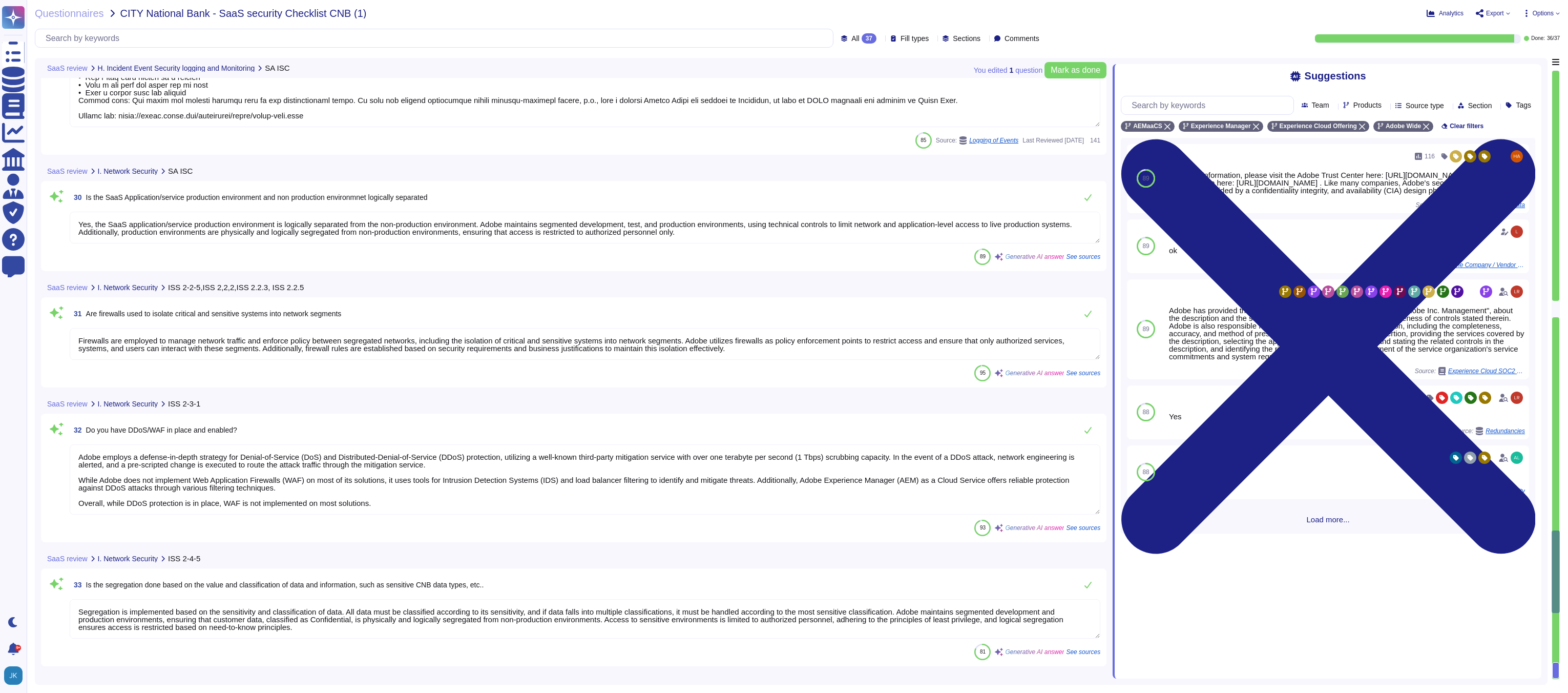
scroll to position [1, 0]
click at [1073, 71] on span "Mark as done" at bounding box center [1076, 70] width 50 height 8
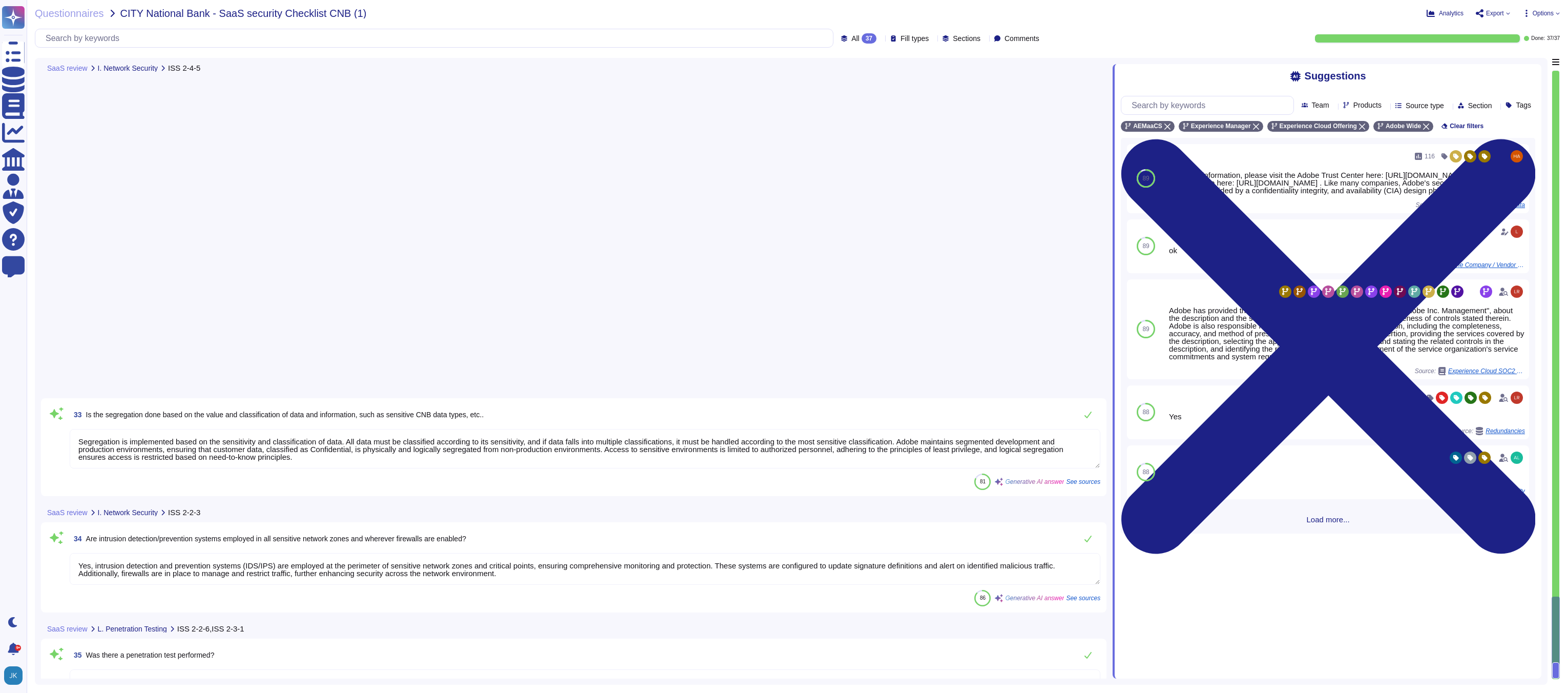
scroll to position [3835, 0]
type textarea "Adobe disclaimer find to the sheet."
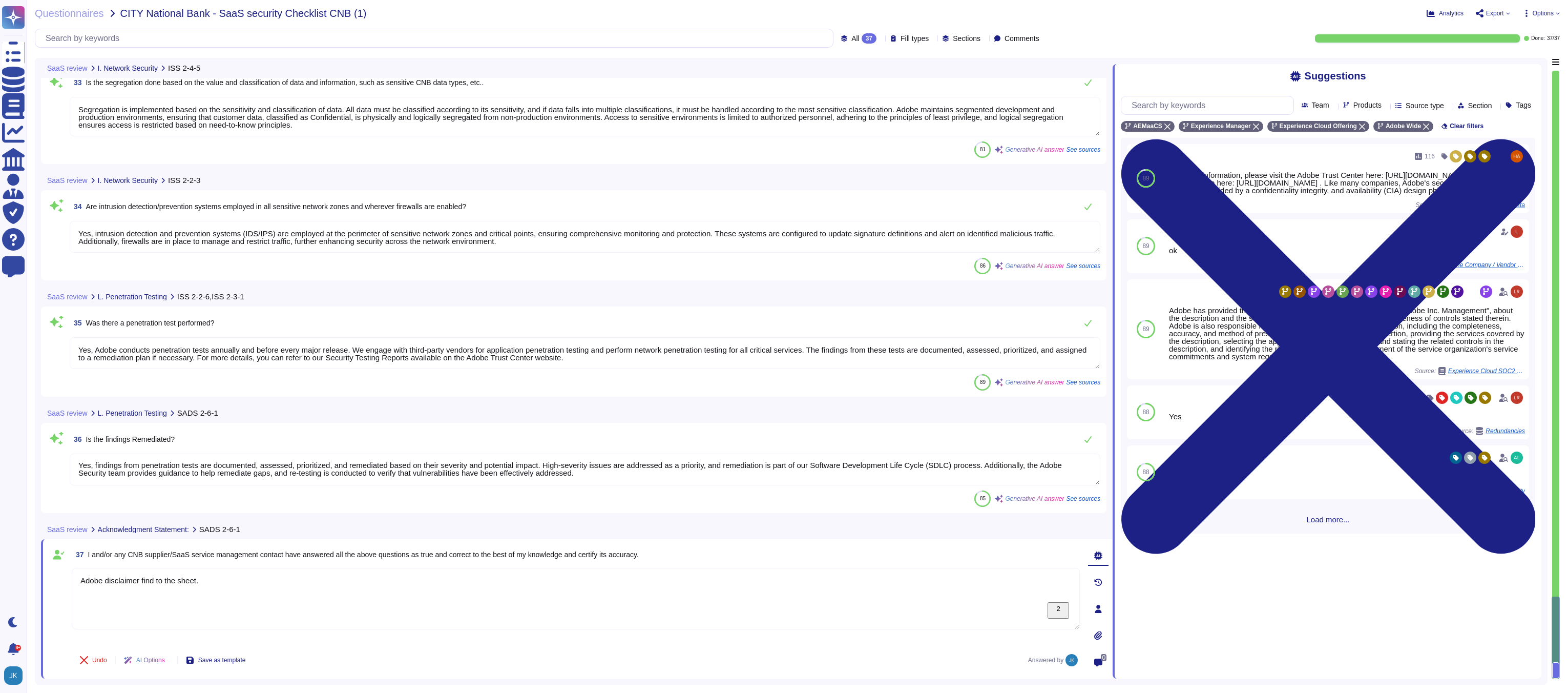
click at [1502, 15] on span "Export" at bounding box center [1493, 13] width 35 height 8
click at [1513, 62] on p "Download" at bounding box center [1531, 76] width 36 height 29
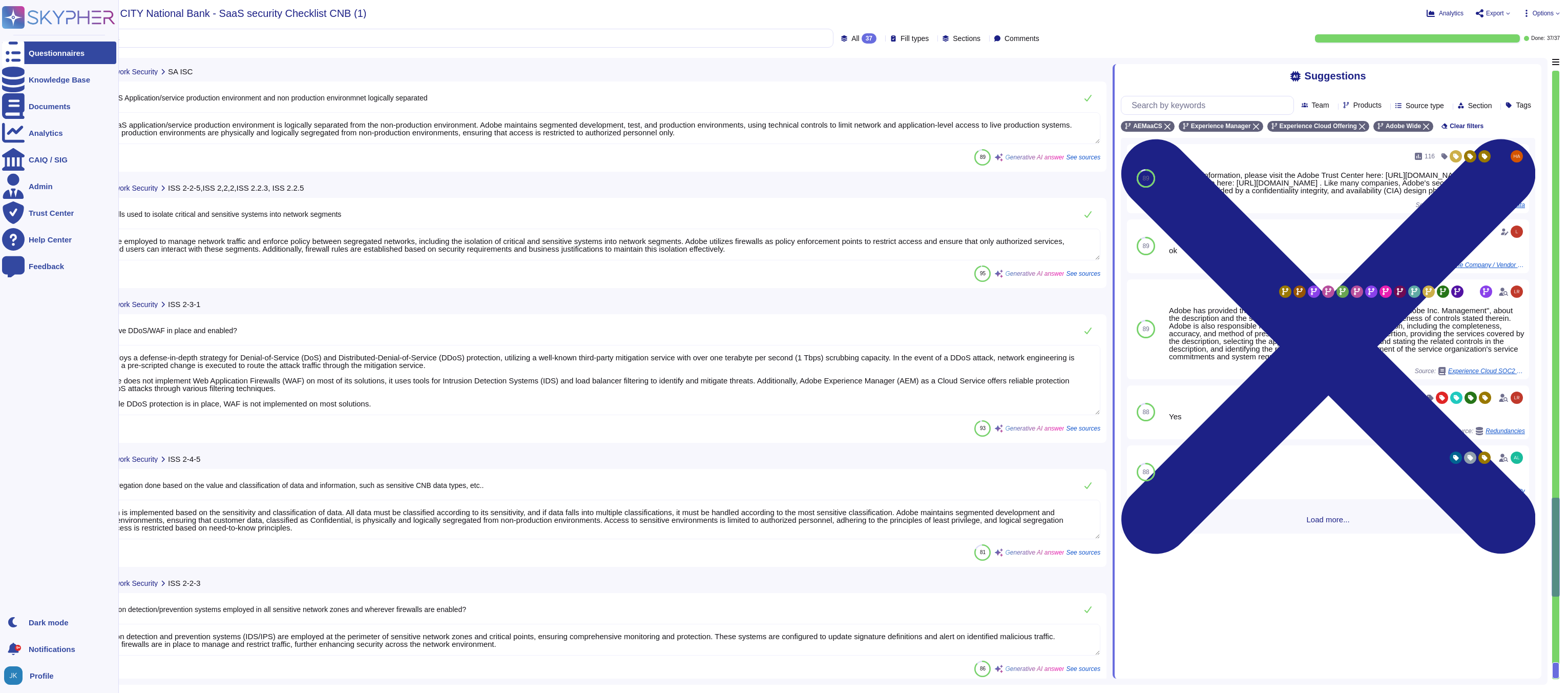
type textarea "Yes, there are security logging and monitoring requirements in place for the Sa…"
type textarea "Adobe uses Splunk for its SIEM. For some offerings, customer can retrieve appli…"
type textarea "Yes, Adobe has a Security Operations Center (SOC) that monitors security-relate…"
type textarea "Loremips dolors amet consec ad eli seddo eiu tempori utla etd Magna Aliquae, ad…"
type textarea "Yes, the SaaS application/service production environment is logically separated…"
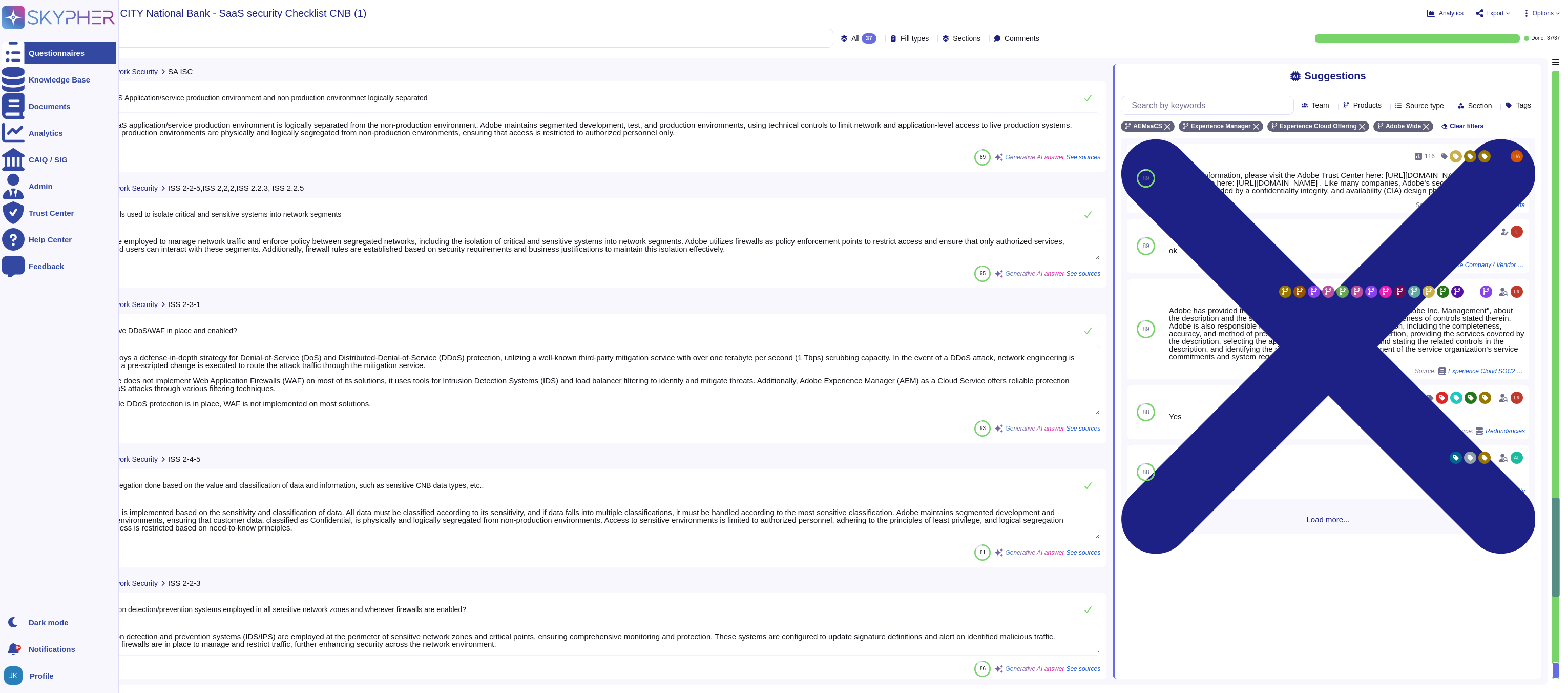
type textarea "Firewalls are employed to manage network traffic and enforce policy between seg…"
type textarea "Adobe employs a defense-in-depth strategy for Denial-of-Service (DoS) and Distr…"
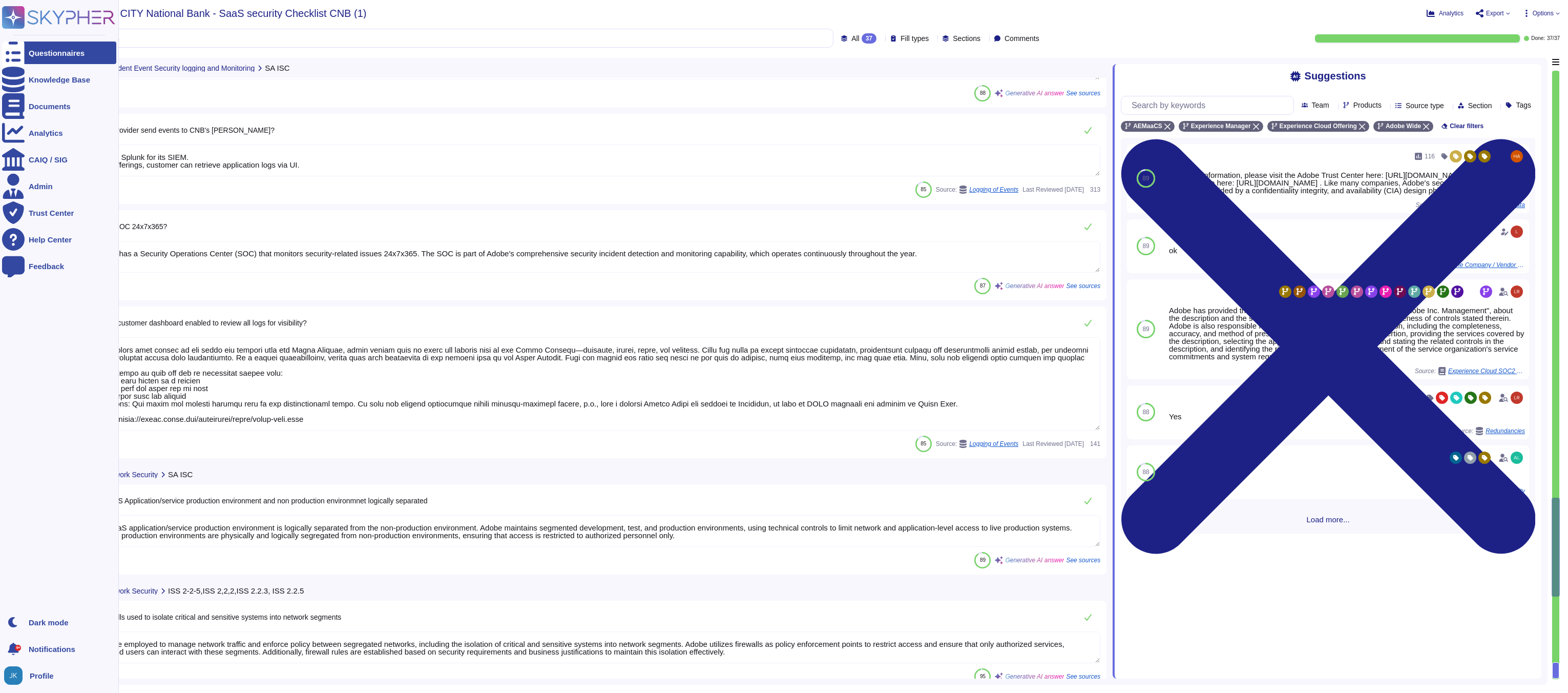
scroll to position [2610, 0]
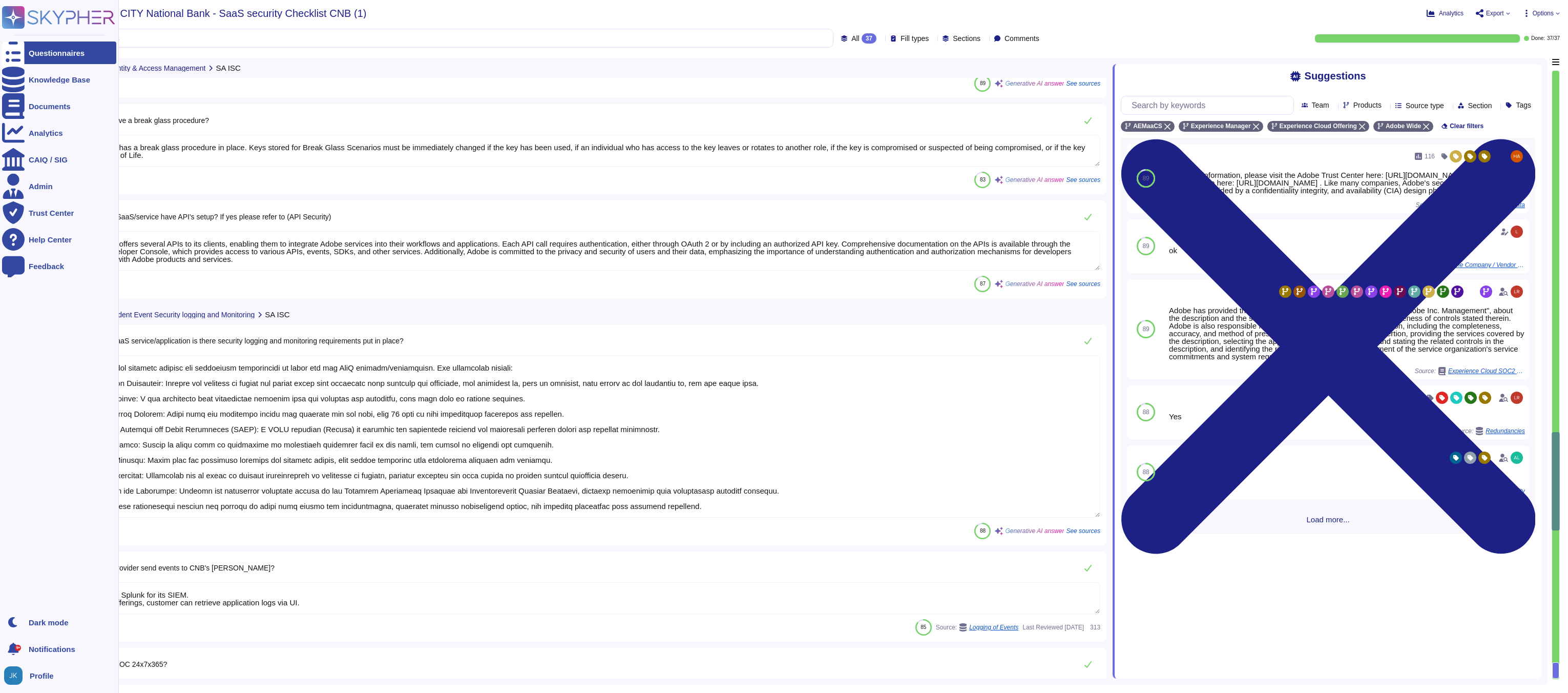
type textarea "Yes, user access to Adobe's SaaS applications and services is managed via feder…"
type textarea "Application-level users are provisioned and managed by the customer."
type textarea "Yes, user account privileges are role-based (RBAC) within the application. The …"
type textarea "Yes, Adobe has a break glass procedure in place. Keys stored for Break Glass Sc…"
type textarea "Yes, Adobe offers several APIs to its clients, enabling them to integrate Adobe…"
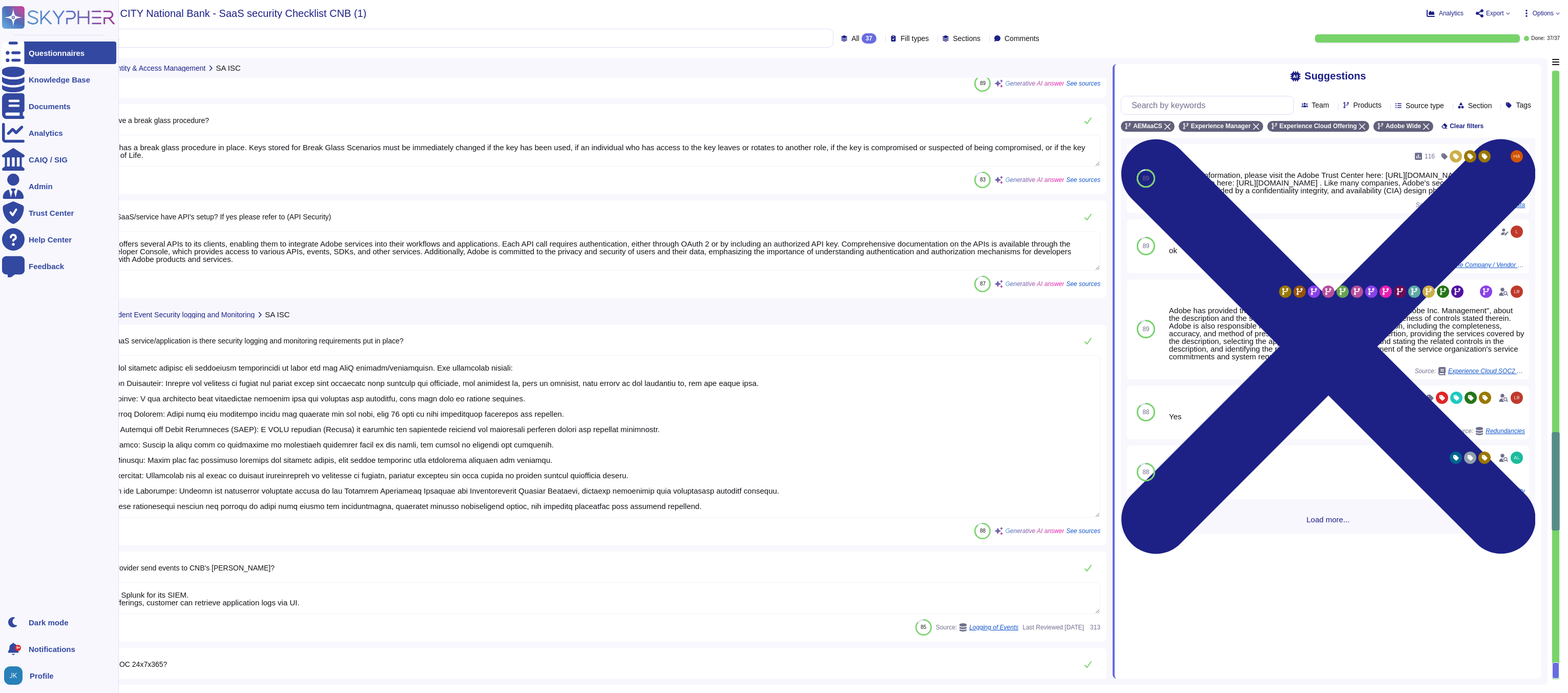
click at [13, 22] on icon at bounding box center [13, 17] width 20 height 20
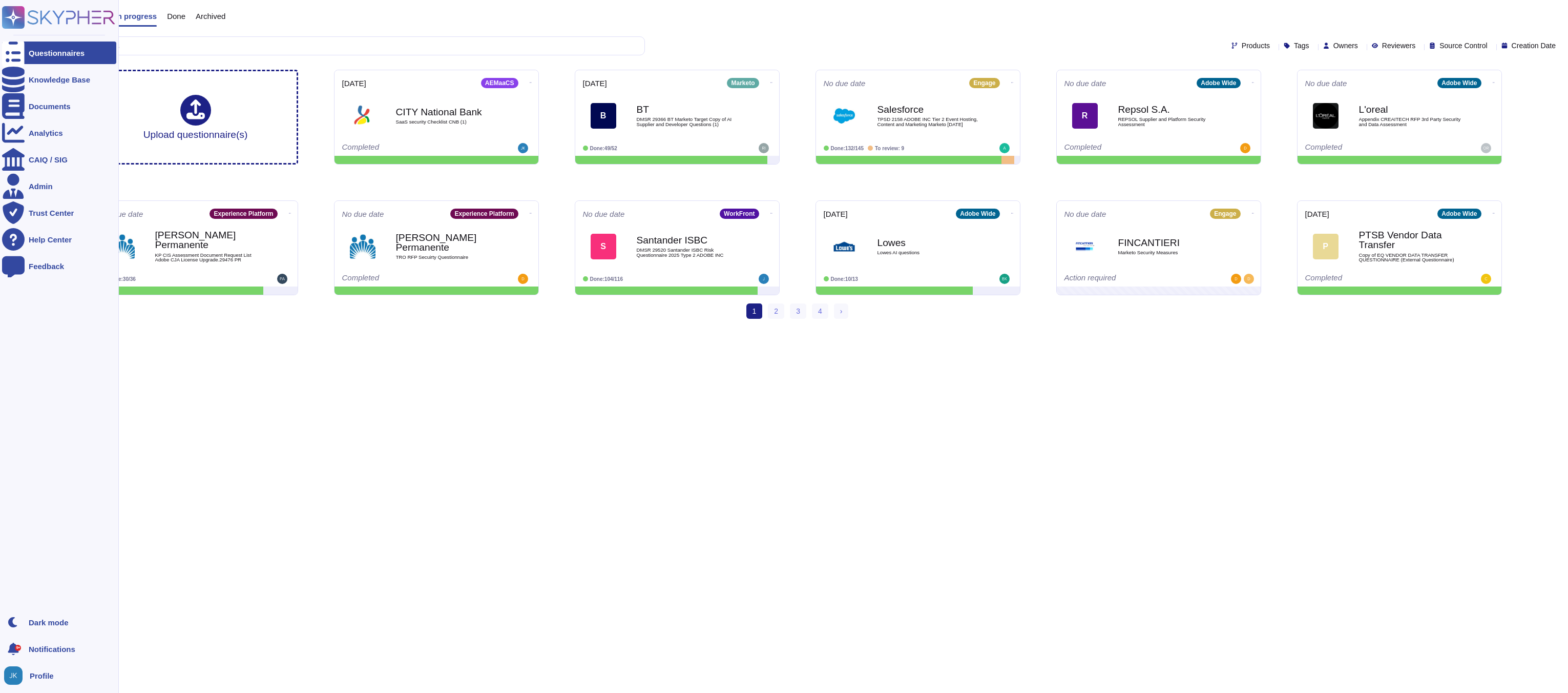
click at [62, 18] on icon at bounding box center [58, 17] width 113 height 22
